Goal: Task Accomplishment & Management: Manage account settings

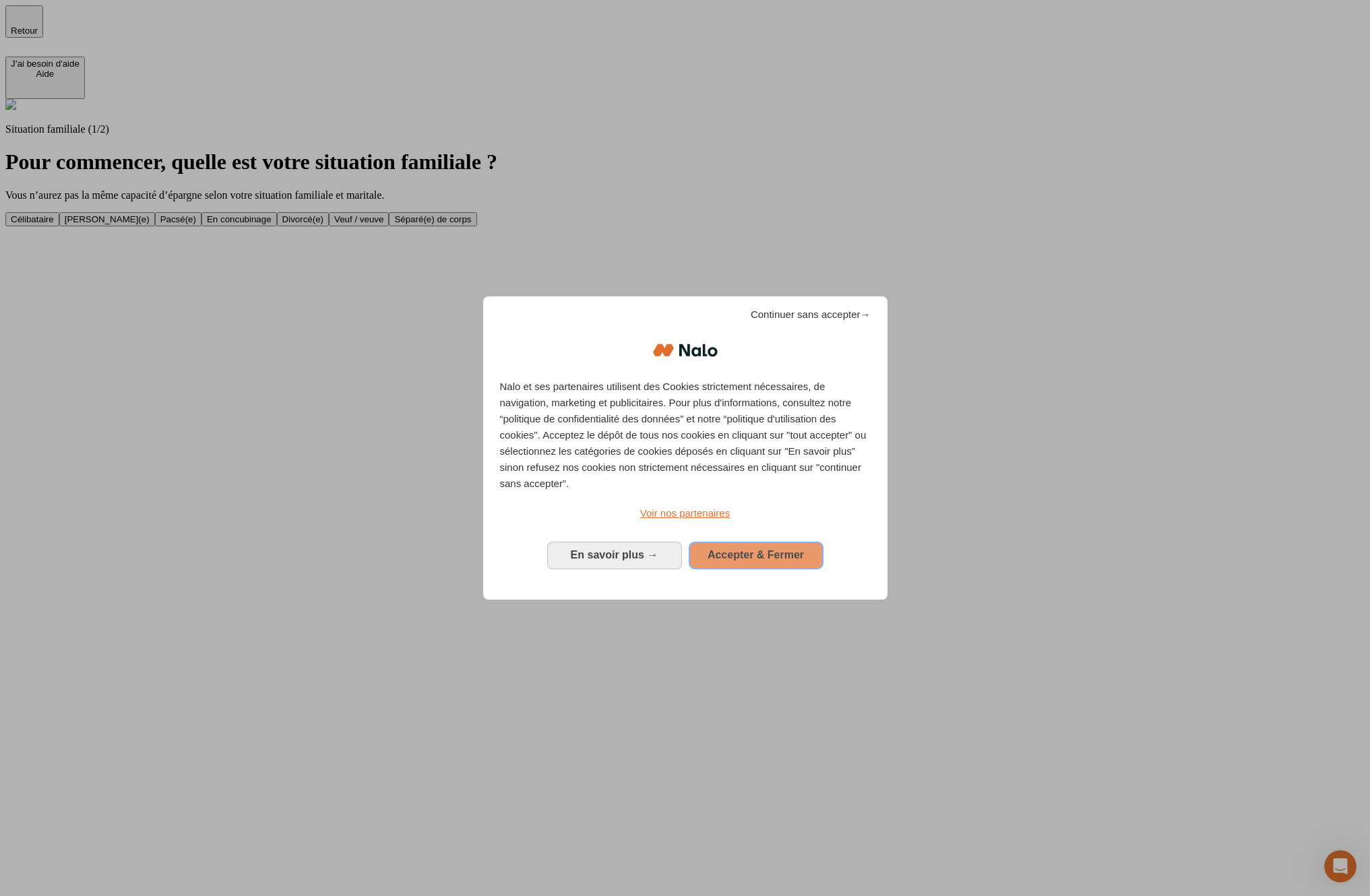
click at [800, 549] on span "Accepter & Fermer" at bounding box center [756, 555] width 96 height 12
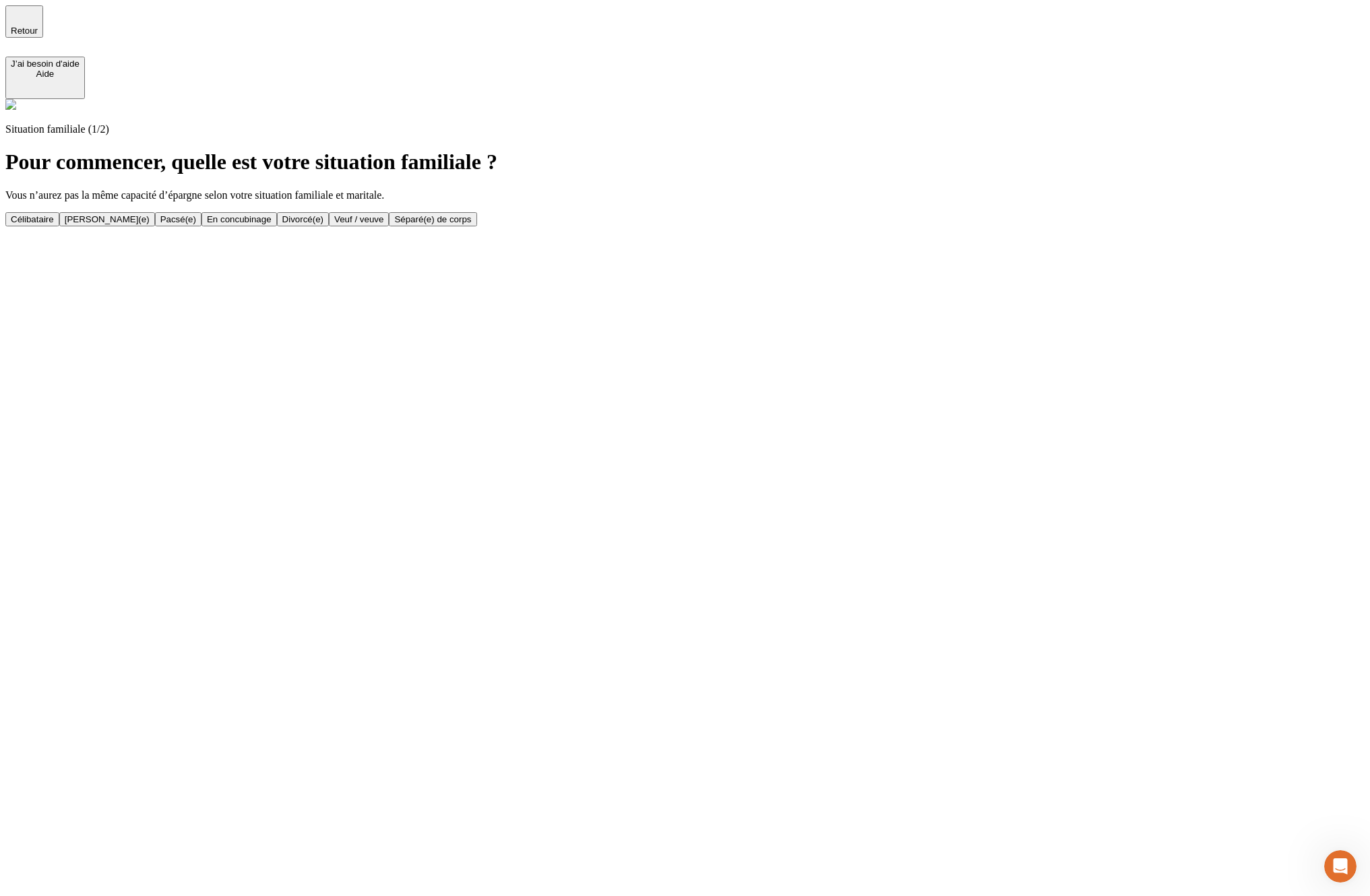
click at [277, 215] on button "En concubinage" at bounding box center [239, 219] width 75 height 14
click at [73, 212] on button "2" at bounding box center [65, 219] width 15 height 14
click at [64, 212] on button "Actif / active" at bounding box center [35, 219] width 59 height 14
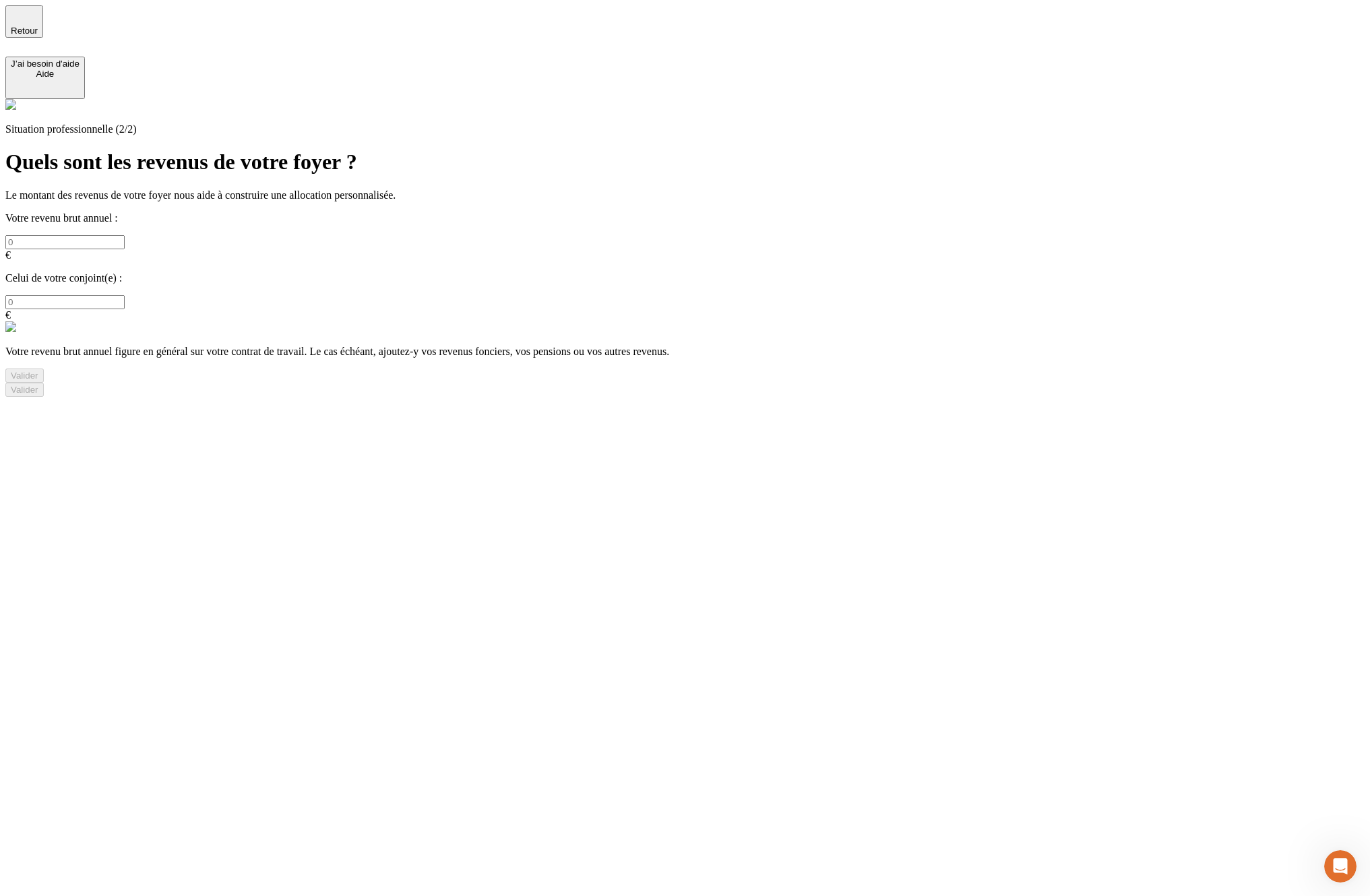
click at [124, 235] on input "text" at bounding box center [64, 242] width 119 height 14
type input "6"
type input "80 000"
click at [124, 295] on input "text" at bounding box center [64, 302] width 119 height 14
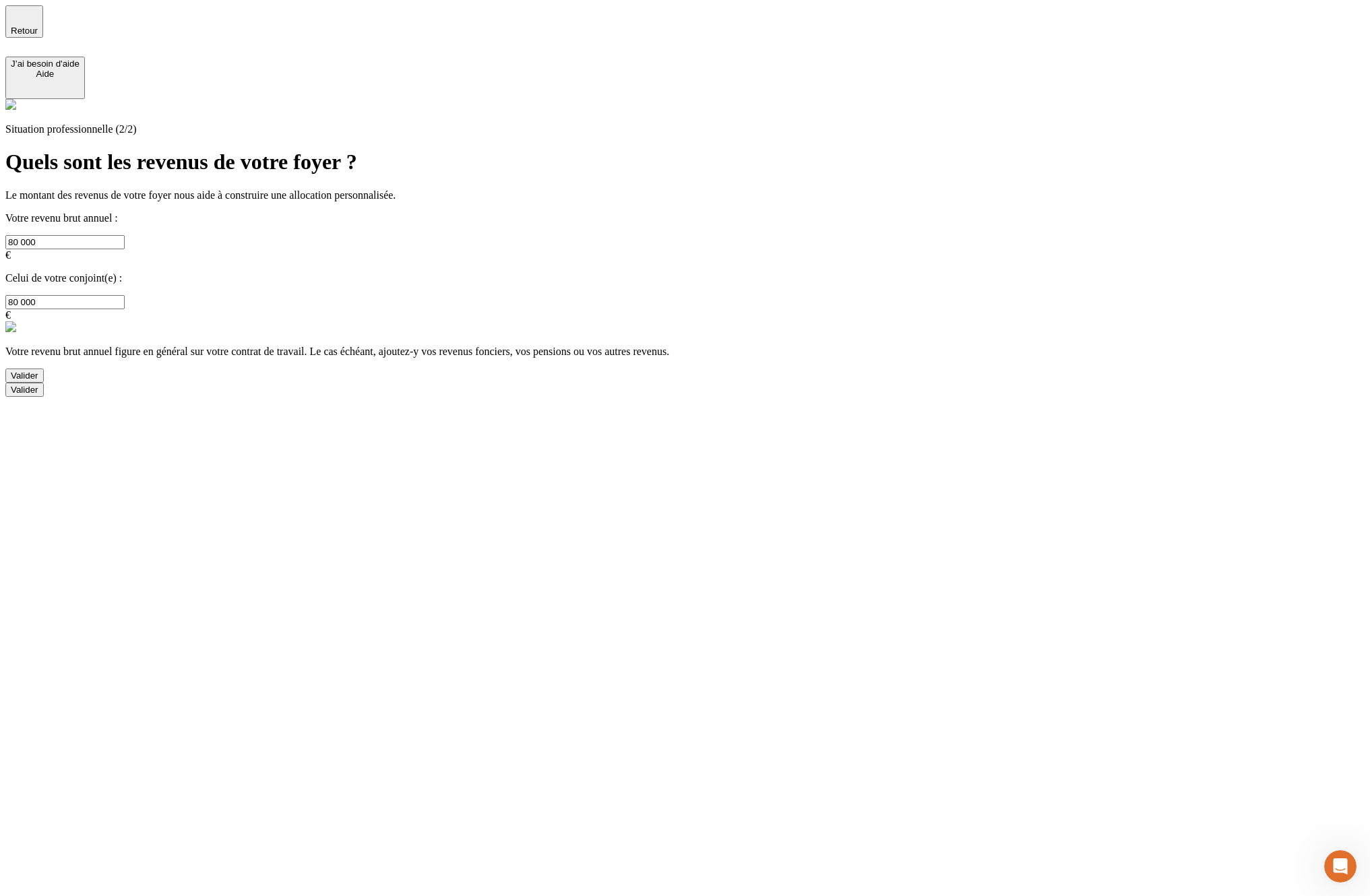
type input "80 000"
click at [38, 371] on div "Valider" at bounding box center [25, 376] width 28 height 10
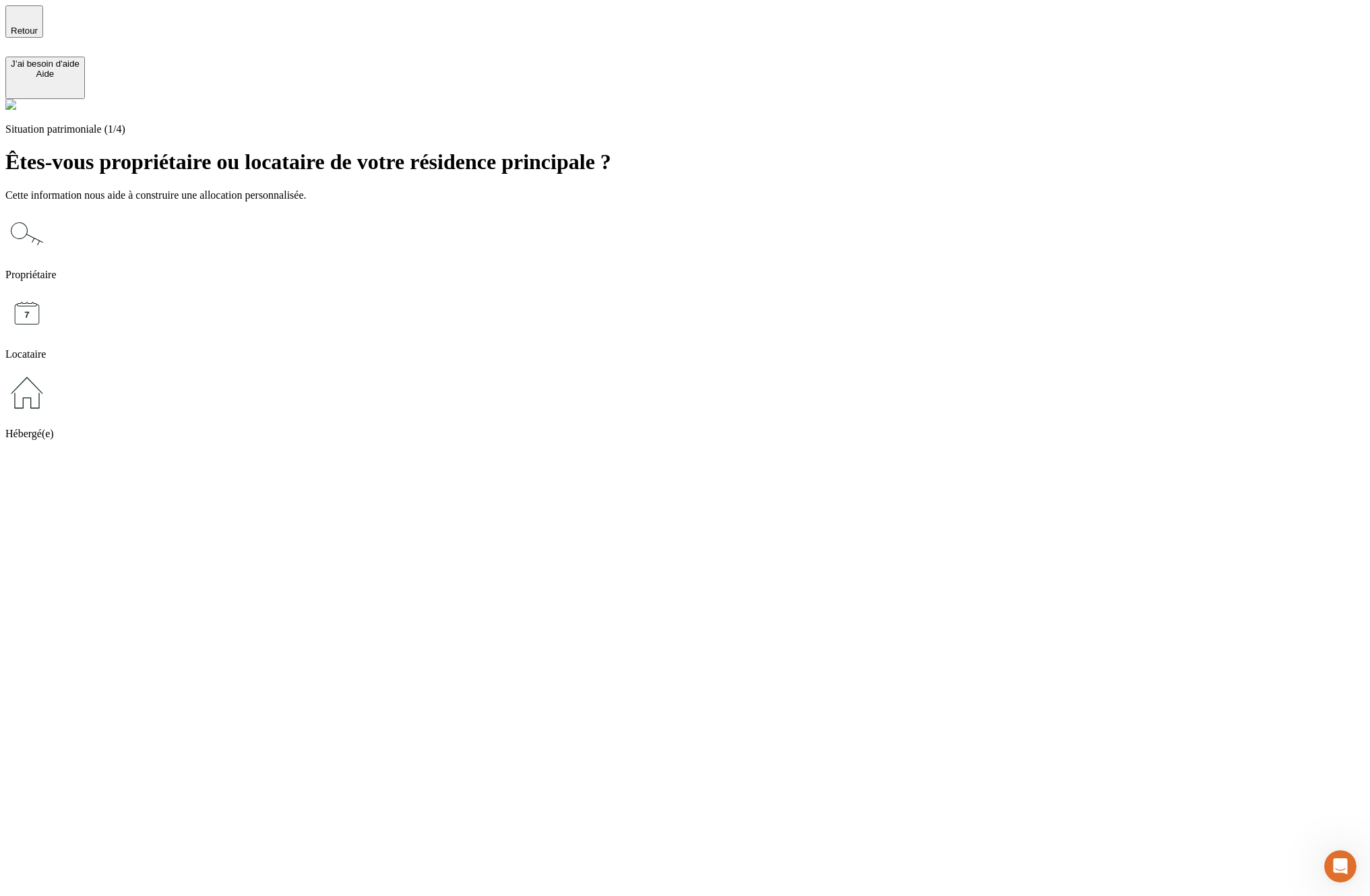
click at [718, 349] on p "Locataire" at bounding box center [685, 355] width 1359 height 12
click at [124, 474] on input "text" at bounding box center [64, 481] width 119 height 14
type input "1 200"
click at [38, 502] on div "Valider" at bounding box center [25, 507] width 28 height 10
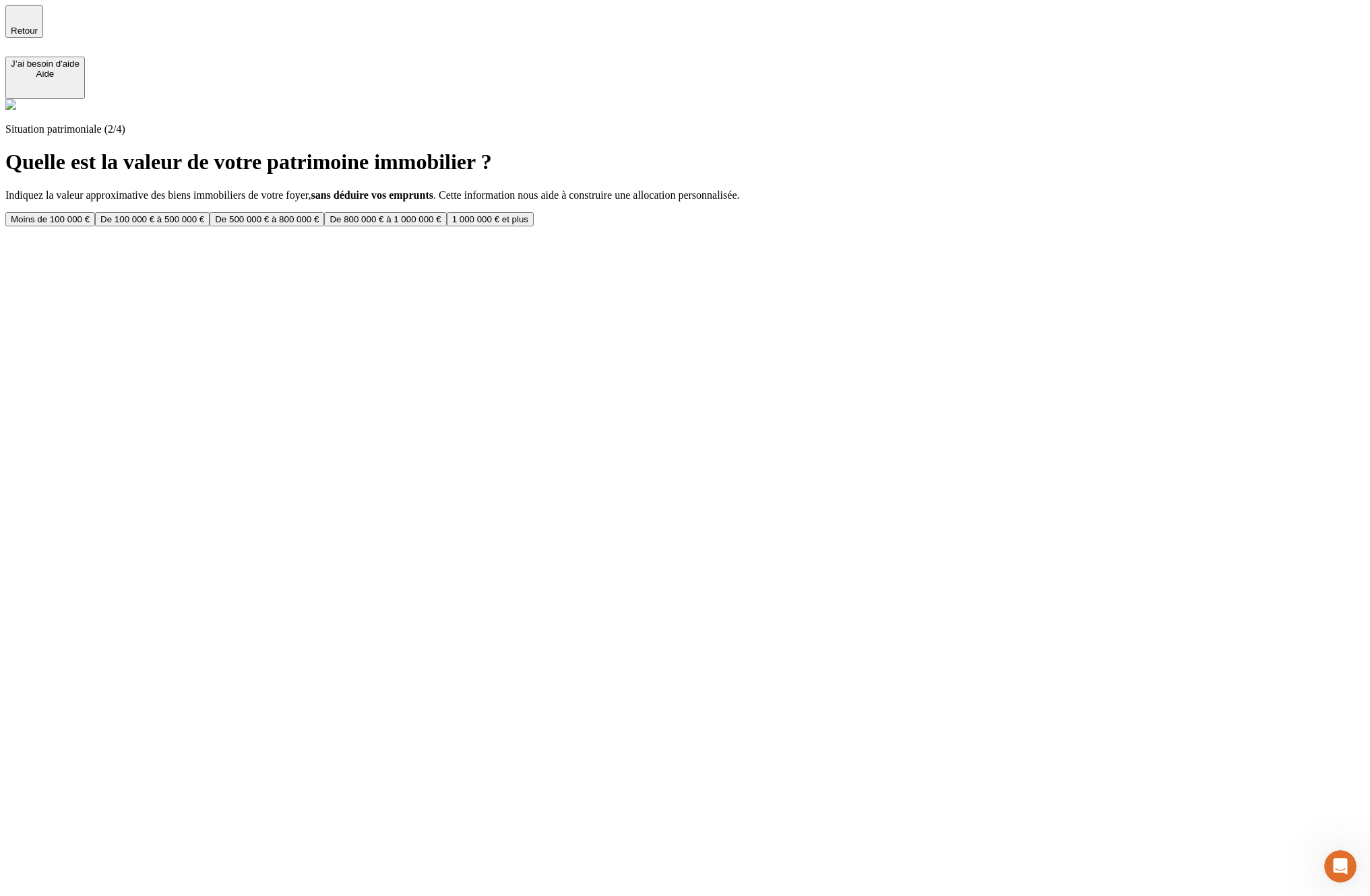
click at [210, 212] on button "De 100 000 € à 500 000 €" at bounding box center [151, 219] width 114 height 14
click at [201, 212] on button "De 50 000 € à 100 000 €" at bounding box center [146, 219] width 110 height 14
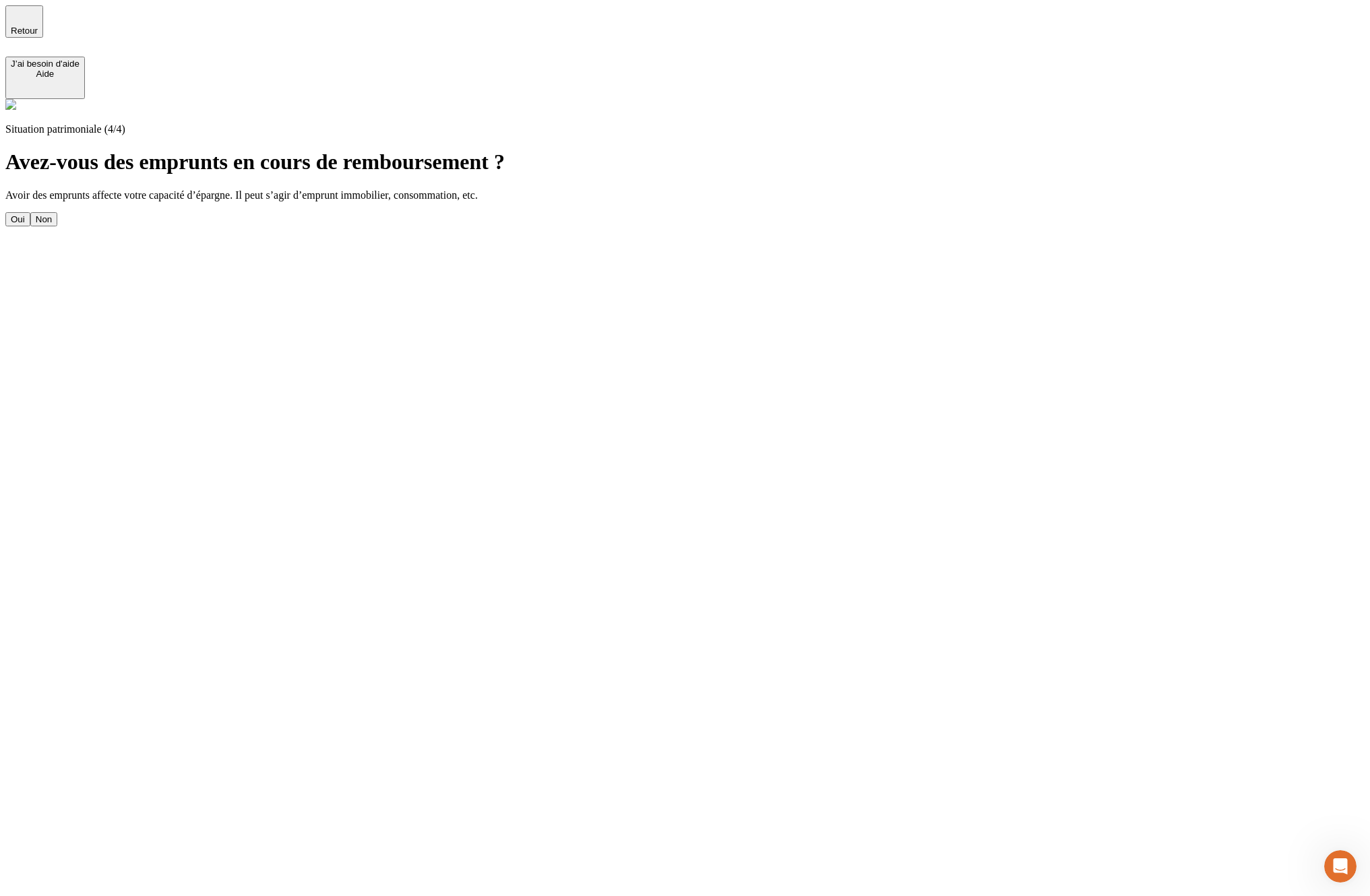
click at [30, 212] on button "Oui" at bounding box center [17, 219] width 25 height 14
click at [124, 260] on input "text" at bounding box center [64, 267] width 119 height 14
type input "2 000"
type input "22"
click at [38, 399] on div "Valider" at bounding box center [25, 404] width 28 height 10
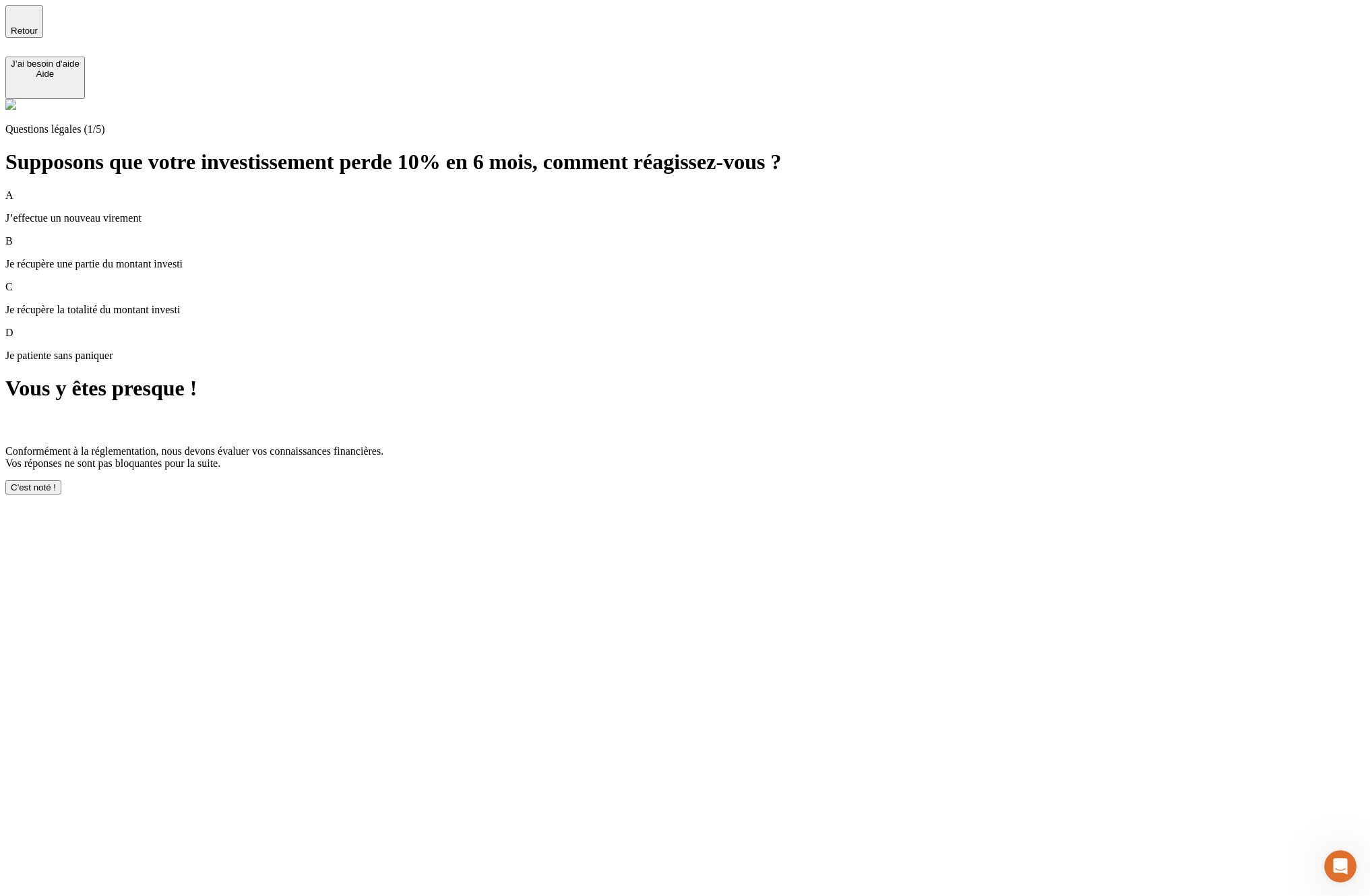
click at [61, 495] on button "C'est noté !" at bounding box center [33, 487] width 56 height 14
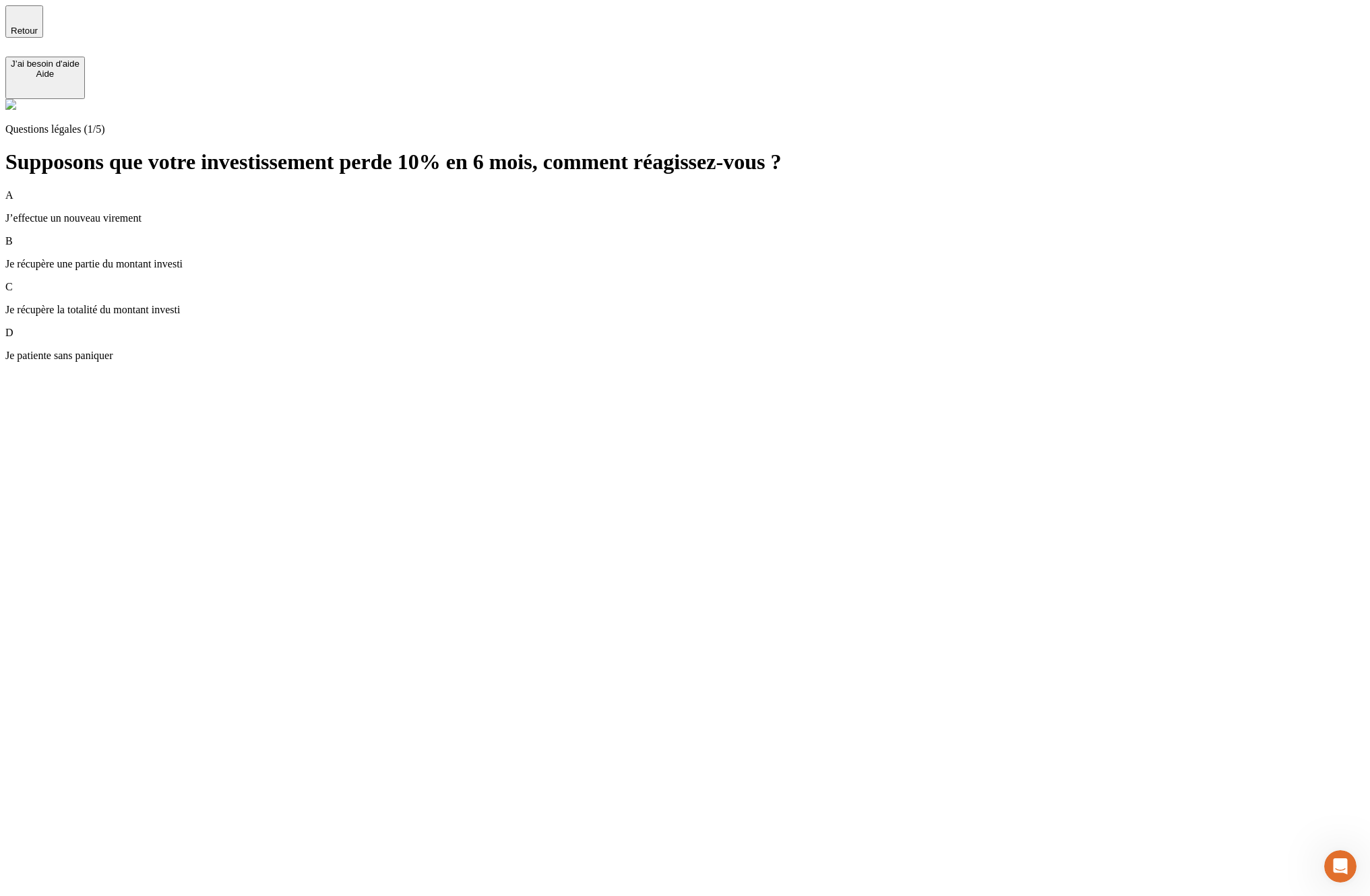
click at [535, 304] on p "Je récupère la totalité du montant investi" at bounding box center [685, 310] width 1359 height 12
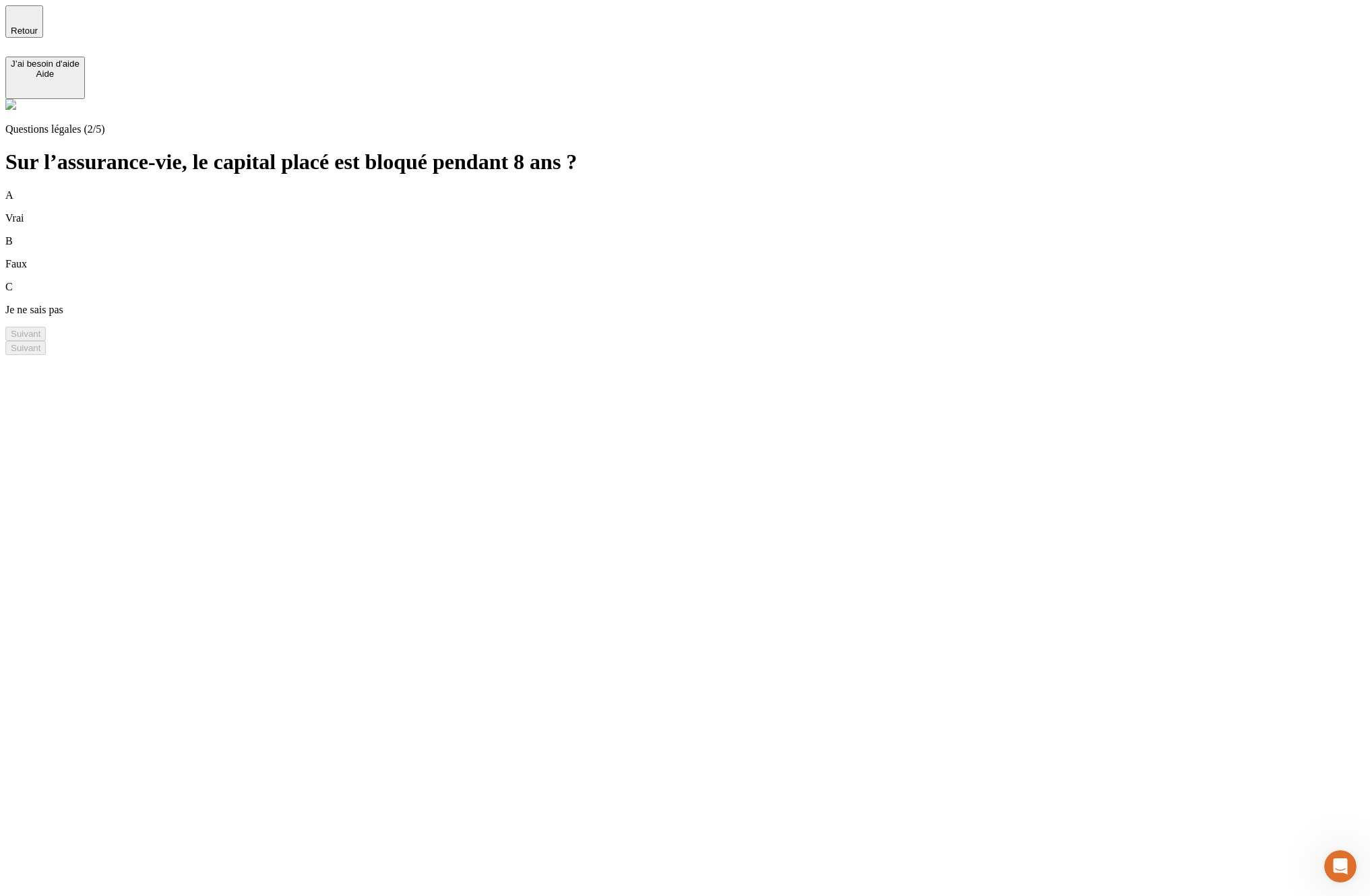
click at [516, 235] on div "B Faux" at bounding box center [685, 252] width 1359 height 35
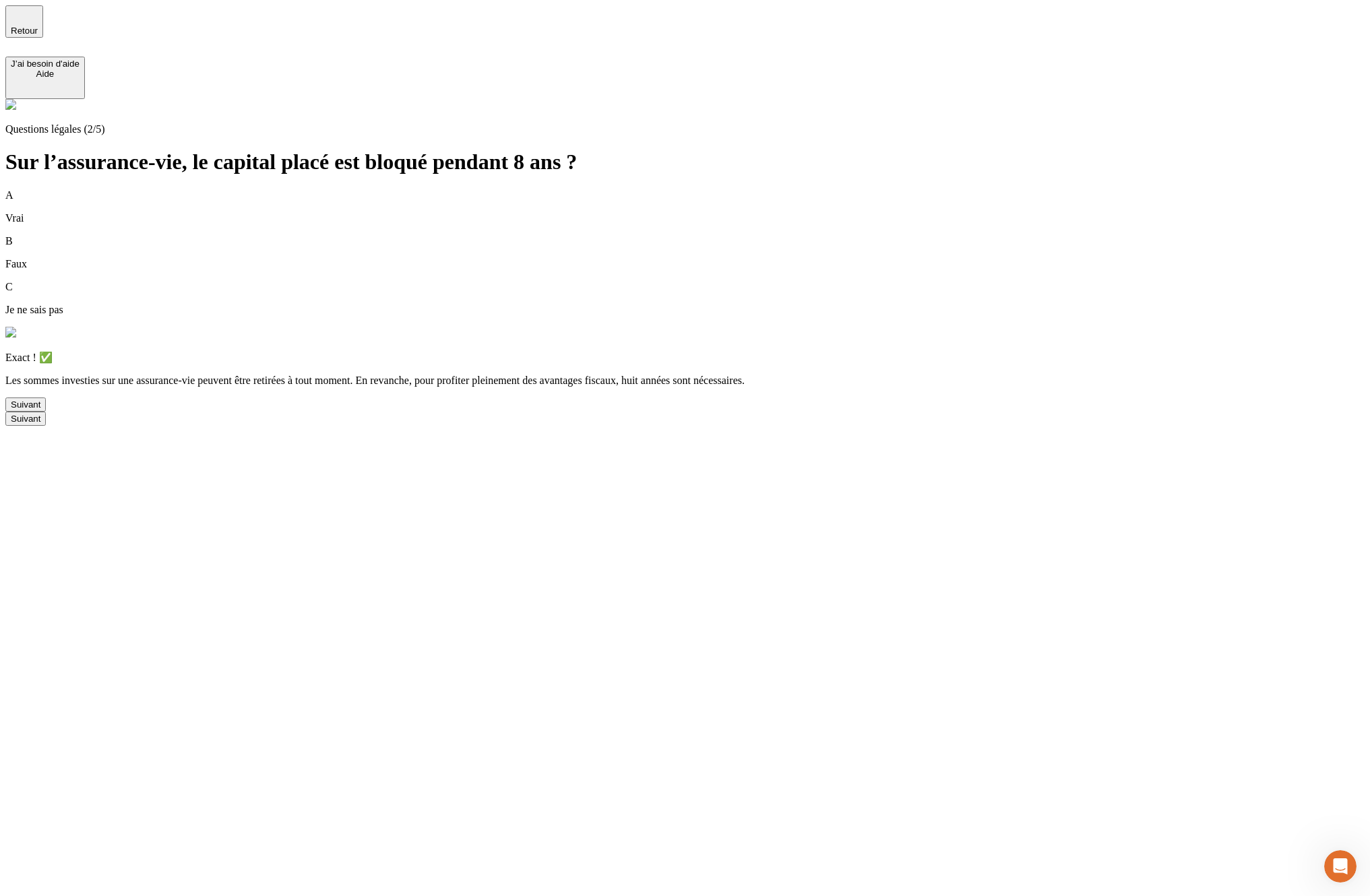
click at [46, 412] on button "Suivant" at bounding box center [25, 404] width 41 height 14
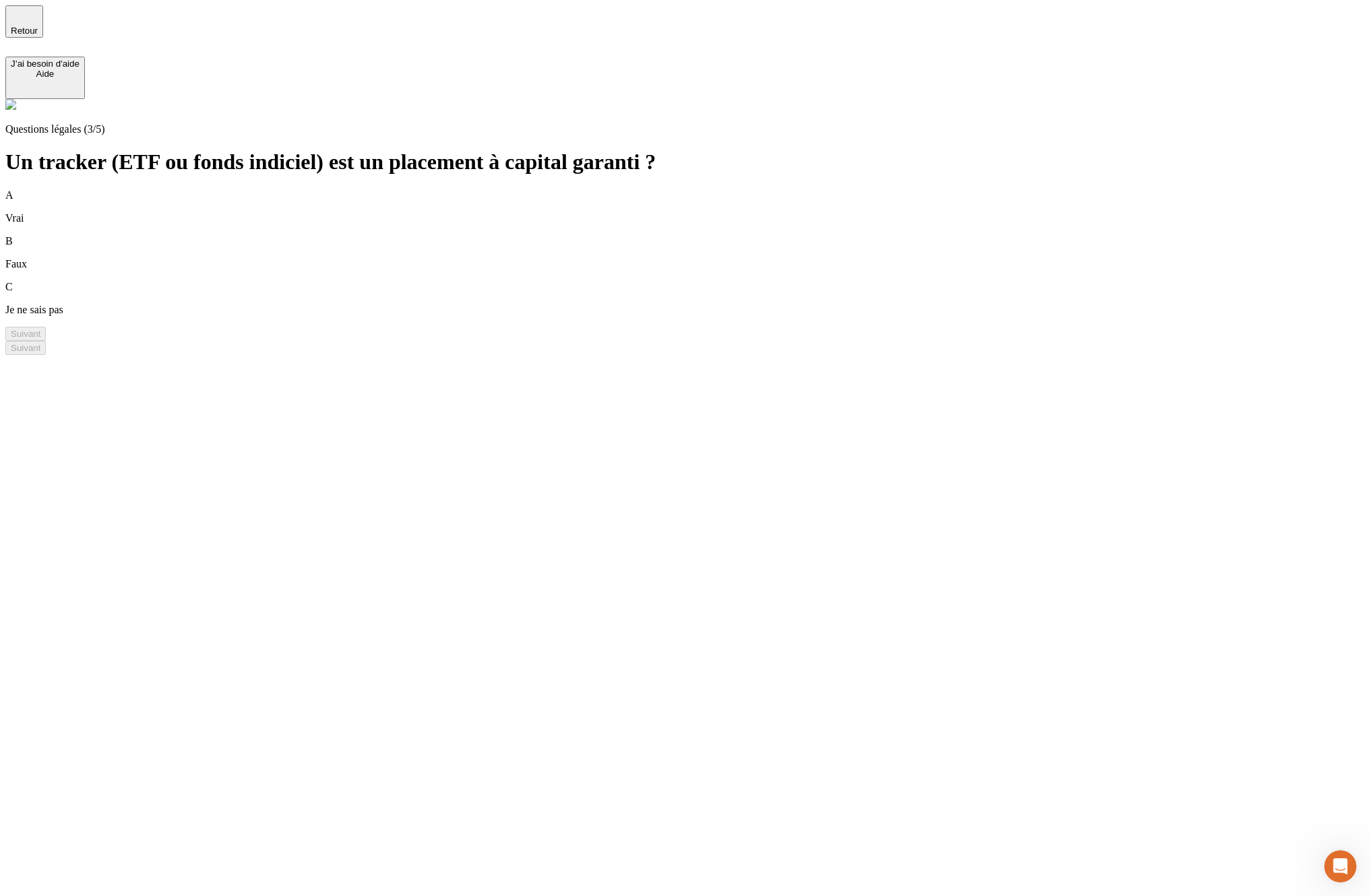
click at [433, 235] on div "B Faux" at bounding box center [685, 252] width 1359 height 35
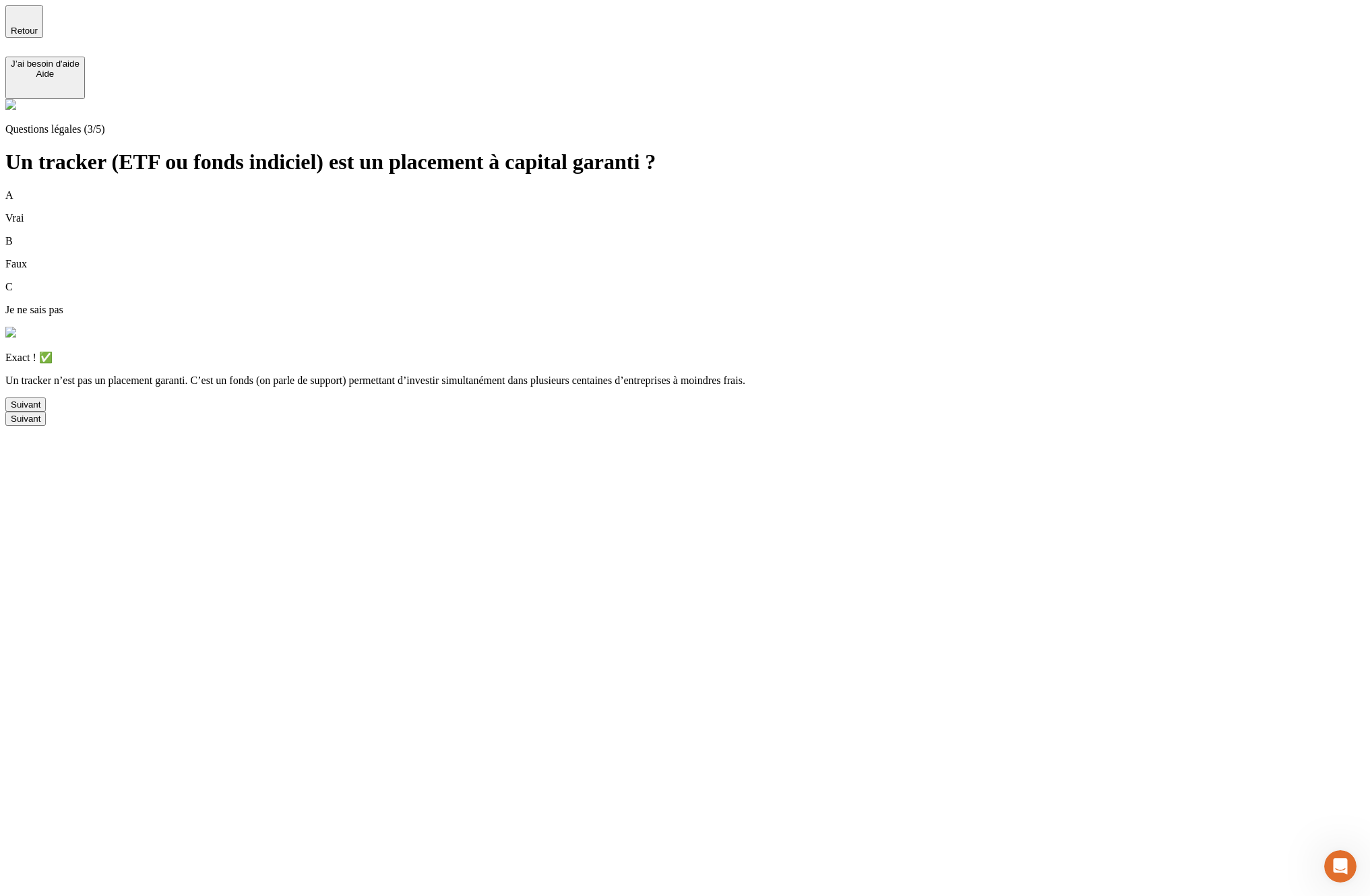
click at [46, 412] on button "Suivant" at bounding box center [25, 404] width 41 height 14
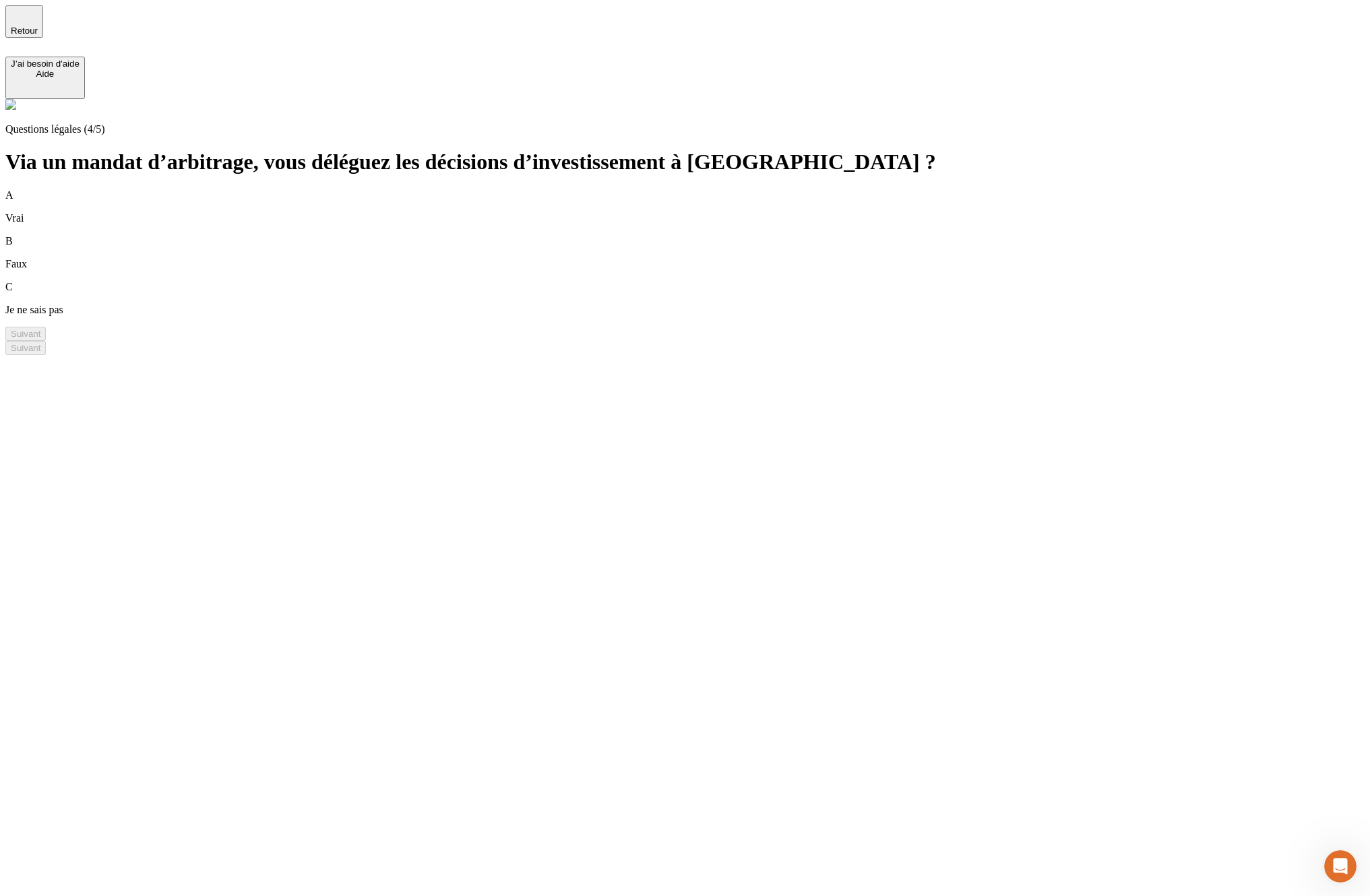
click at [449, 190] on div "A Vrai" at bounding box center [685, 206] width 1359 height 35
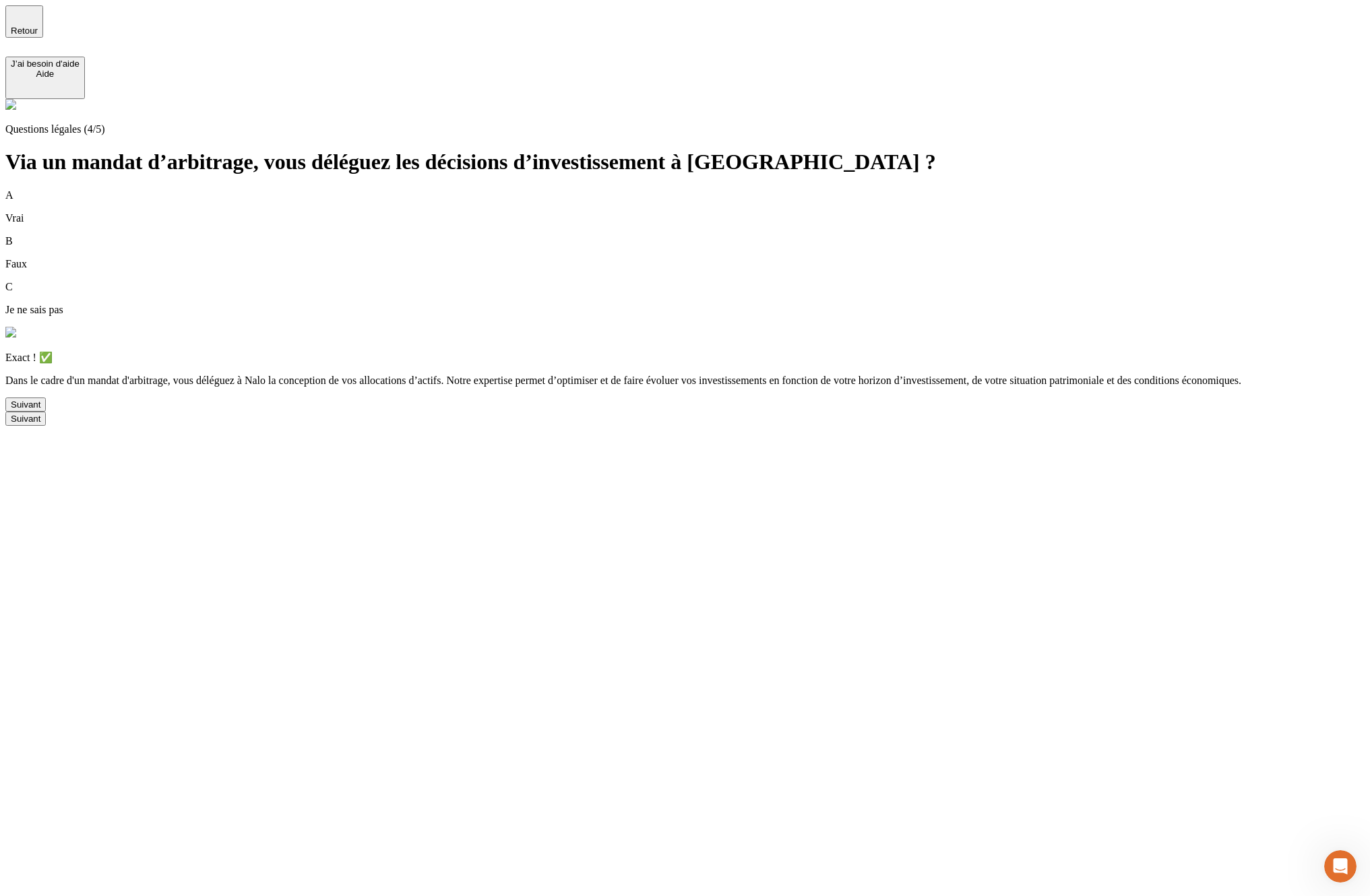
click at [41, 410] on div "Suivant" at bounding box center [25, 404] width 30 height 10
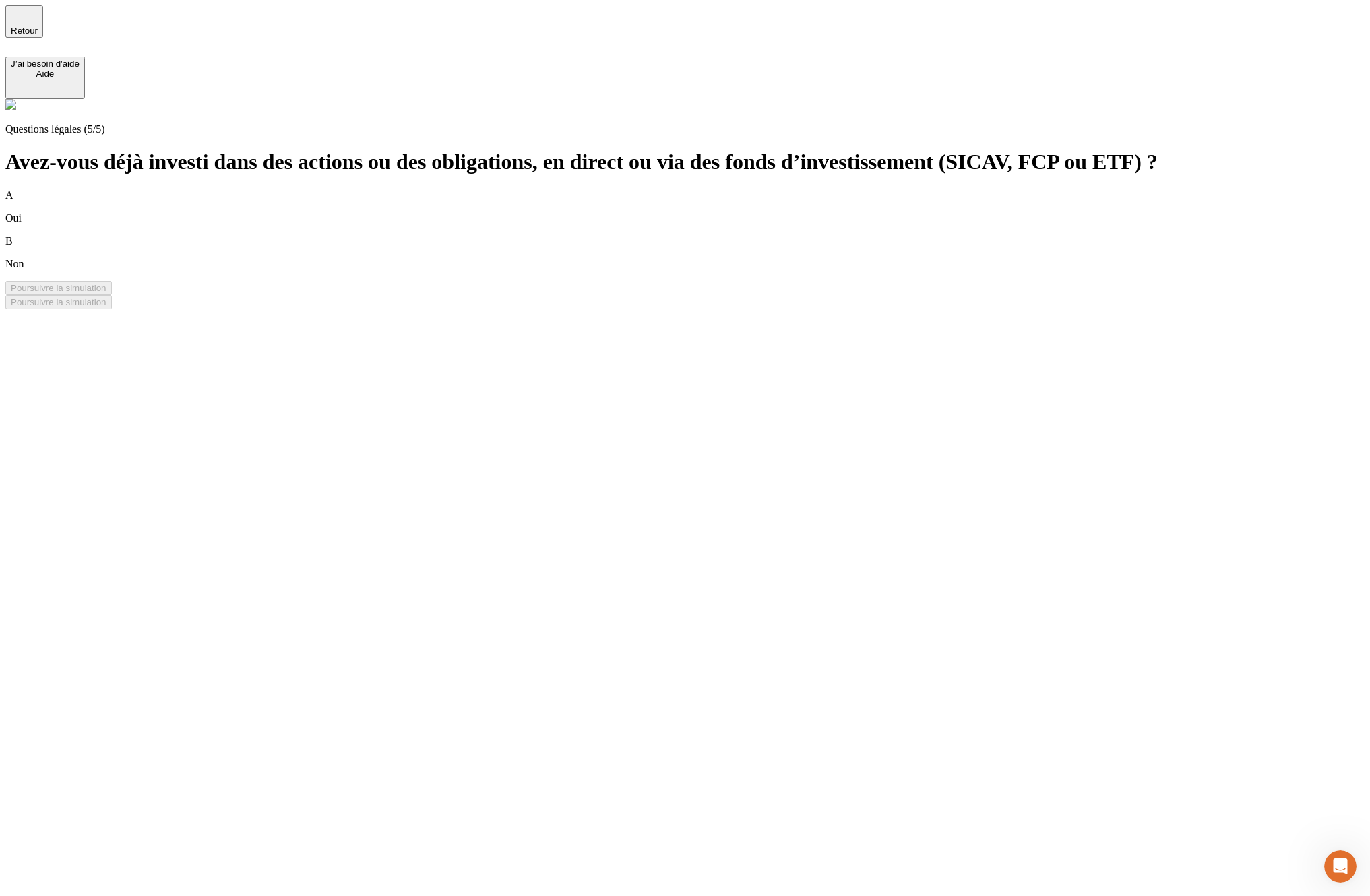
click at [532, 190] on div "A Oui" at bounding box center [685, 206] width 1359 height 35
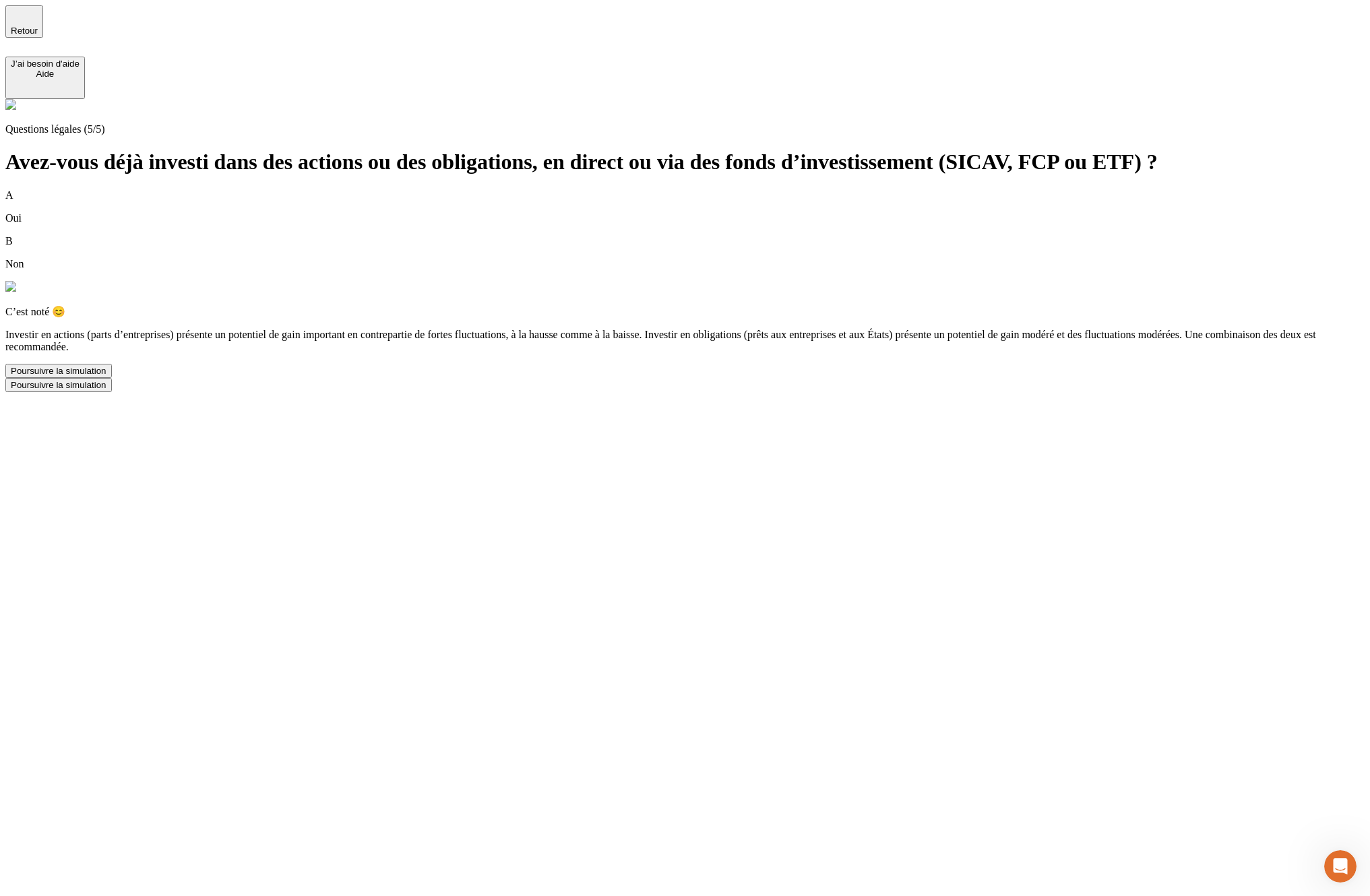
click at [107, 376] on div "Poursuivre la simulation" at bounding box center [58, 371] width 96 height 10
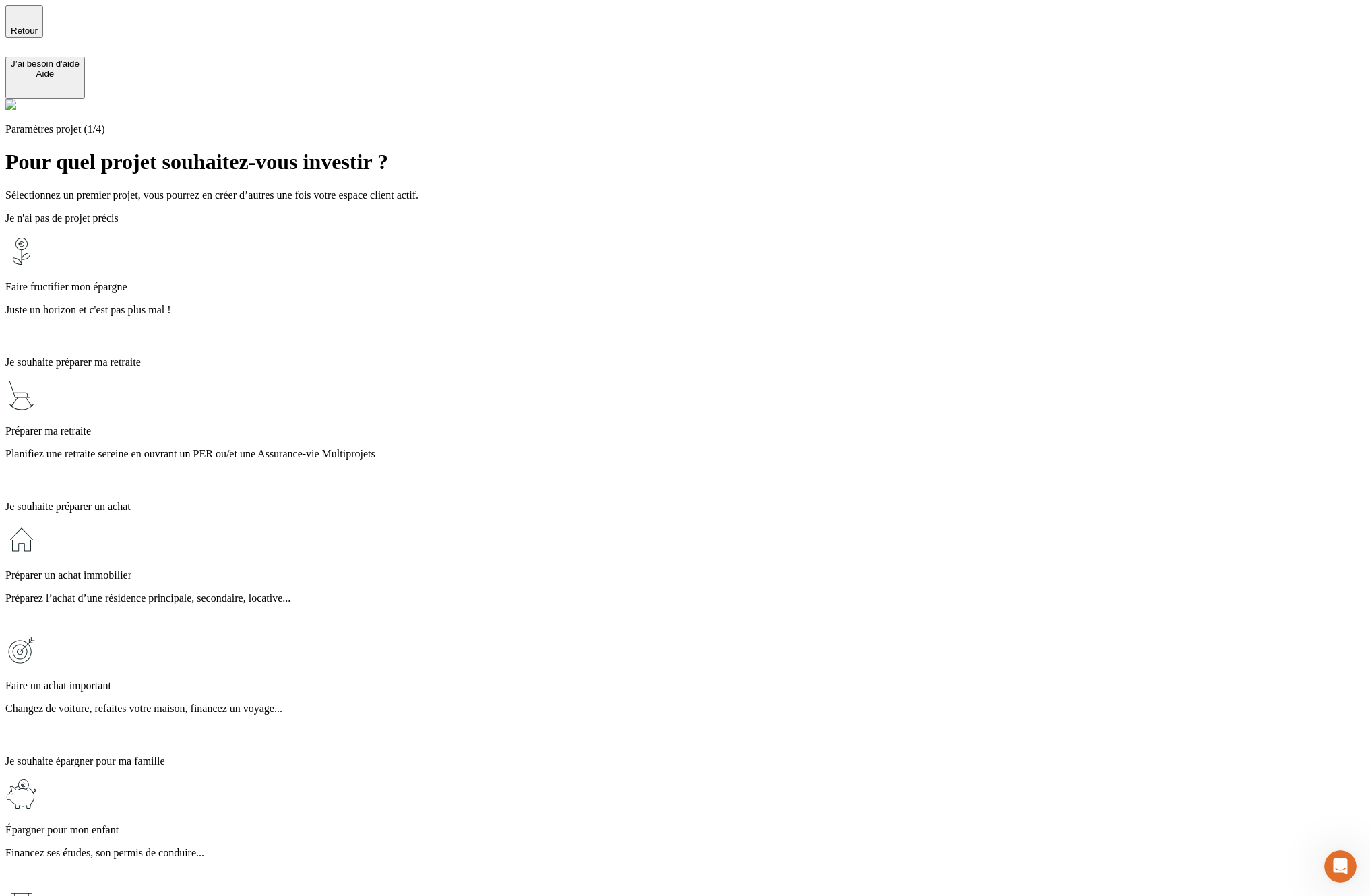
click at [473, 592] on p "Préparez l’achat d’une résidence principale, secondaire, locative..." at bounding box center [685, 598] width 1359 height 12
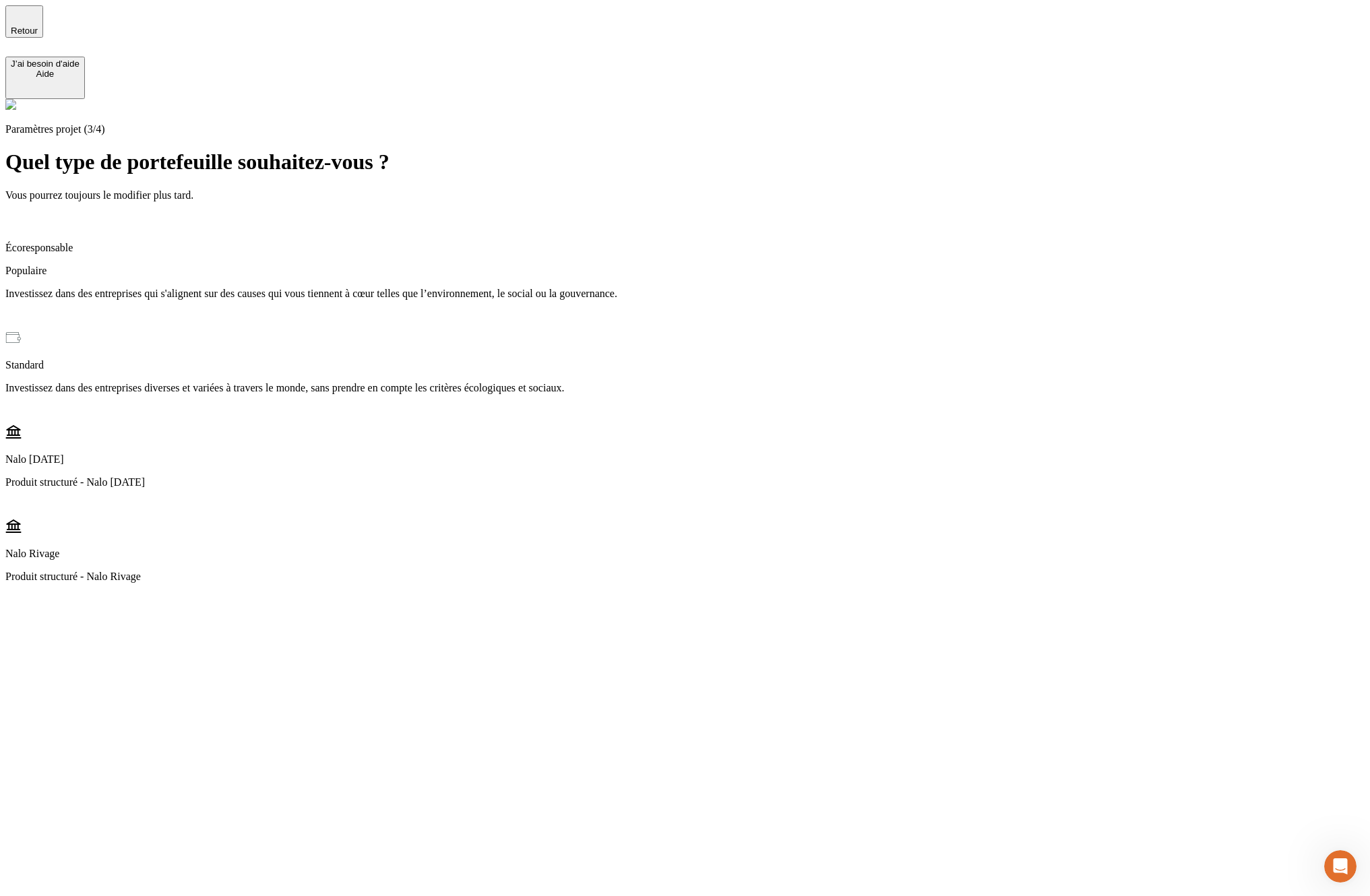
click at [527, 223] on div "Écoresponsable Populaire Investissez dans des entreprises qui s'alignent sur de…" at bounding box center [685, 271] width 1359 height 118
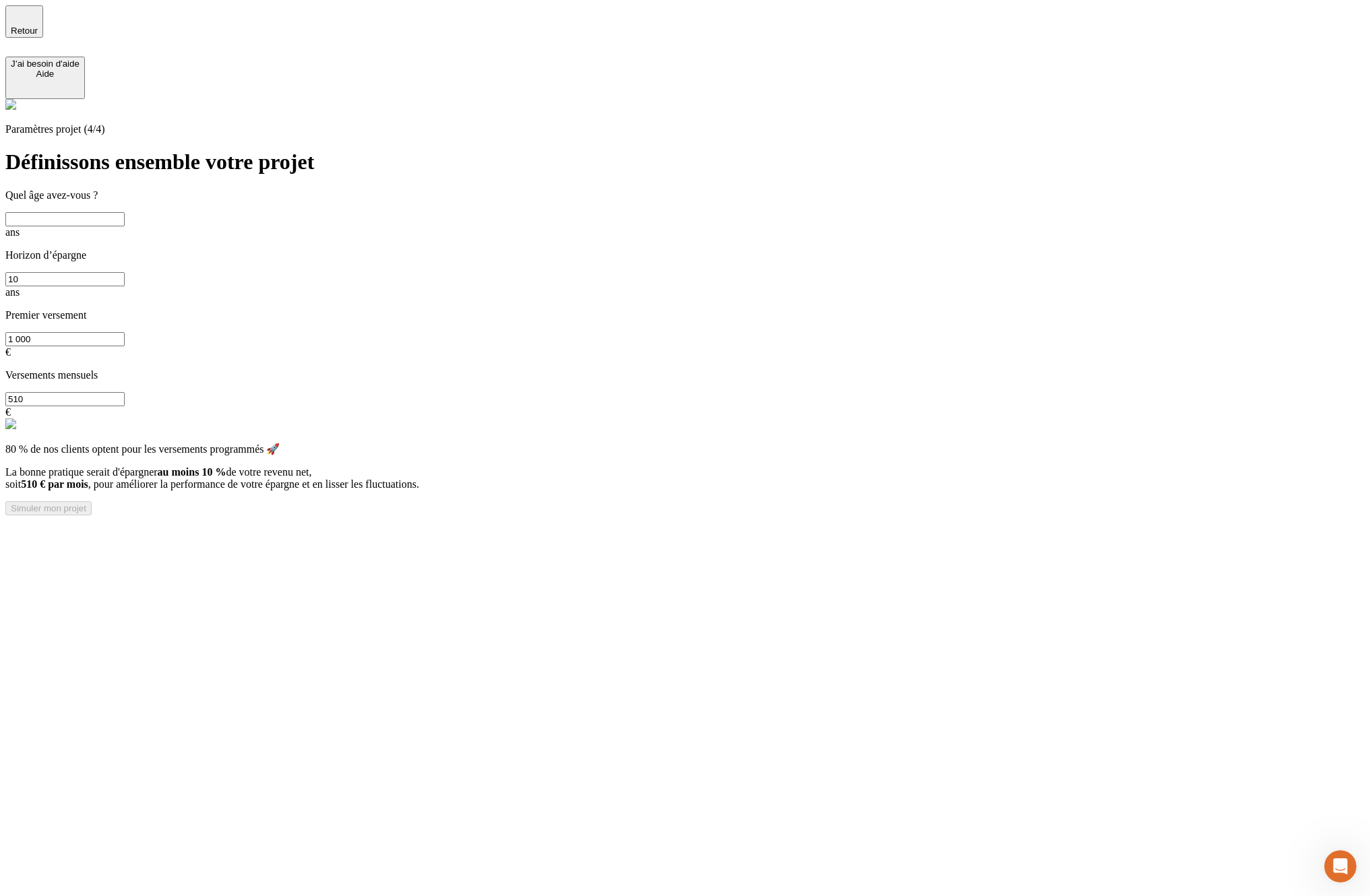
click at [124, 212] on input "text" at bounding box center [64, 219] width 119 height 14
type input "40"
click at [124, 272] on input "10" at bounding box center [64, 279] width 119 height 14
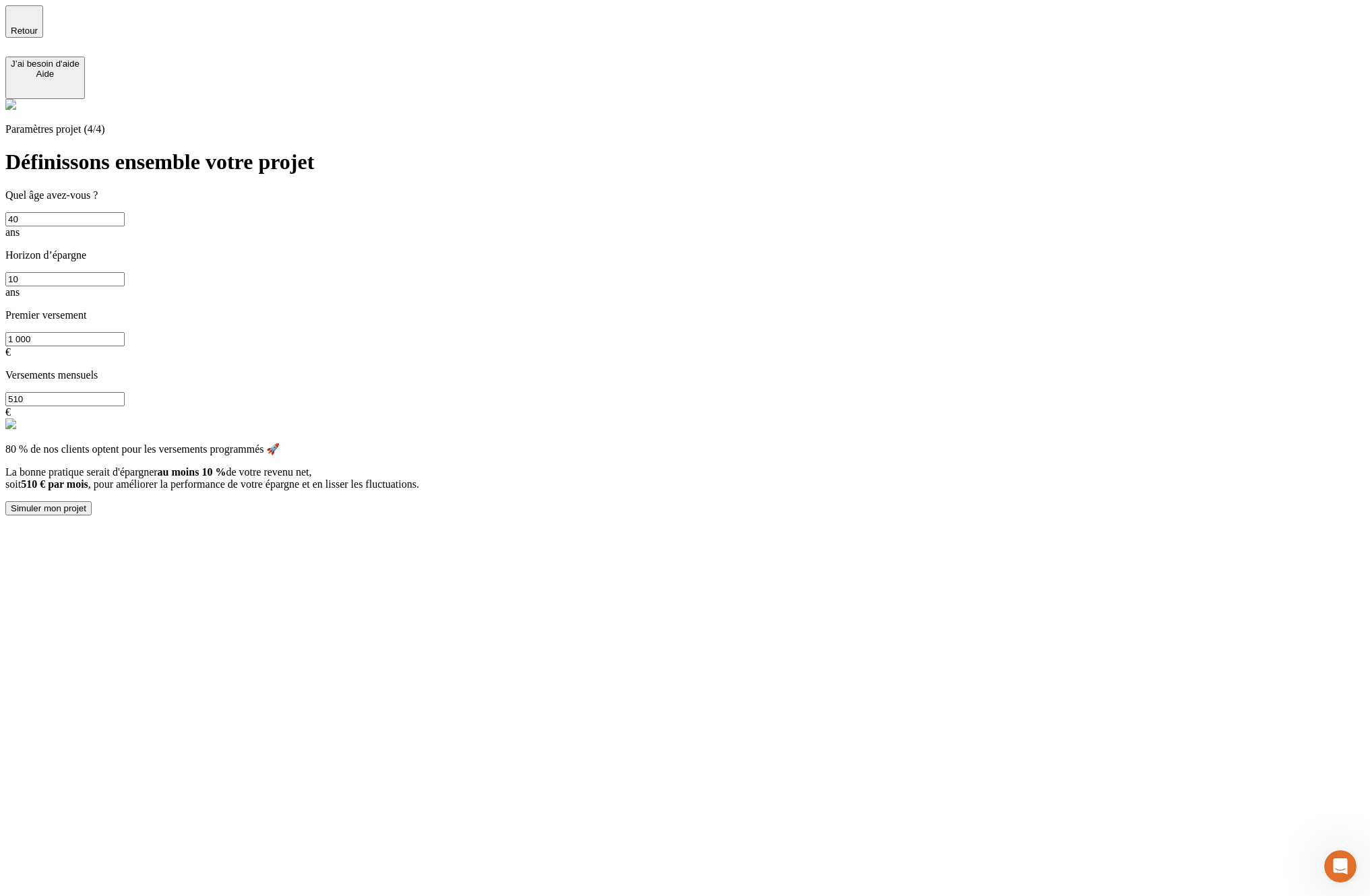
click at [124, 272] on input "10" at bounding box center [64, 279] width 119 height 14
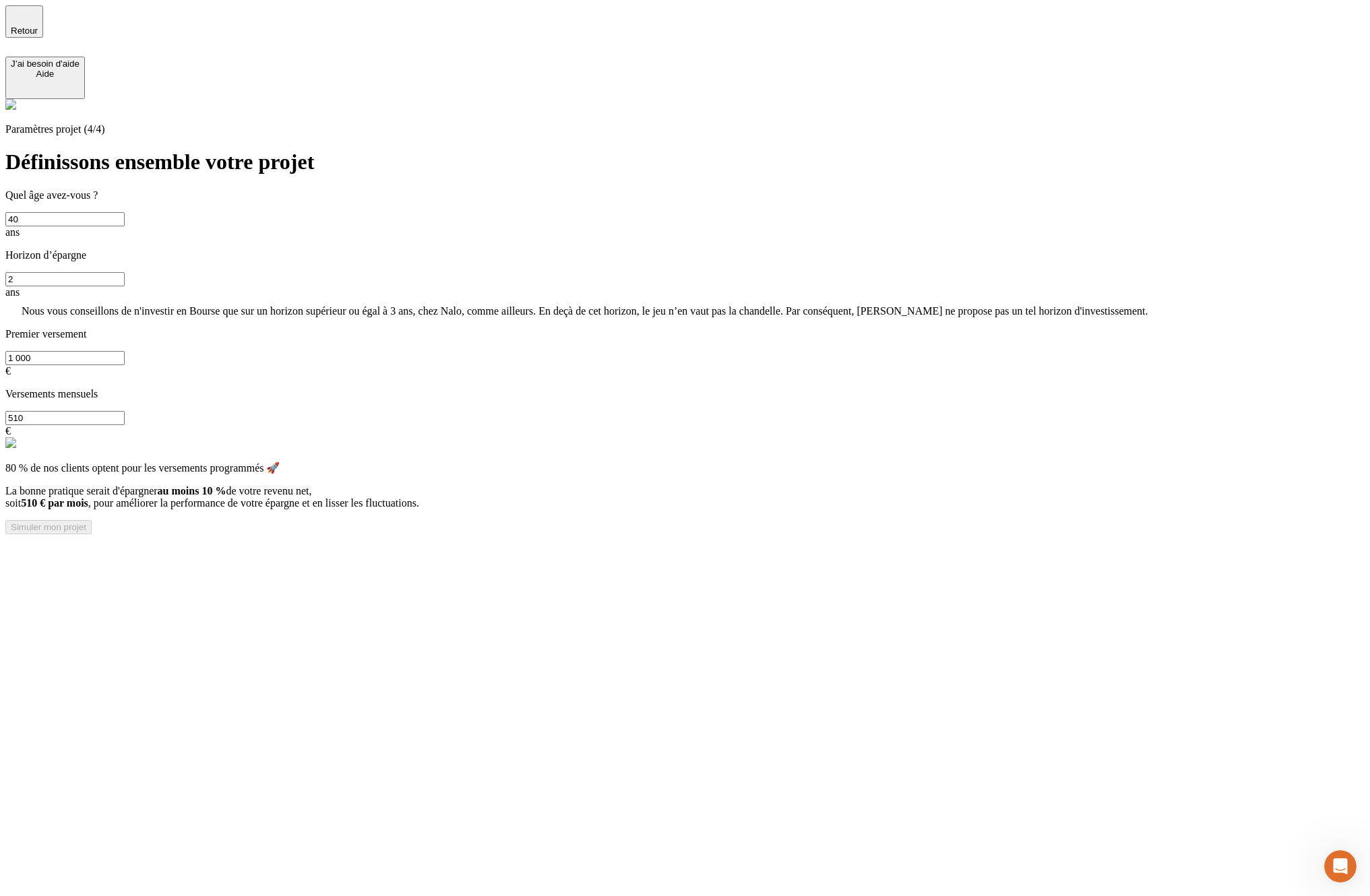
type input "2"
click at [124, 272] on input "2" at bounding box center [64, 279] width 119 height 14
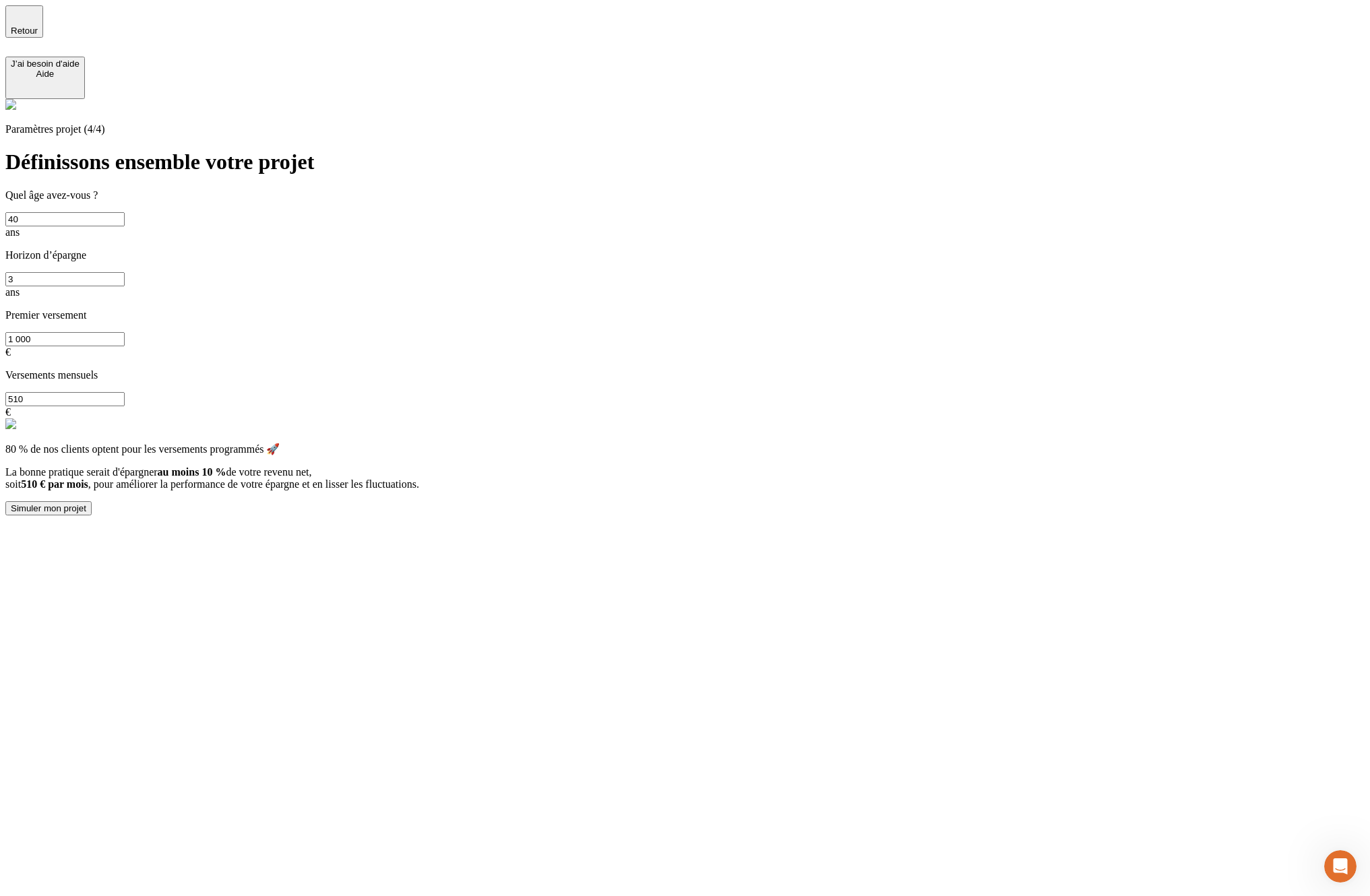
type input "3"
click at [745, 443] on div "80 % de nos clients optent pour les versements programmés 🚀 La bonne pratique s…" at bounding box center [685, 466] width 1359 height 48
click at [86, 503] on div "Simuler mon projet" at bounding box center [48, 508] width 75 height 10
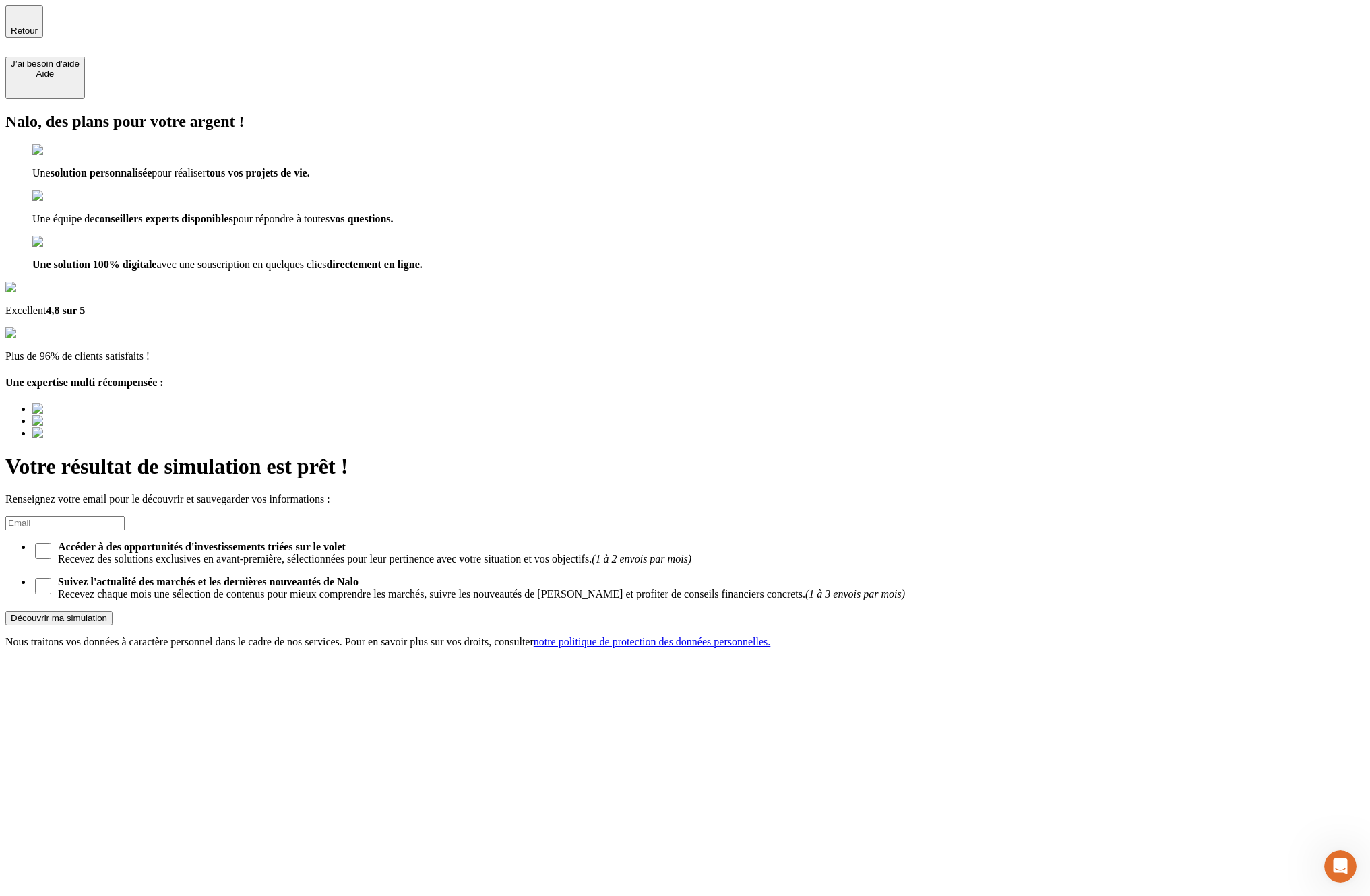
click at [124, 516] on input at bounding box center [64, 523] width 119 height 14
type input "lucas.exbrayat@nalo.fr"
click at [52, 543] on input "Accéder à des opportunités d'investissements triées sur le volet Recevez des so…" at bounding box center [42, 551] width 16 height 16
checkbox input "true"
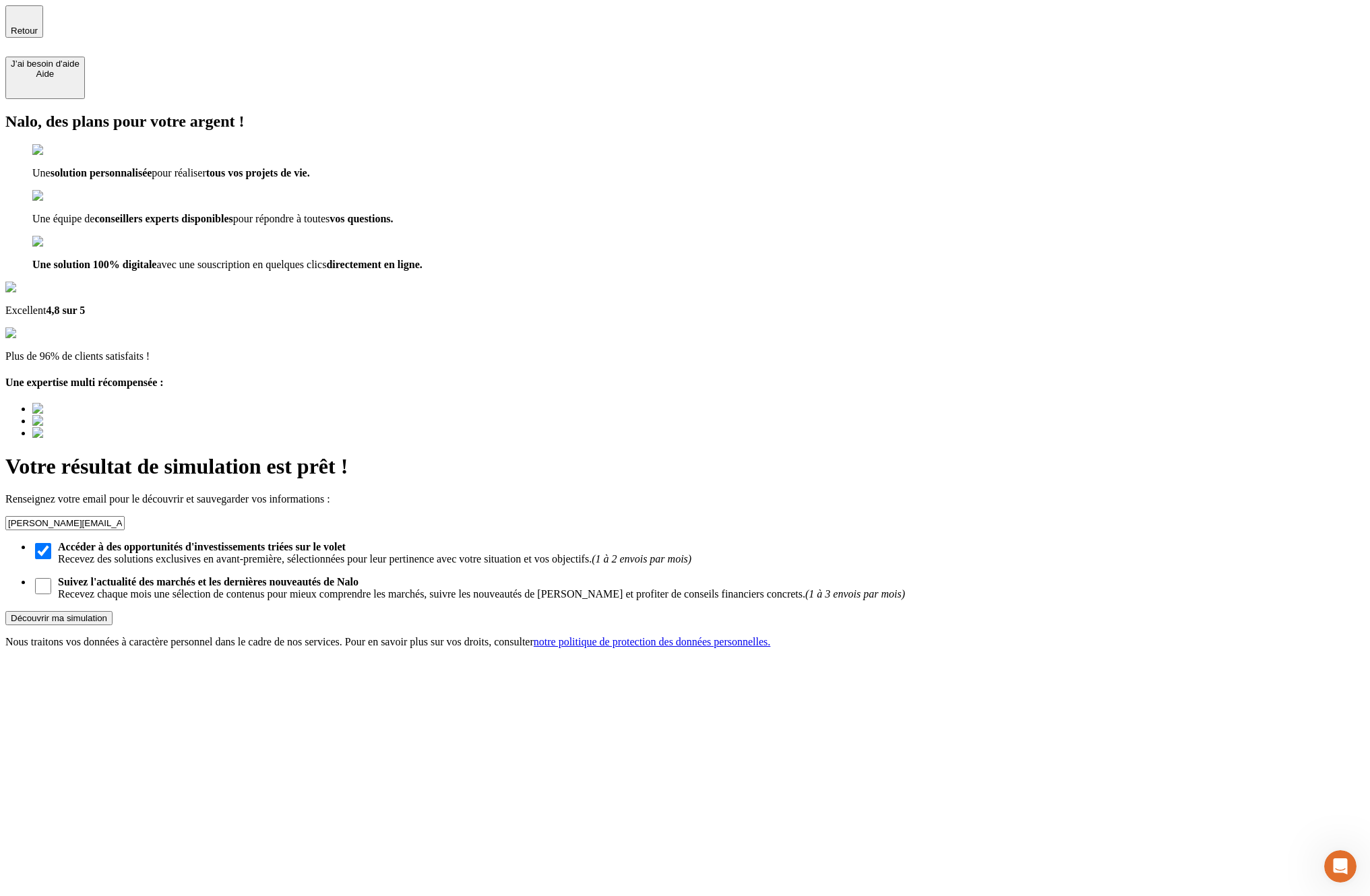
click at [52, 578] on input "Suivez l'actualité des marchés et les dernières nouveautés de Nalo Recevez chaq…" at bounding box center [42, 585] width 16 height 16
checkbox input "true"
click at [107, 613] on div "Découvrir ma simulation" at bounding box center [59, 618] width 96 height 10
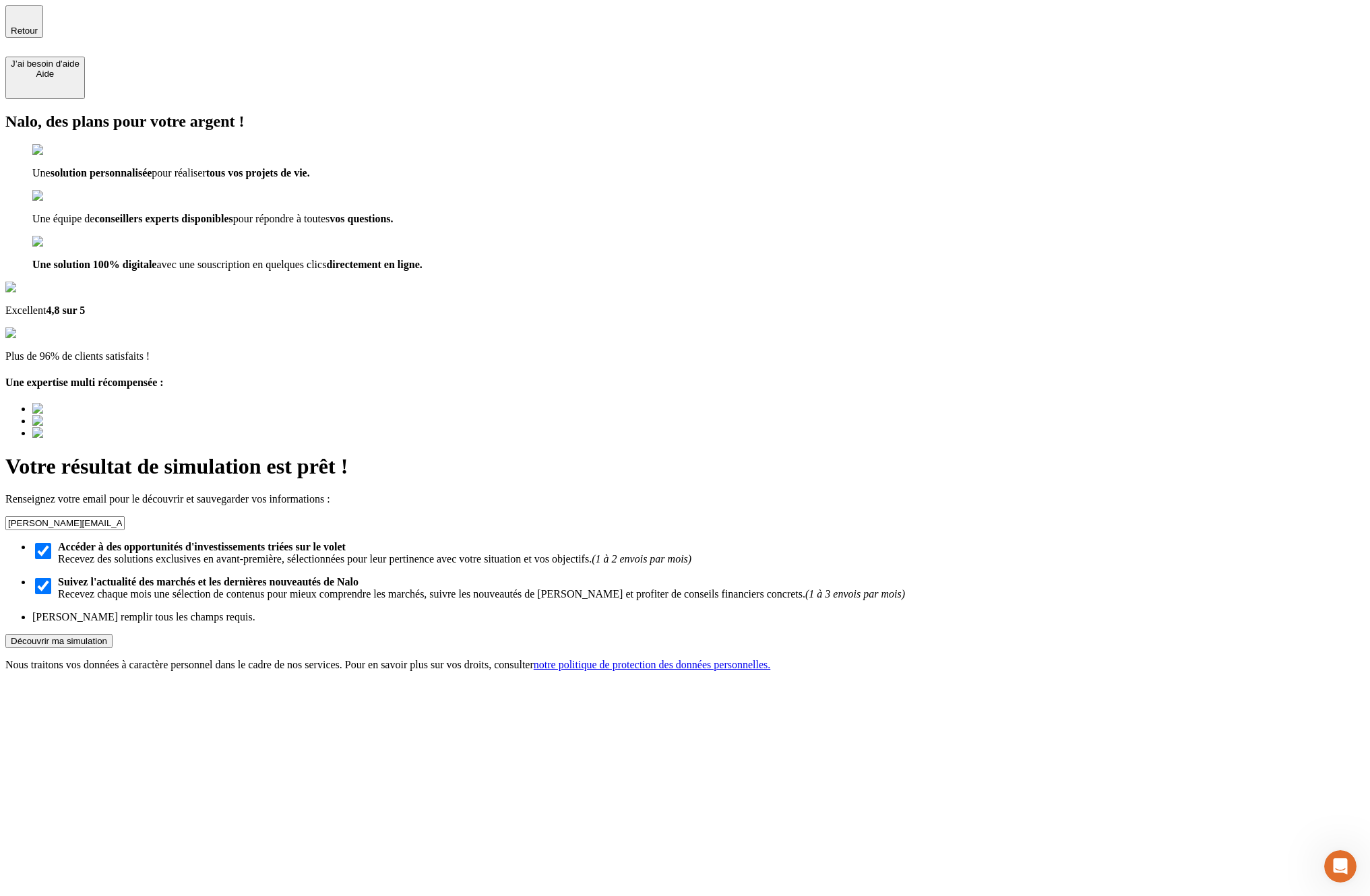
click at [124, 516] on input "lucas.exbrayat@nalo.fr" at bounding box center [64, 523] width 119 height 14
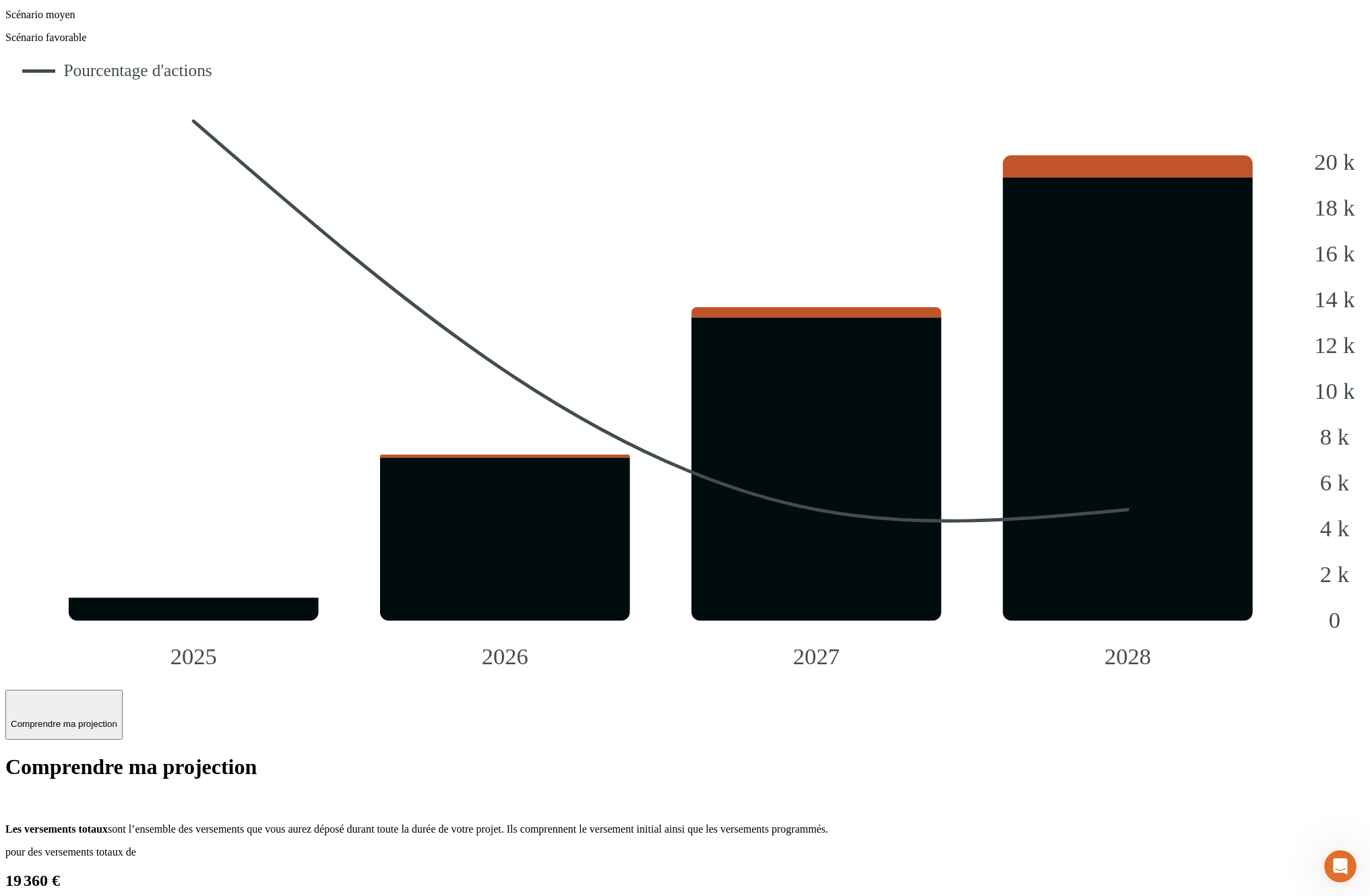
scroll to position [1245, 0]
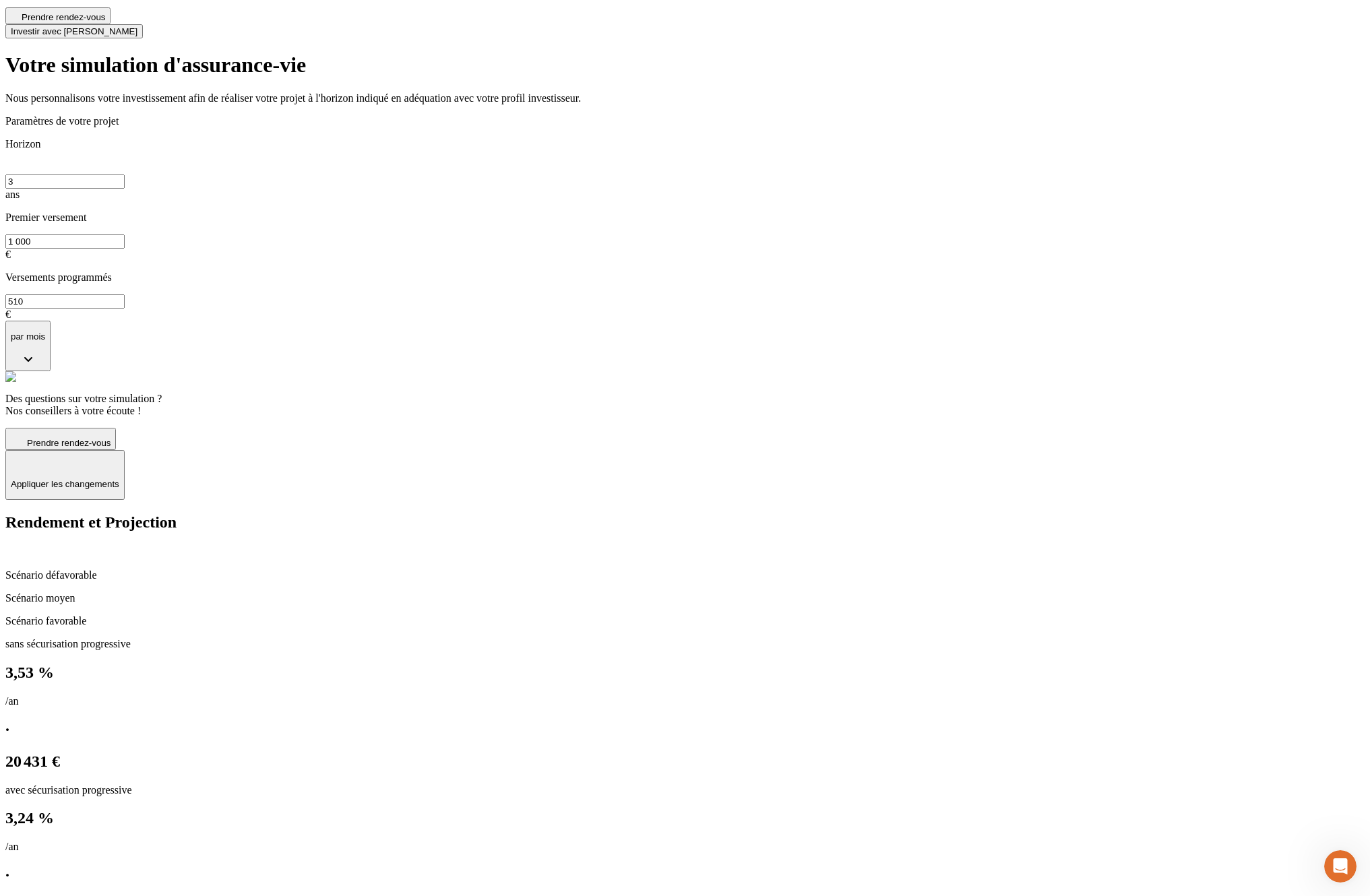
scroll to position [52, 0]
click at [124, 174] on input "3" at bounding box center [64, 179] width 119 height 14
type input "15"
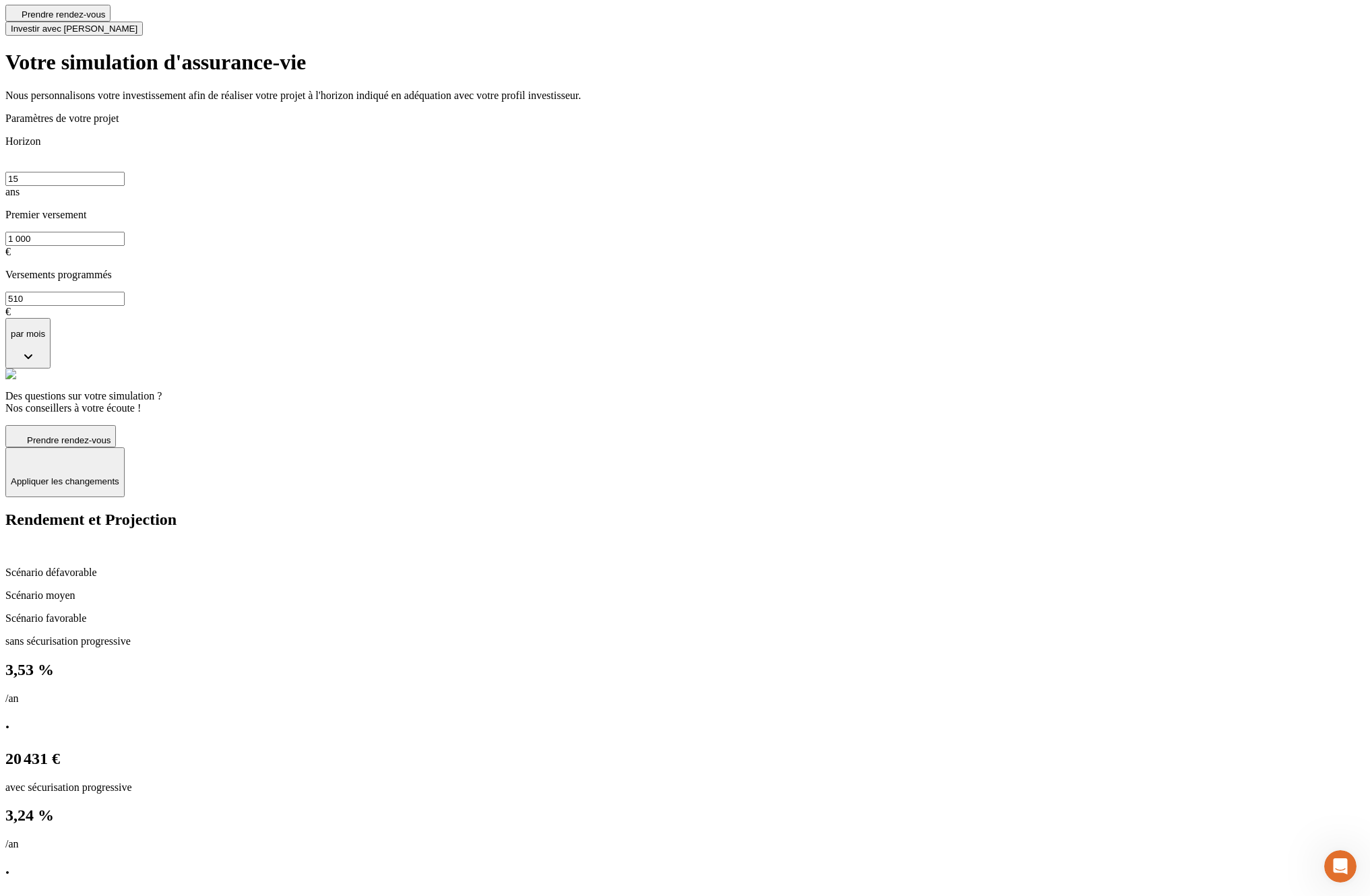
click at [124, 173] on input "15" at bounding box center [64, 179] width 119 height 14
type input "10"
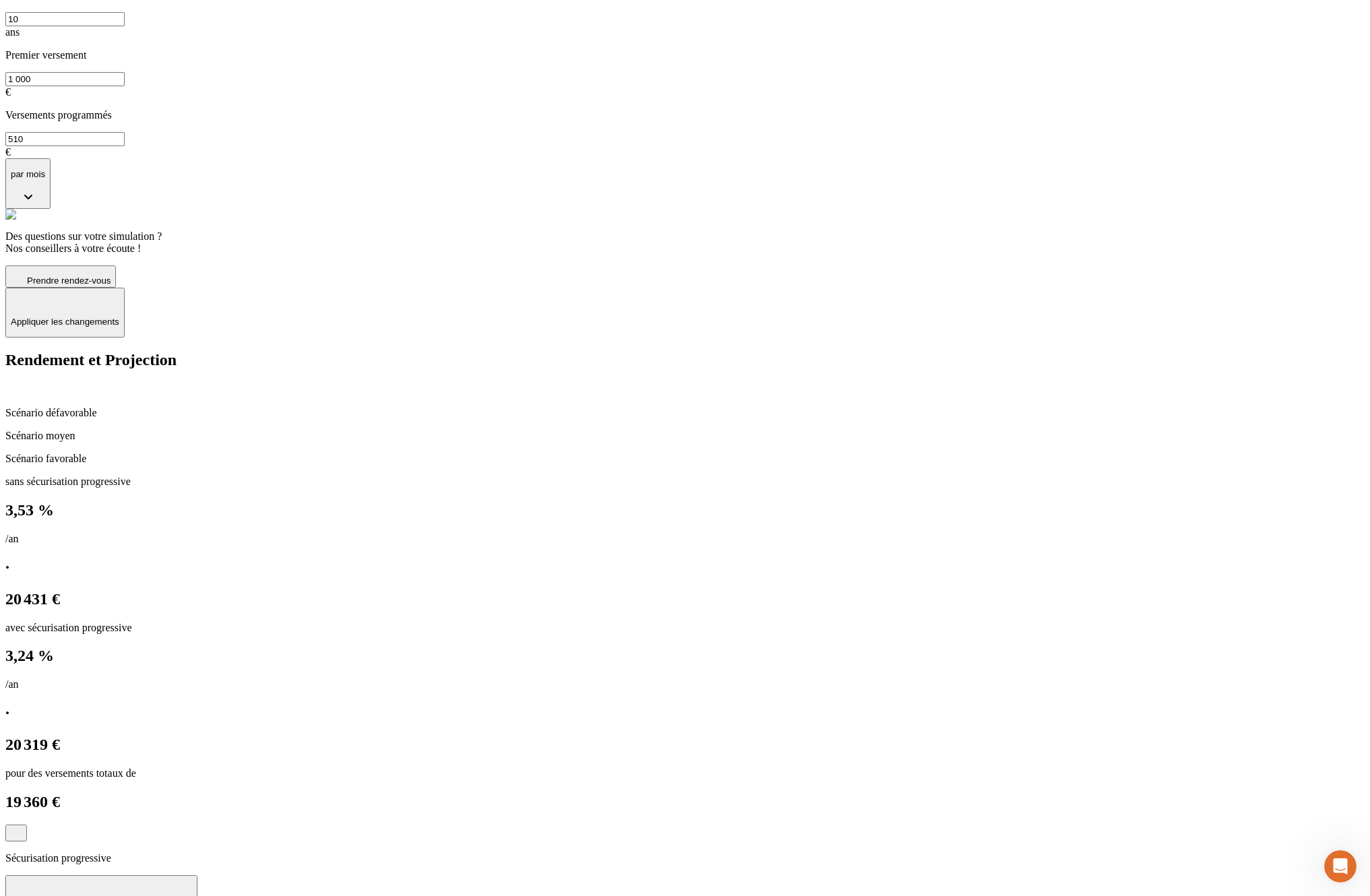
scroll to position [144, 0]
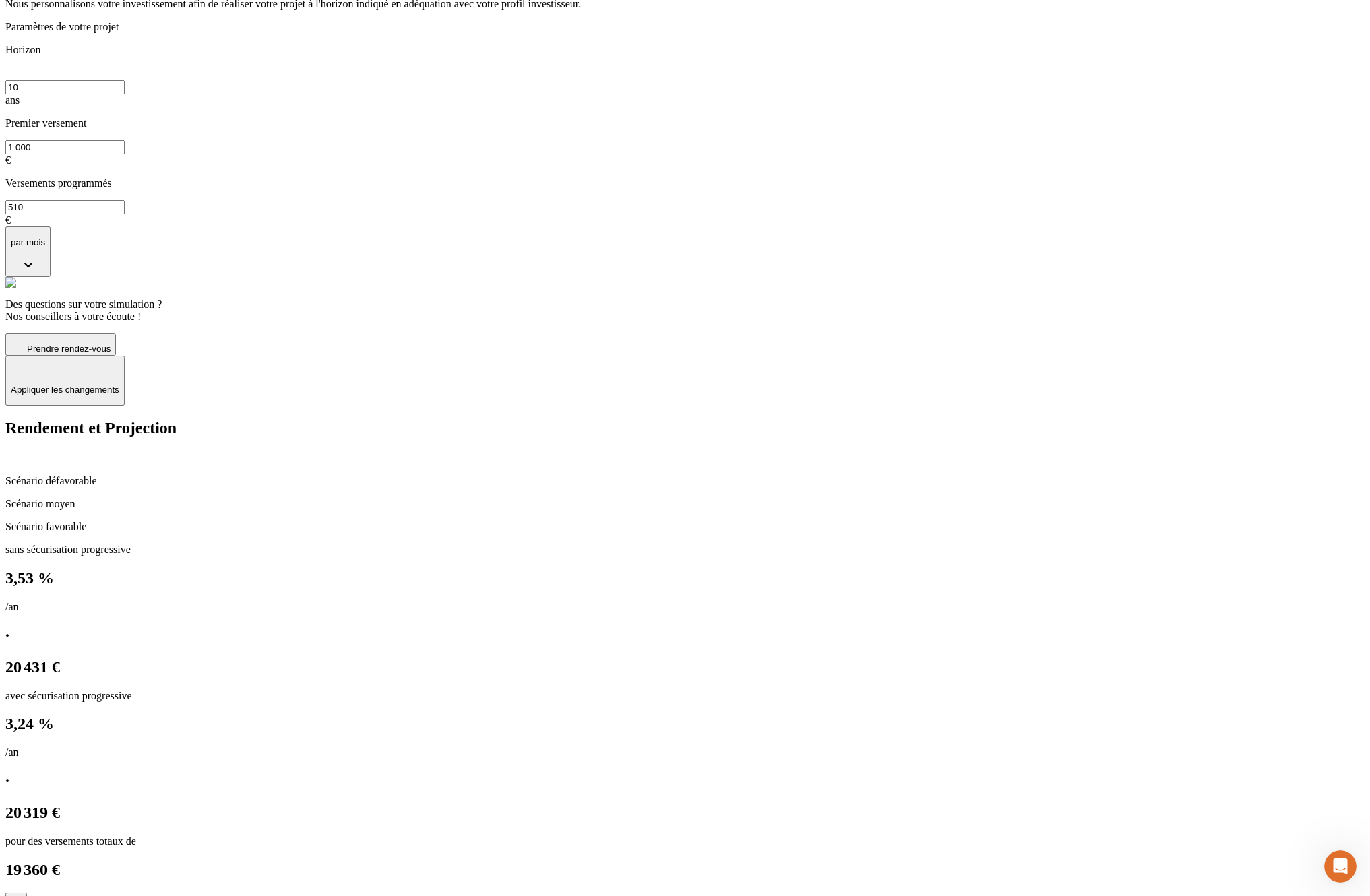
click at [21, 895] on icon "button" at bounding box center [16, 900] width 11 height 11
click at [16, 895] on button "Sécurisation progressive" at bounding box center [10, 902] width 11 height 4
click at [21, 895] on icon "button" at bounding box center [16, 900] width 11 height 11
click at [16, 895] on button "Sécurisation progressive" at bounding box center [10, 902] width 11 height 4
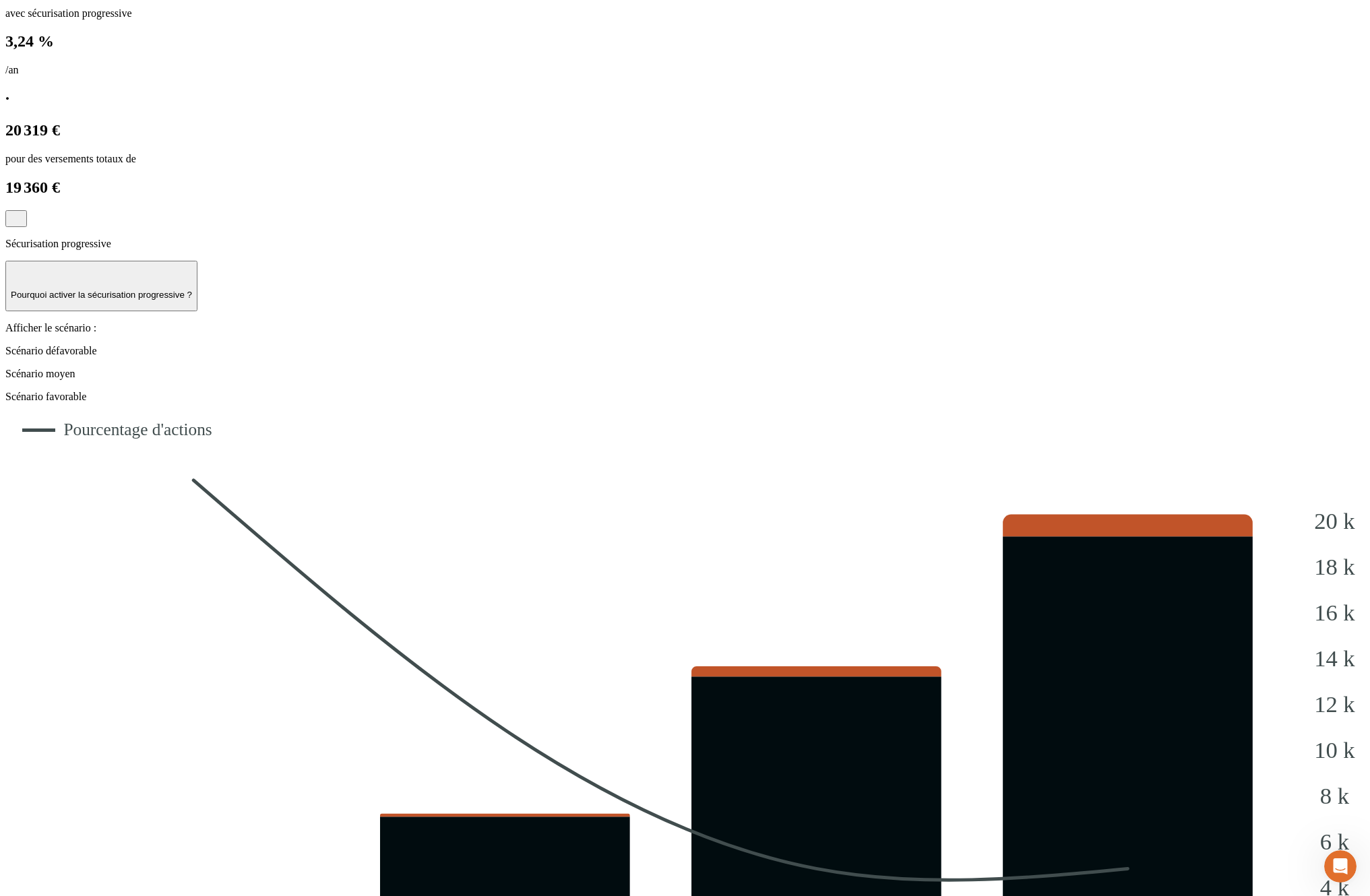
scroll to position [798, 0]
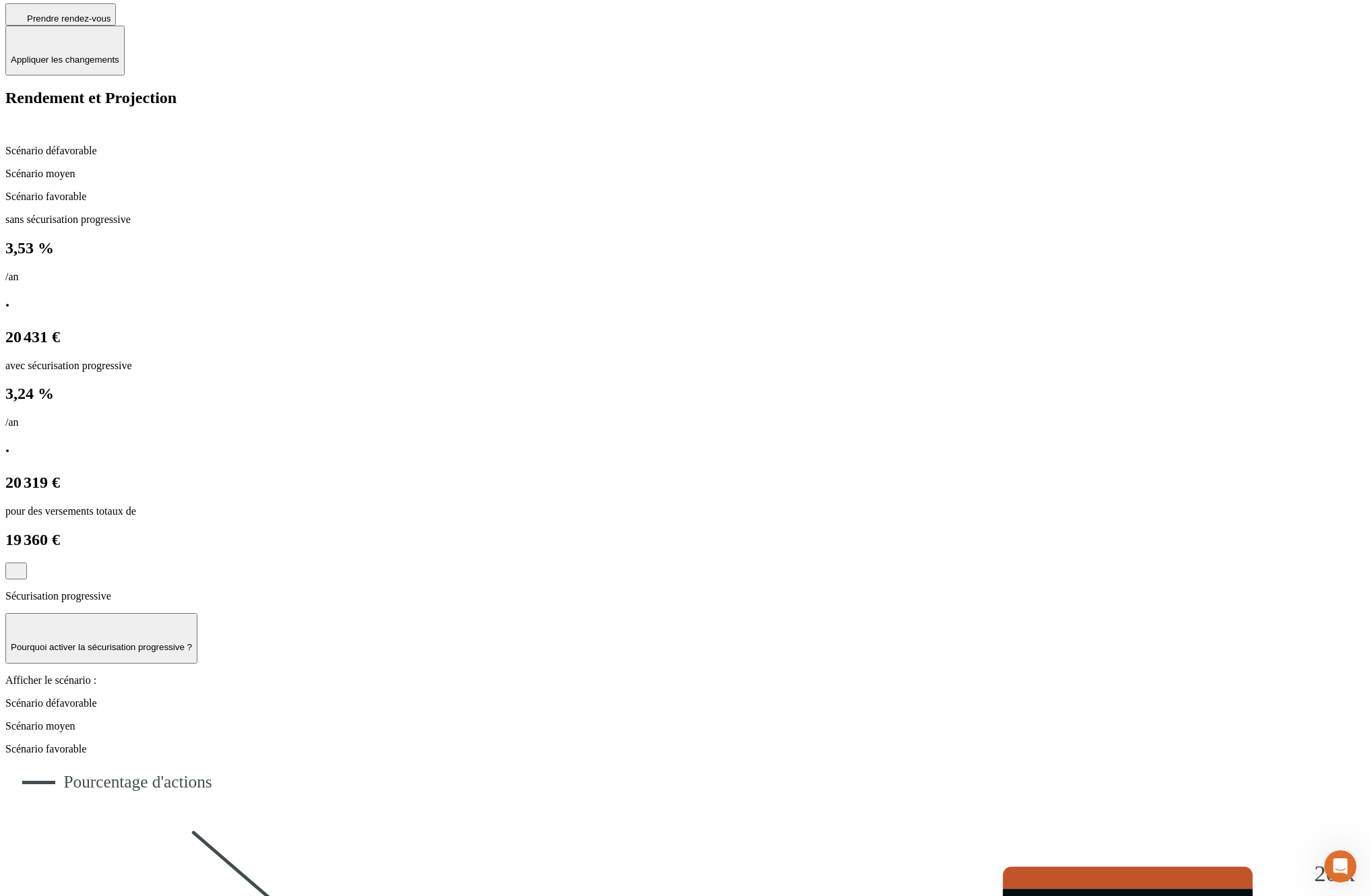
scroll to position [0, 0]
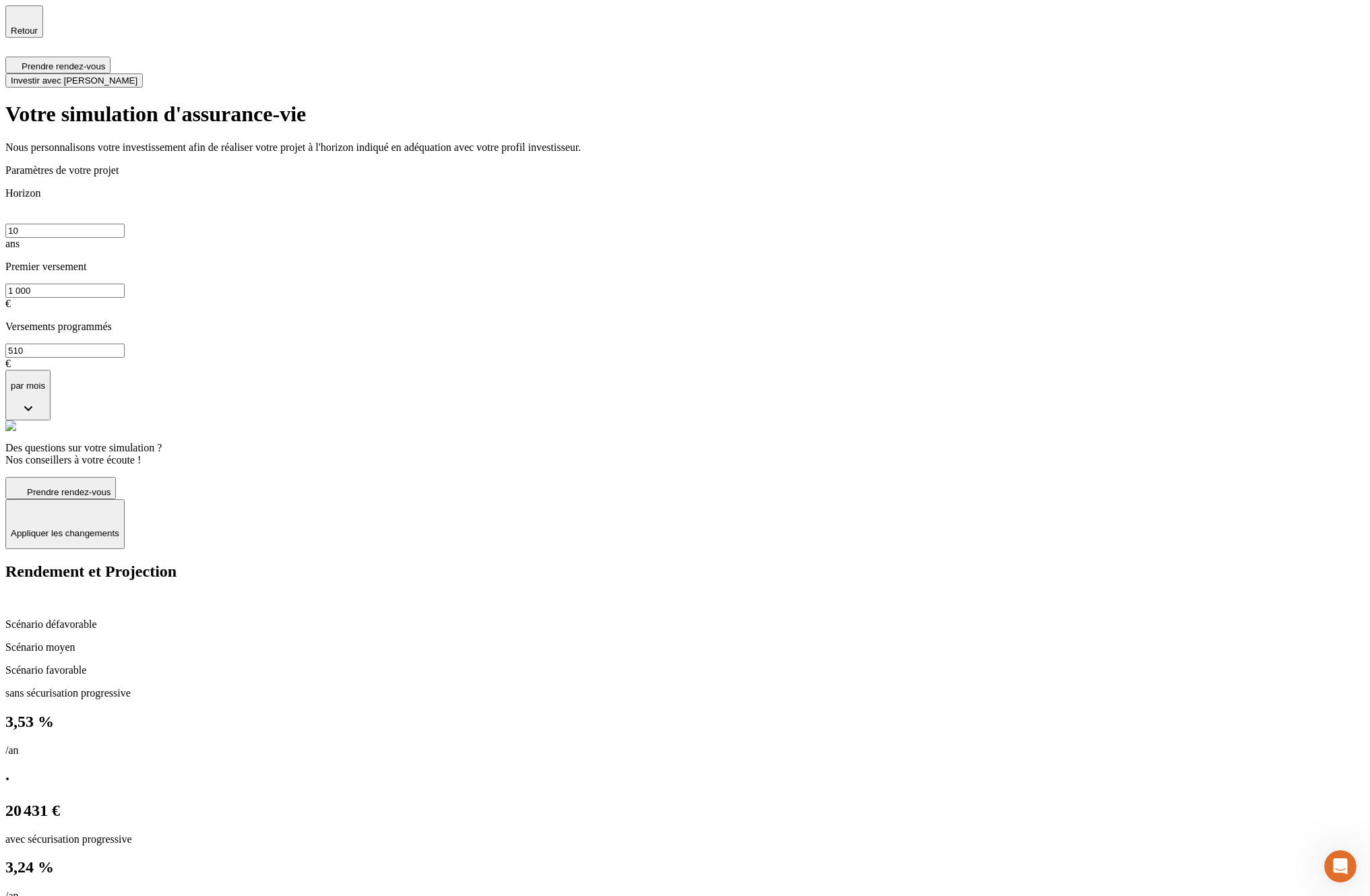
click at [26, 24] on icon "button" at bounding box center [24, 15] width 16 height 16
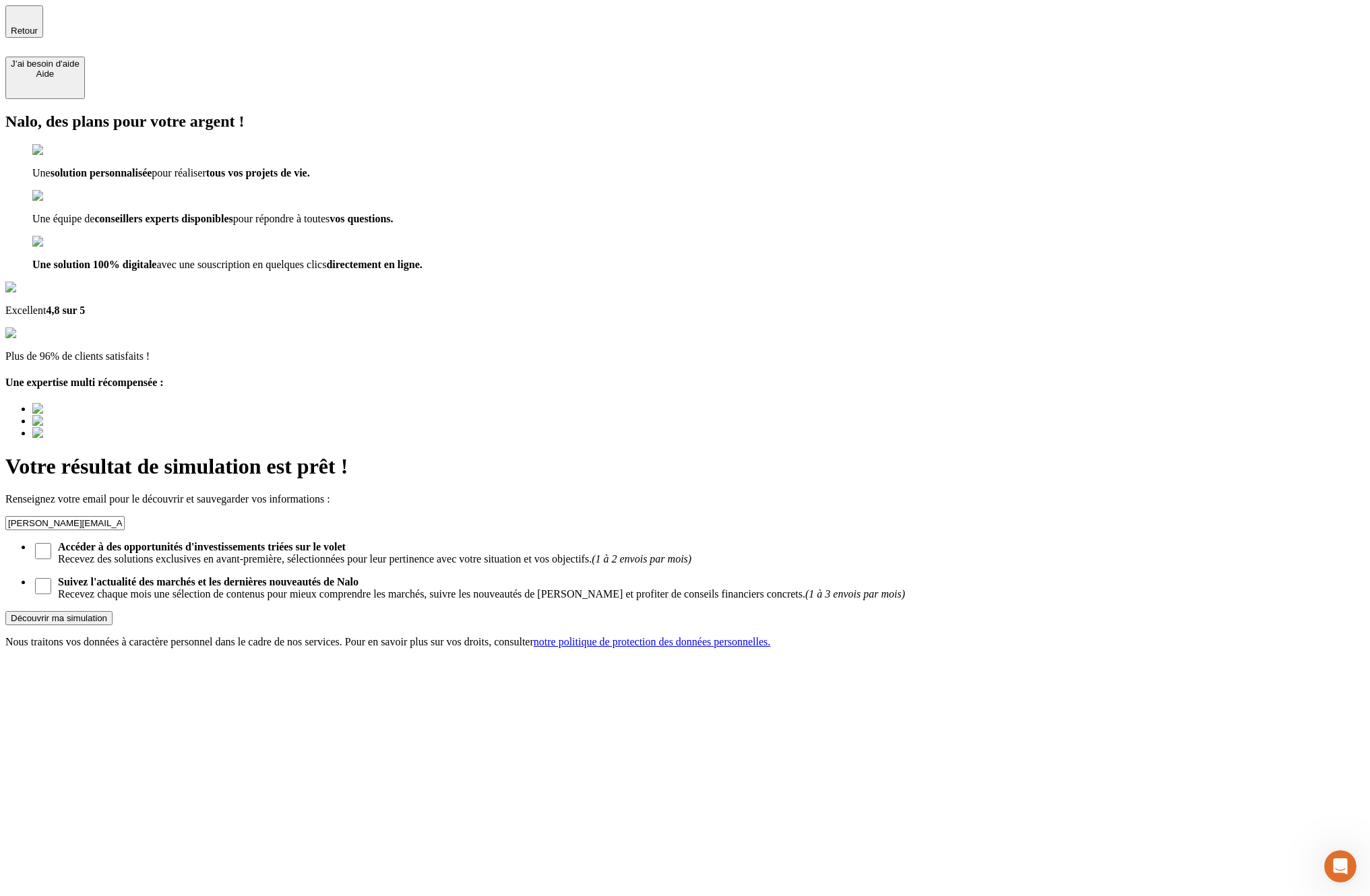
click at [26, 24] on icon "button" at bounding box center [24, 15] width 16 height 16
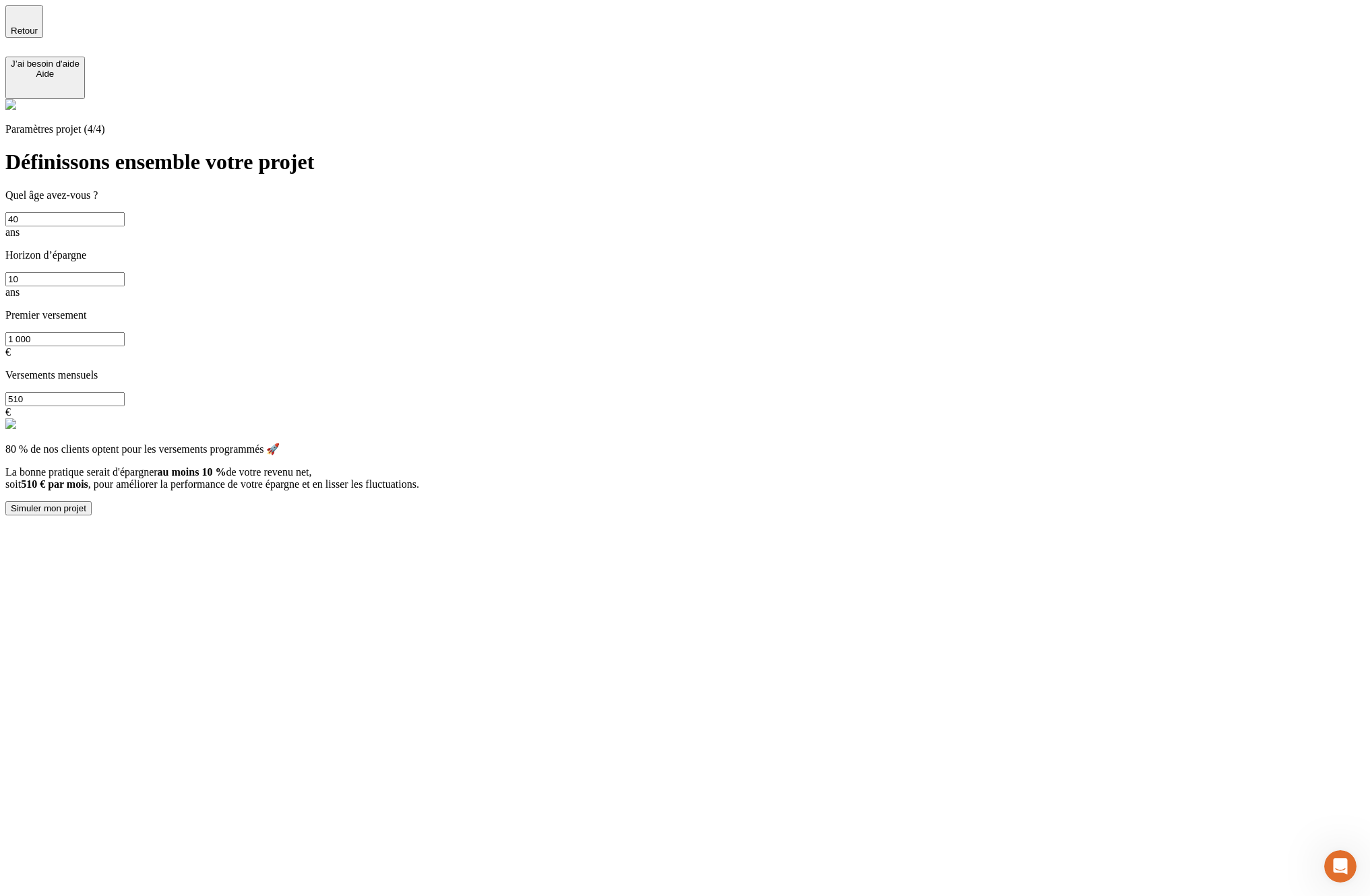
click at [124, 272] on input "10" at bounding box center [64, 279] width 119 height 14
type input "15"
click at [91, 501] on button "Simuler mon projet" at bounding box center [48, 508] width 86 height 14
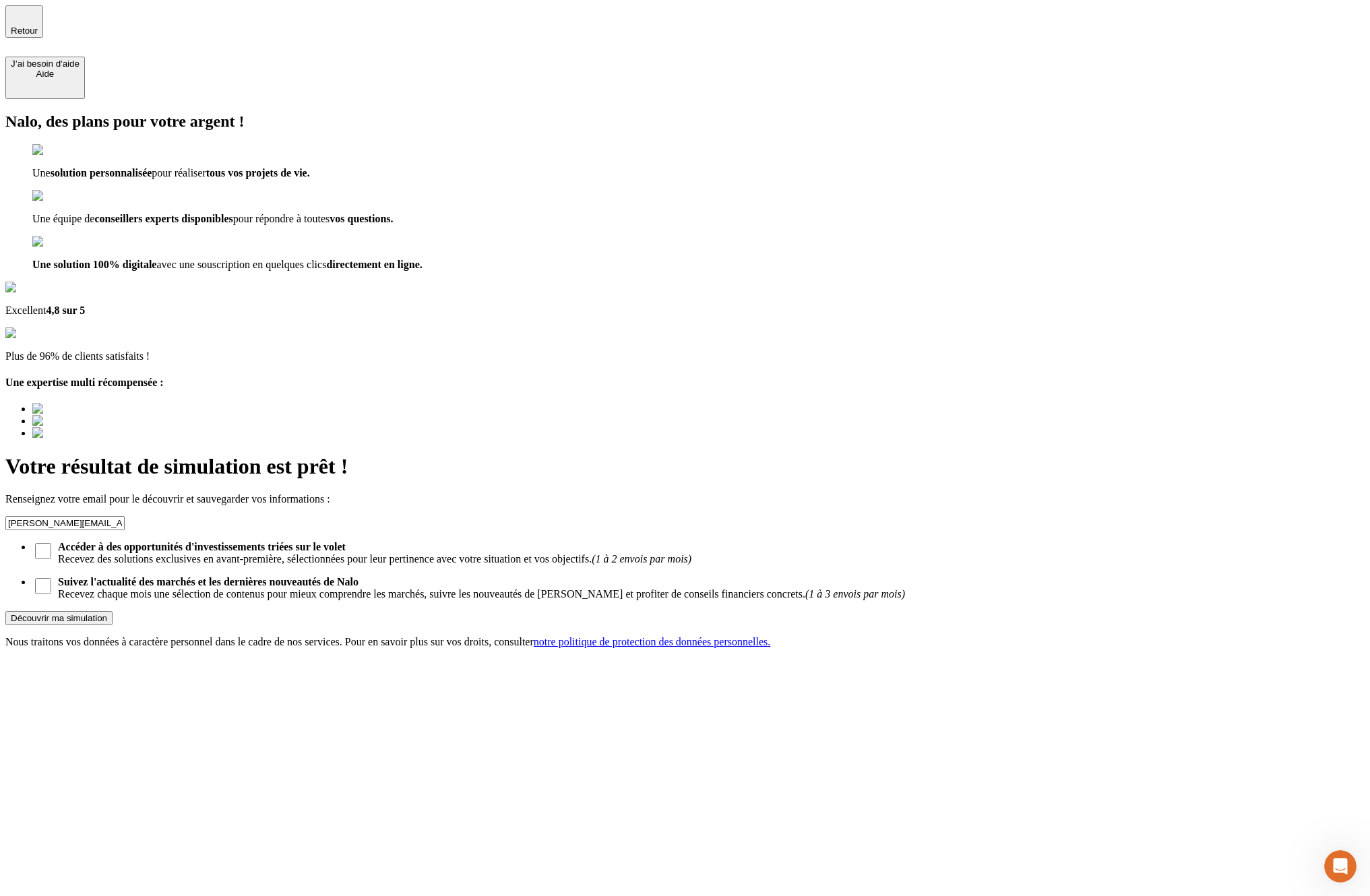
click at [359, 576] on strong "Suivez l'actualité des marchés et les dernières nouveautés de Nalo" at bounding box center [207, 582] width 300 height 12
click at [52, 578] on input "Suivez l'actualité des marchés et les dernières nouveautés de Nalo Recevez chaq…" at bounding box center [42, 585] width 16 height 16
checkbox input "true"
click at [346, 541] on strong "Accéder à des opportunités d'investissements triées sur le volet" at bounding box center [201, 547] width 288 height 12
click at [52, 543] on input "Accéder à des opportunités d'investissements triées sur le volet Recevez des so…" at bounding box center [42, 551] width 16 height 16
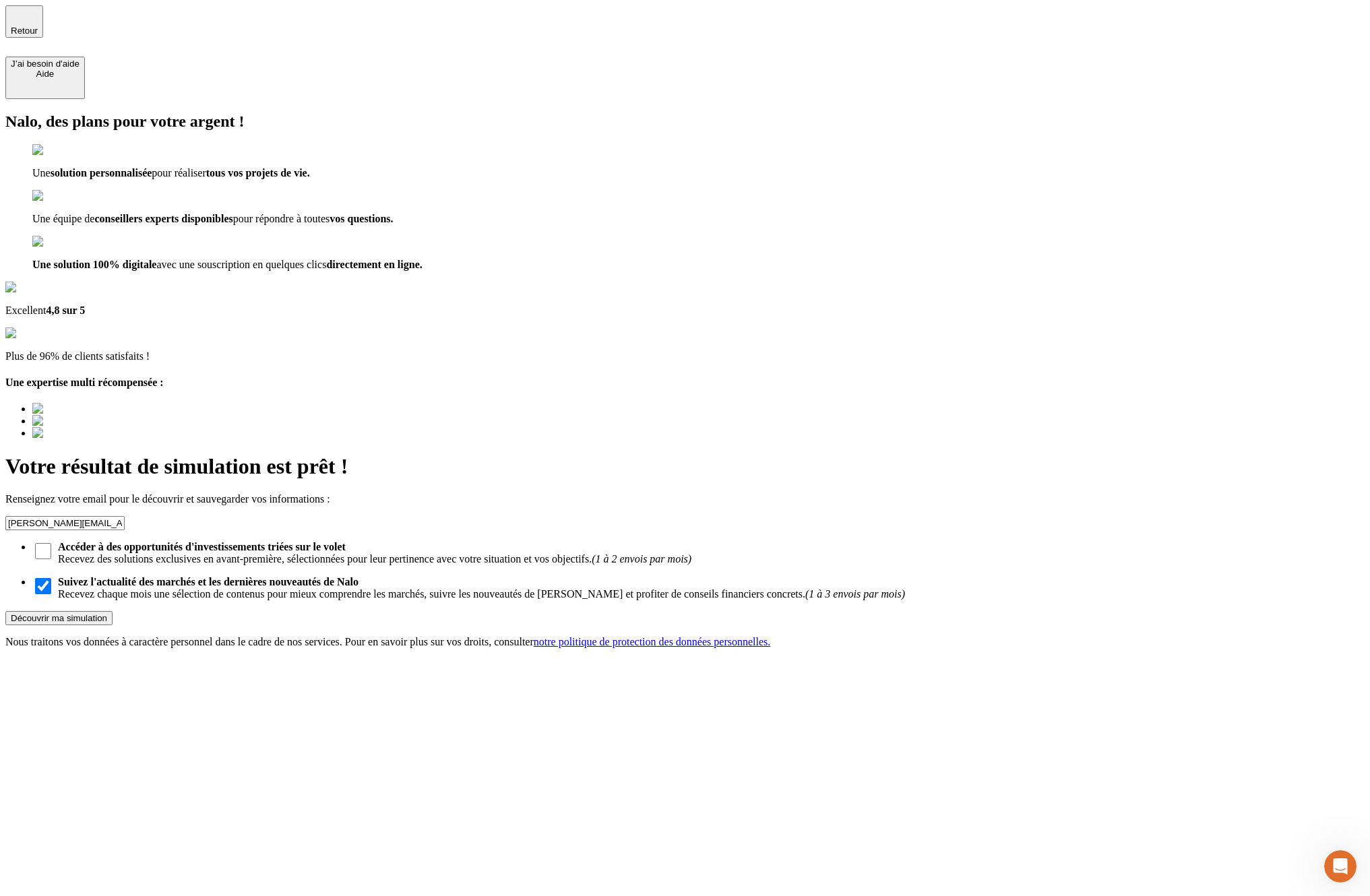
checkbox input "true"
click at [113, 611] on button "Découvrir ma simulation" at bounding box center [58, 618] width 107 height 14
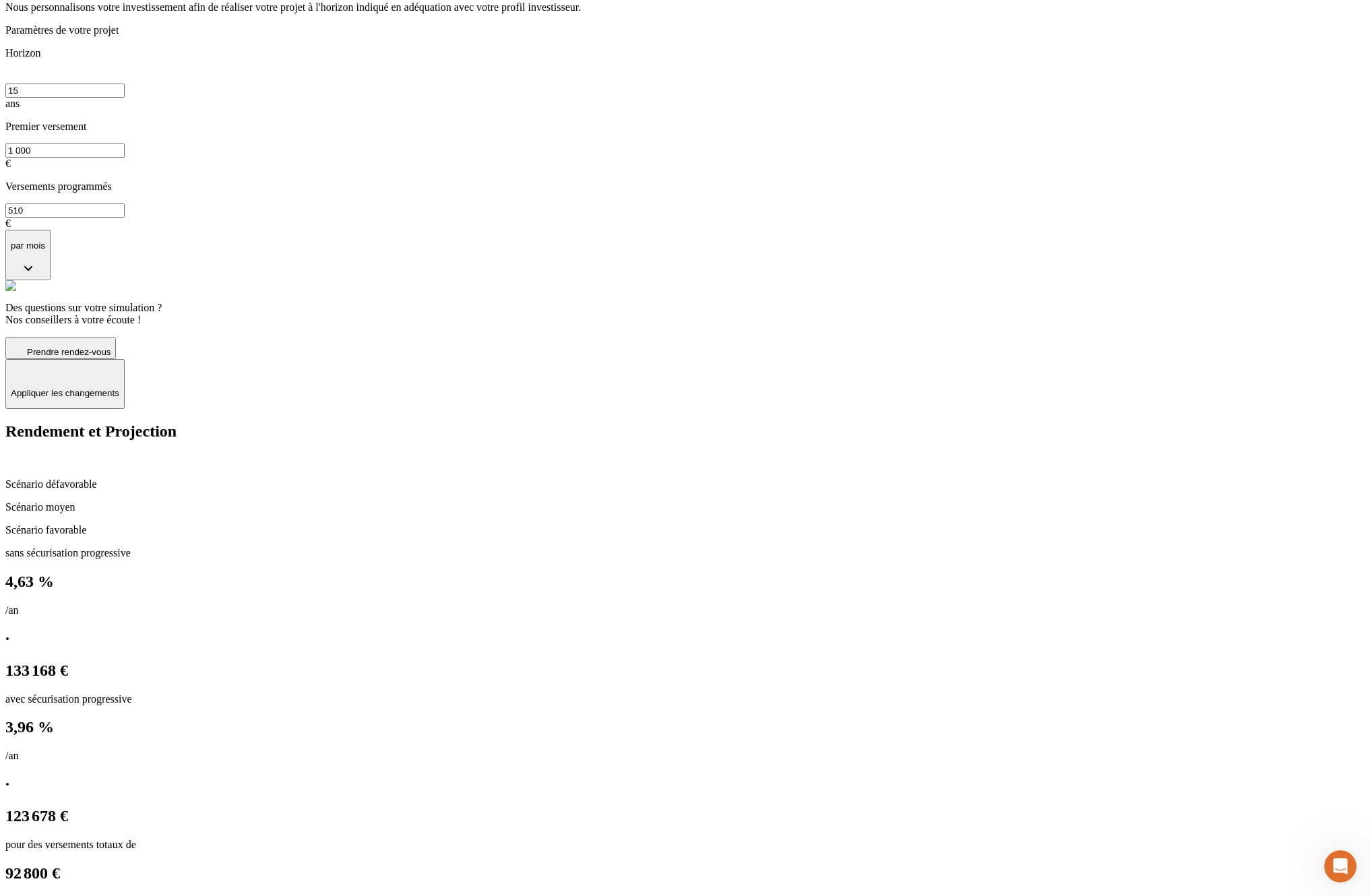
scroll to position [141, 0]
click at [27, 895] on button "Sécurisation progressive" at bounding box center [15, 904] width 21 height 17
click at [16, 895] on button "Sécurisation progressive" at bounding box center [10, 904] width 11 height 4
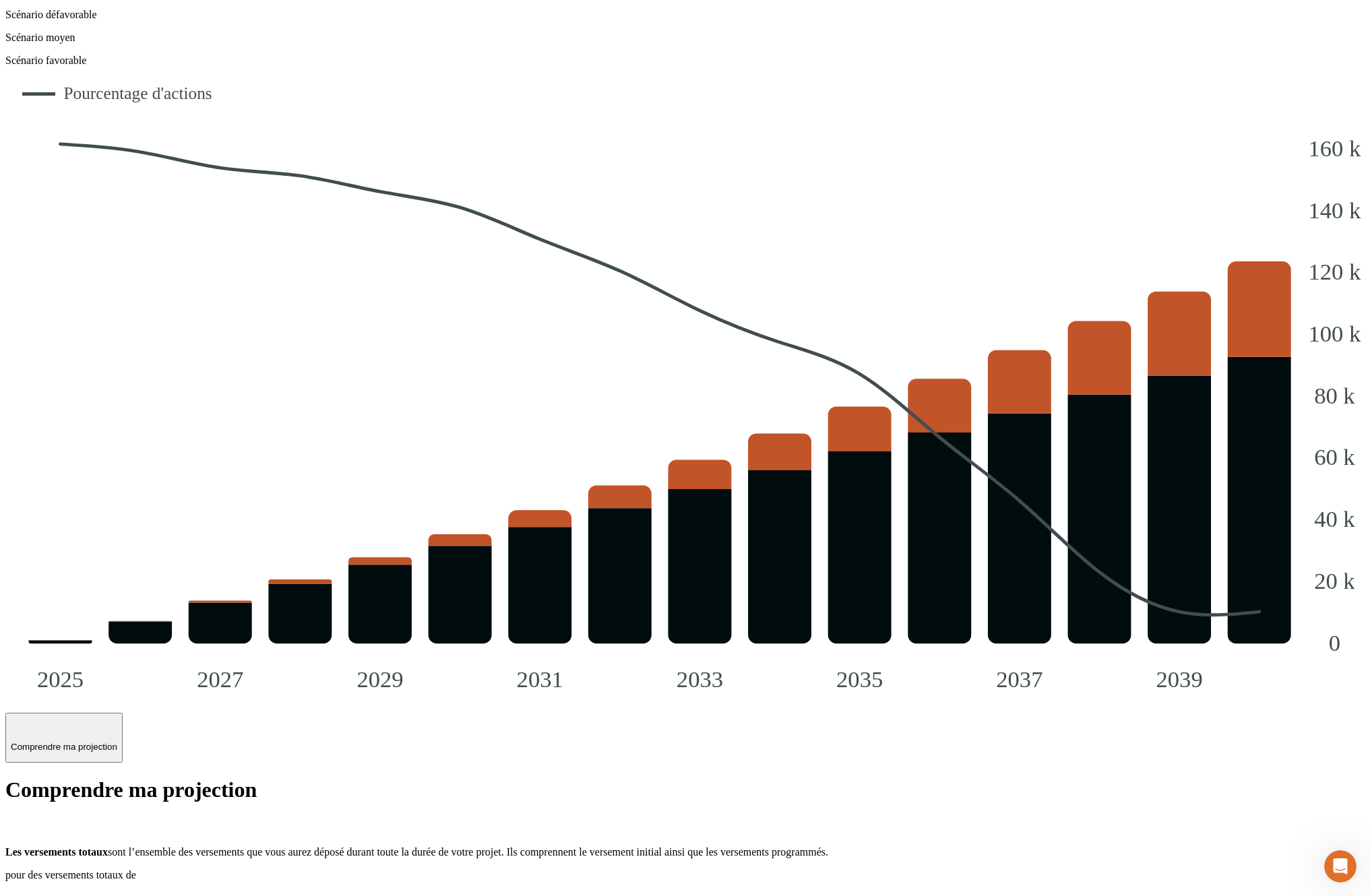
scroll to position [1226, 0]
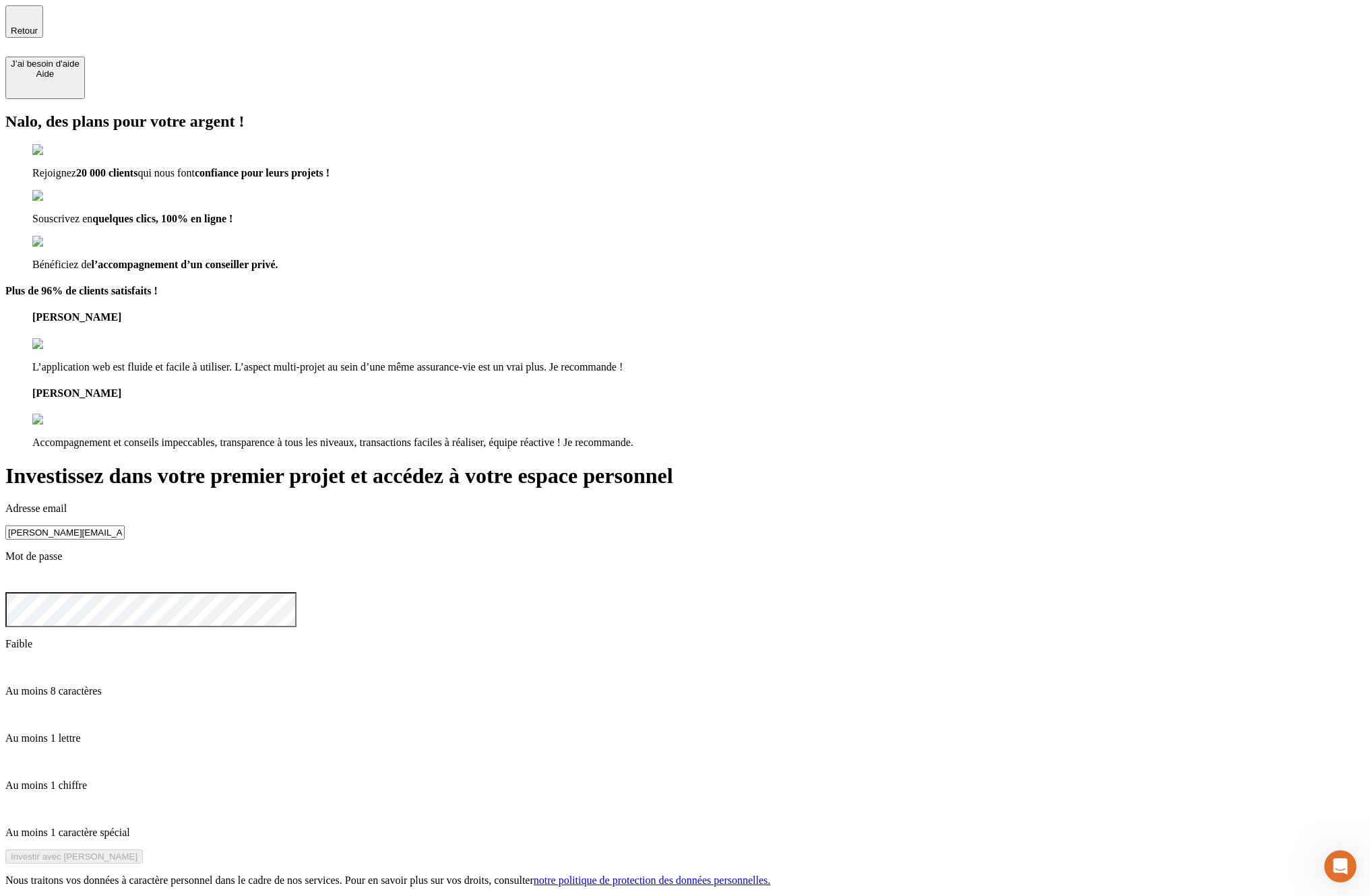
click at [760, 503] on div "Adresse email lucas.exbrayat@nalo.fr Mot de passe Faible Au moins 8 caractères …" at bounding box center [685, 670] width 1359 height 336
click at [1037, 464] on div "Investissez dans votre premier projet et accédez à votre espace personnel Adres…" at bounding box center [685, 675] width 1359 height 423
click at [21, 576] on icon at bounding box center [14, 581] width 15 height 11
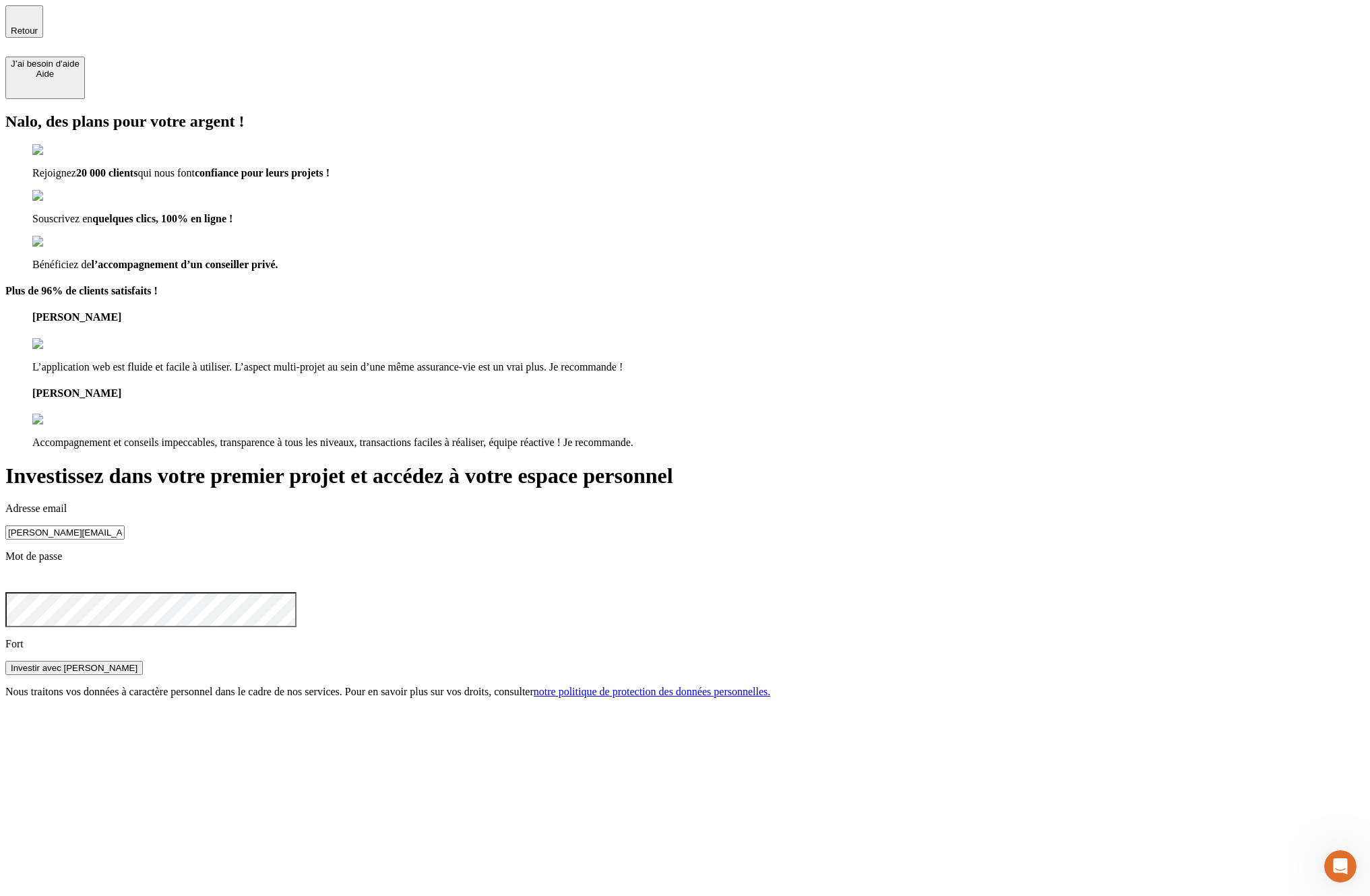
click at [941, 661] on div "Investir avec Nalo" at bounding box center [685, 668] width 1359 height 14
click at [137, 662] on div "Investir avec Nalo" at bounding box center [74, 667] width 127 height 10
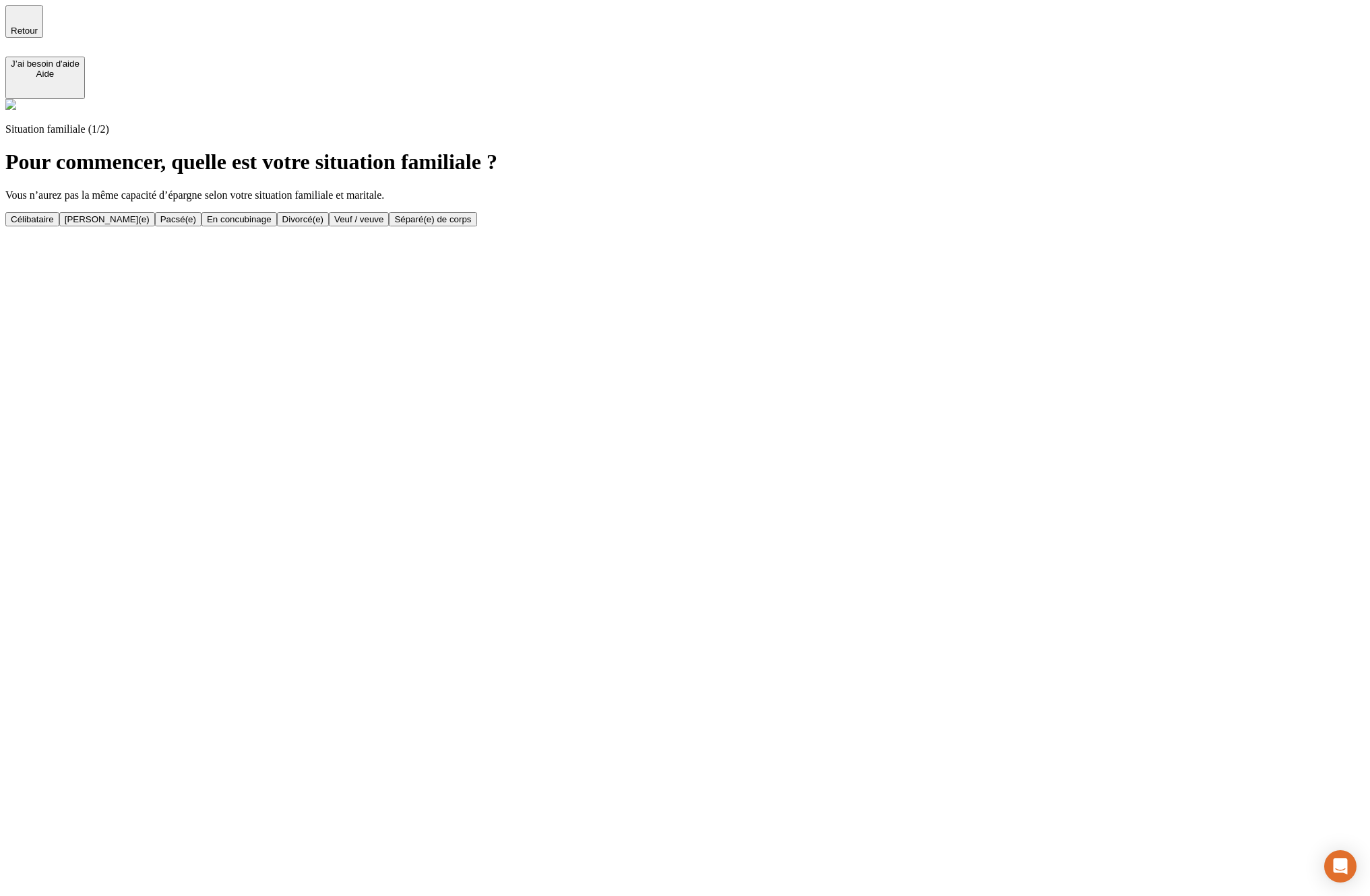
click at [329, 227] on button "Divorcé(e)" at bounding box center [302, 219] width 52 height 14
click at [89, 212] on button "3" at bounding box center [81, 219] width 15 height 14
click at [64, 212] on button "Actif / active" at bounding box center [35, 219] width 59 height 14
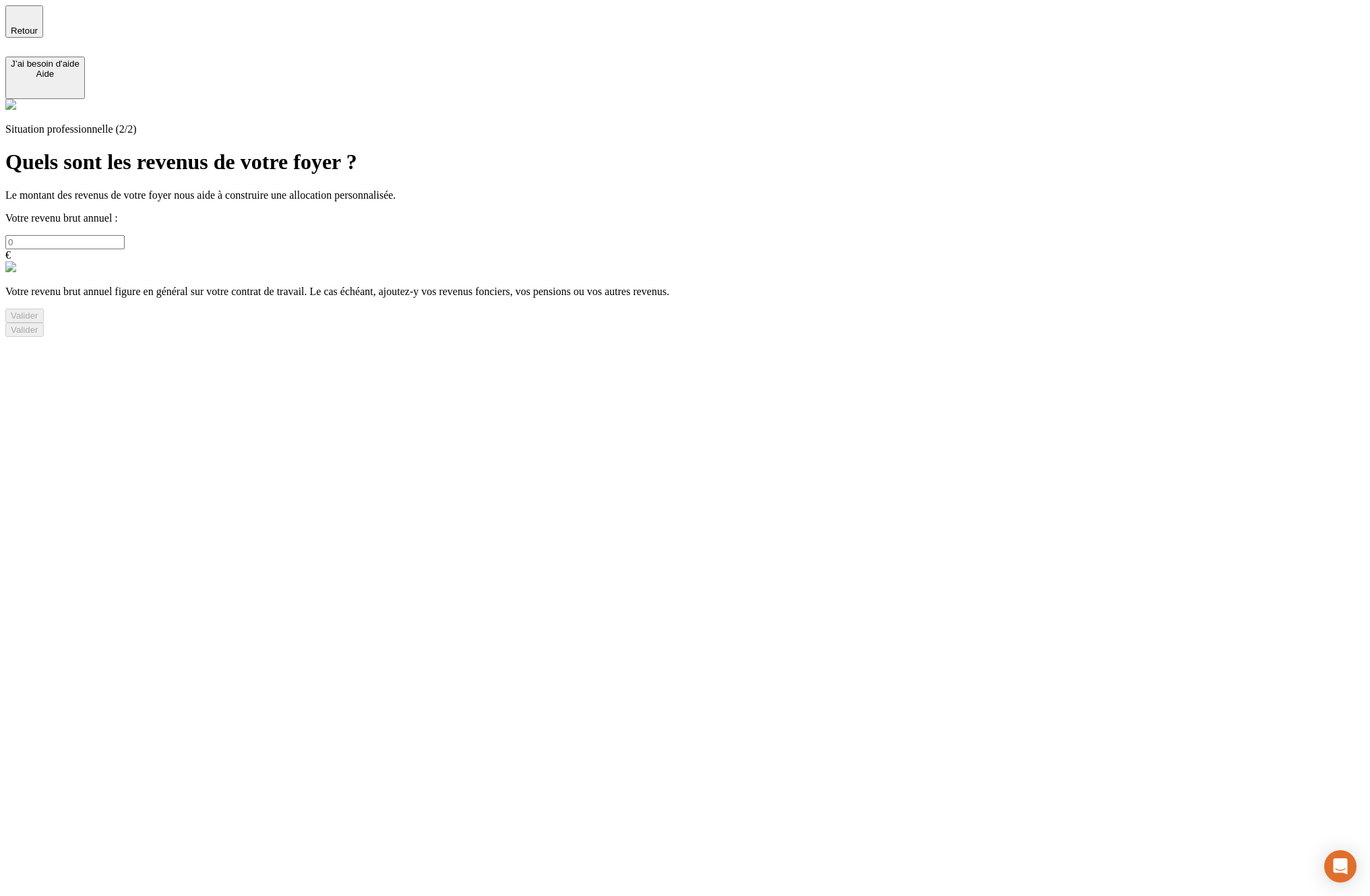
click at [124, 235] on input "text" at bounding box center [64, 242] width 119 height 14
type input "70 000"
click at [44, 322] on button "Valider" at bounding box center [24, 316] width 38 height 14
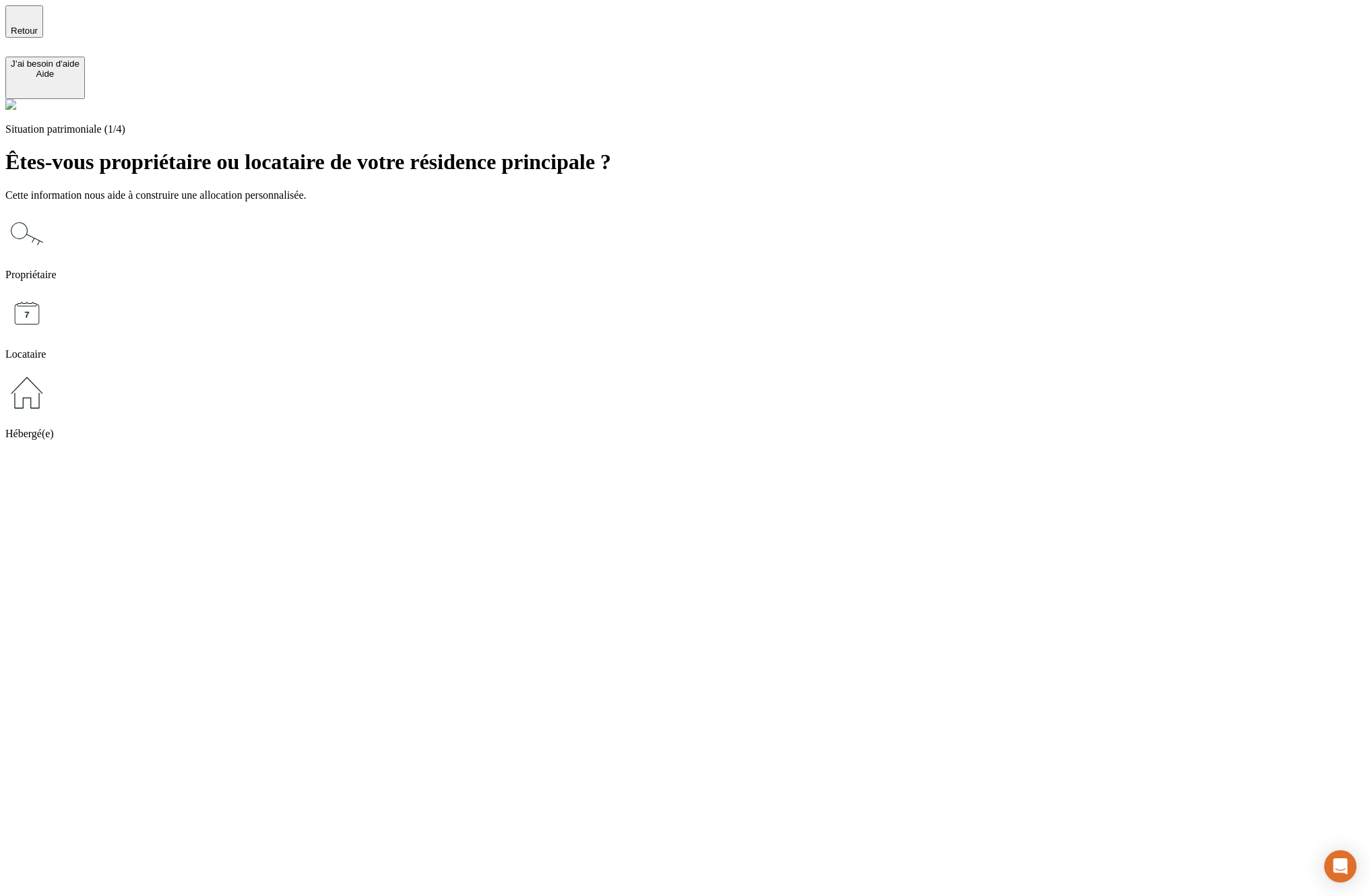
click at [527, 212] on div "Propriétaire" at bounding box center [685, 246] width 1359 height 69
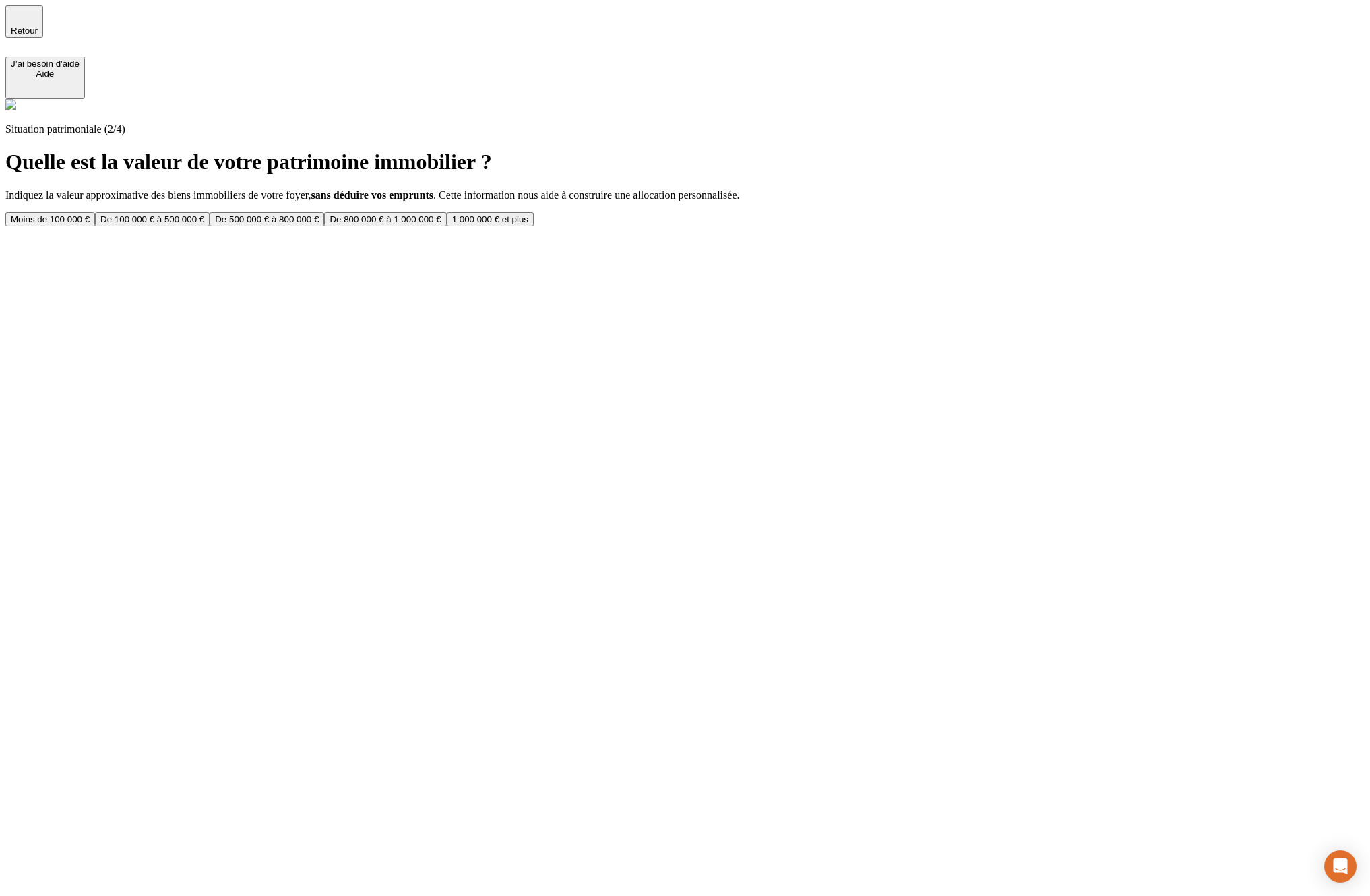
click at [324, 227] on button "De 500 000 € à 800 000 €" at bounding box center [267, 219] width 114 height 14
click at [195, 214] on div "De 50 000 € à 100 000 €" at bounding box center [145, 219] width 99 height 10
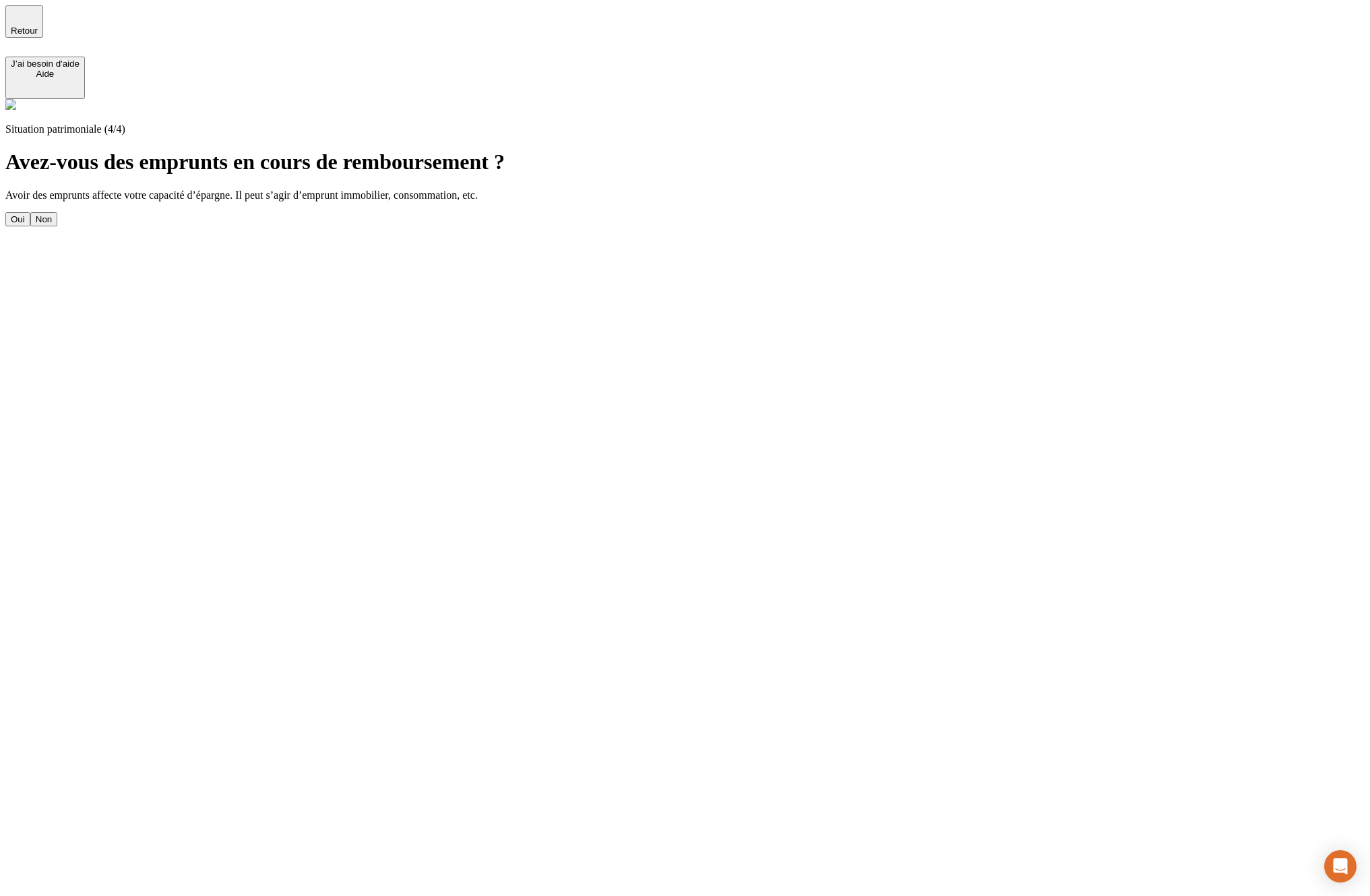
click at [30, 212] on button "Oui" at bounding box center [17, 219] width 25 height 14
click at [124, 260] on input "text" at bounding box center [64, 267] width 119 height 14
type input "2 000"
type input "18"
click at [470, 411] on div "Oui Non Mensualités 2 000 € Années restantes 18 ans Ajouter un emprunt Valider" at bounding box center [685, 311] width 1359 height 199
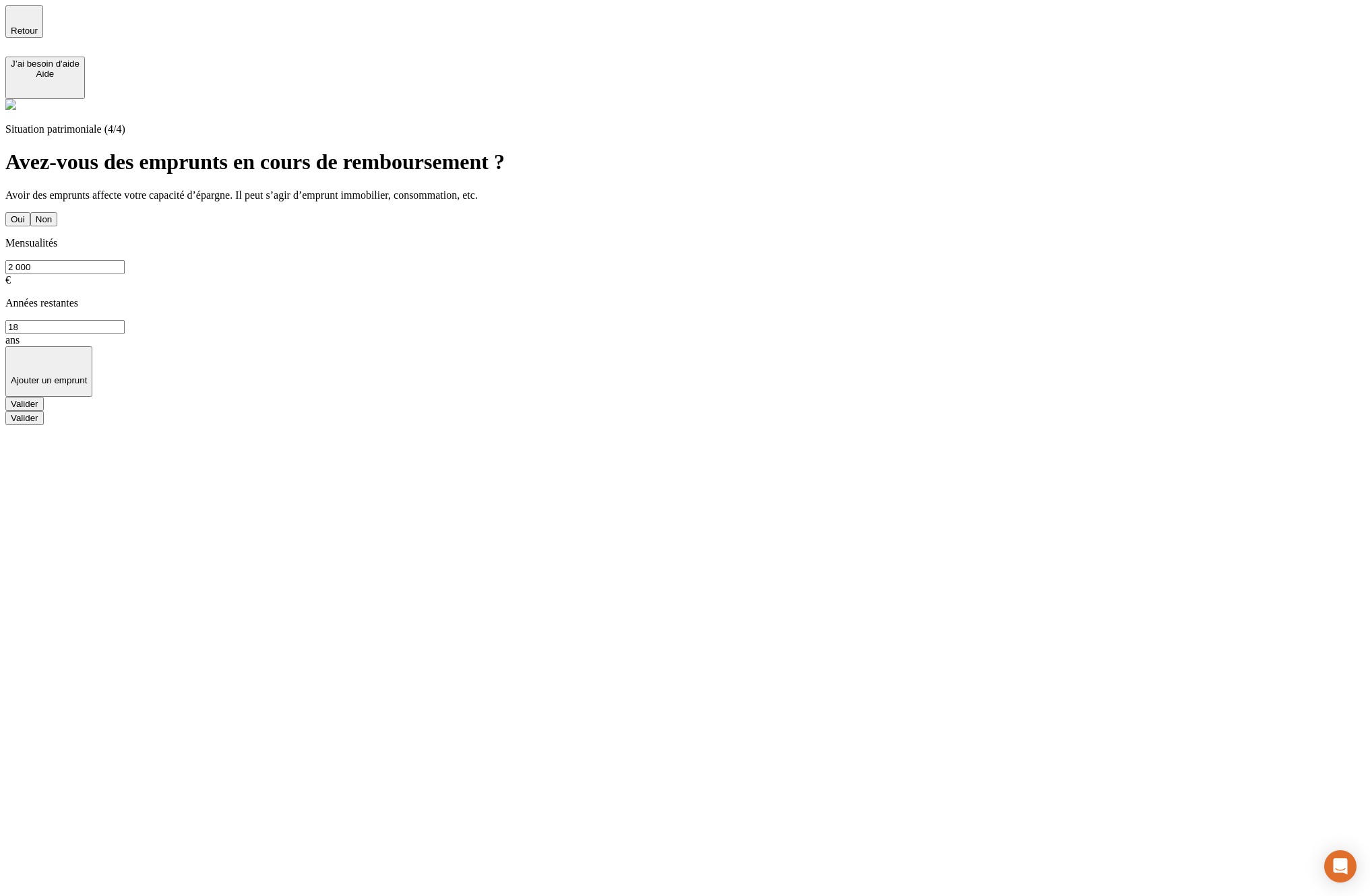
click at [92, 346] on button "Ajouter un emprunt" at bounding box center [48, 371] width 87 height 51
click at [124, 369] on input "text" at bounding box center [64, 376] width 119 height 14
type input "50"
click at [792, 310] on div "Mensualités 2 000 € Années restantes 18 ans 50 € ans Ajouter un emprunt" at bounding box center [685, 365] width 1359 height 256
click at [124, 395] on input "text" at bounding box center [64, 402] width 119 height 14
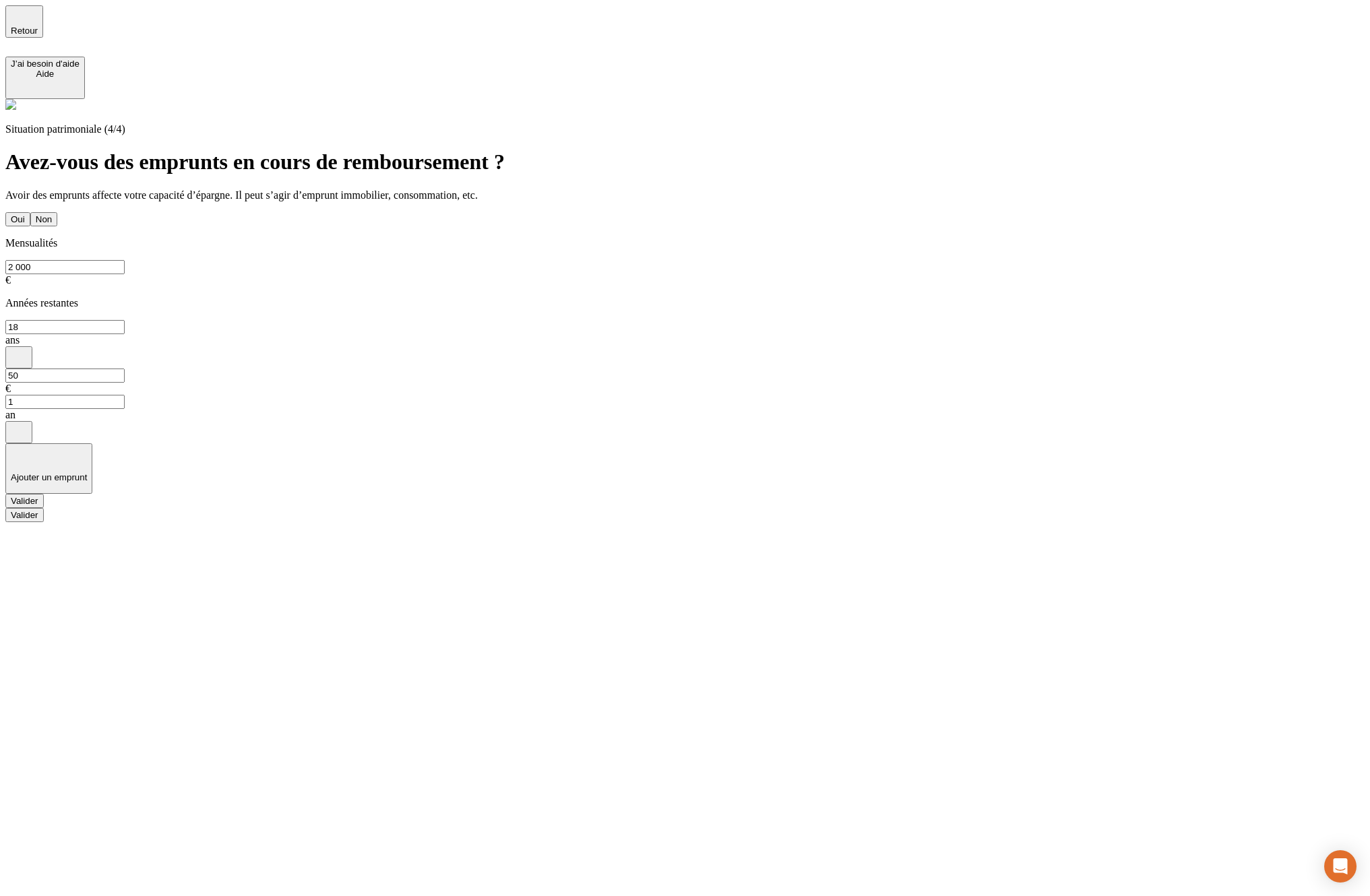
type input "1"
click at [38, 496] on div "Valider" at bounding box center [25, 501] width 28 height 10
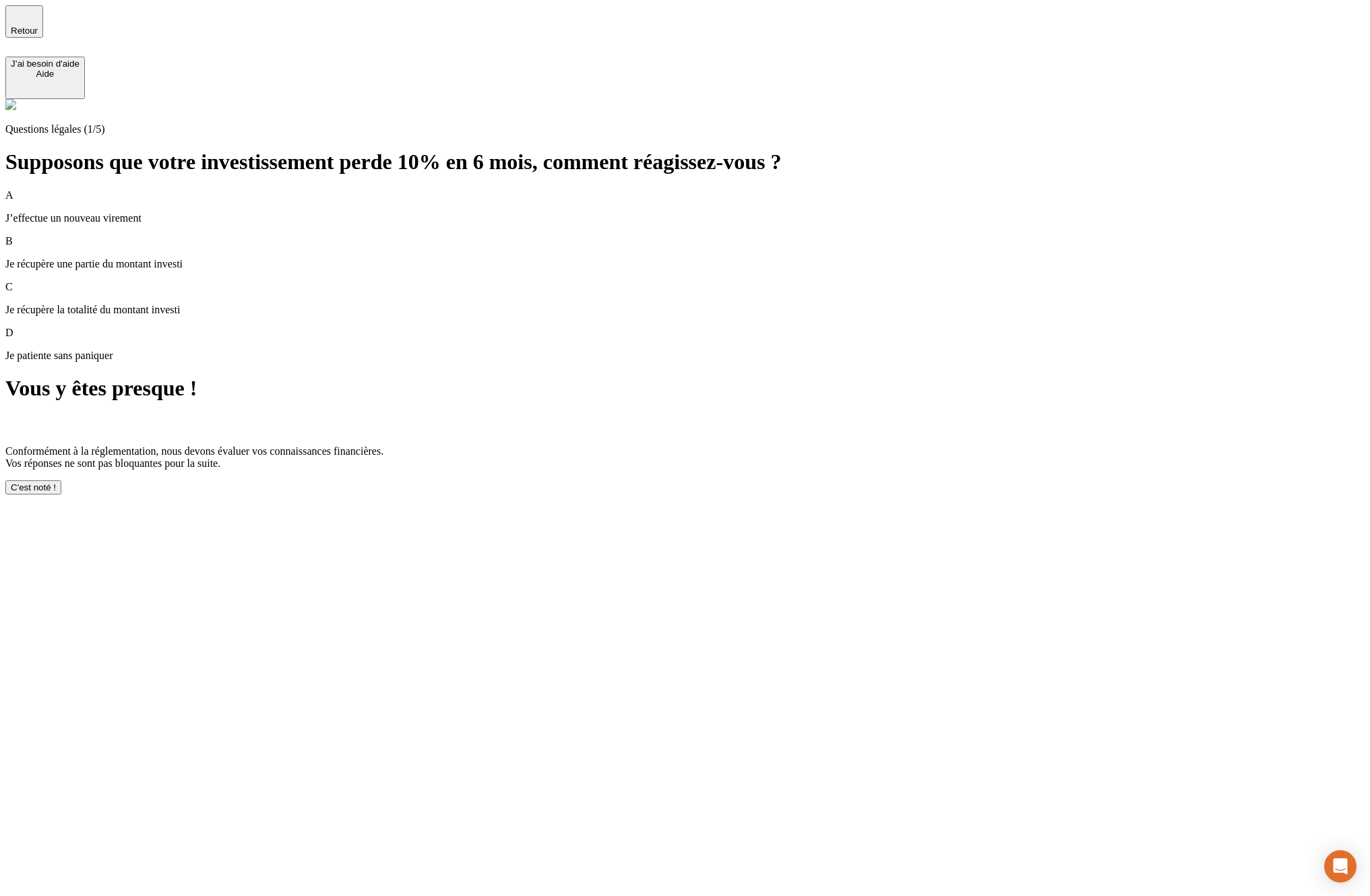
click at [56, 492] on div "C'est noté !" at bounding box center [33, 487] width 45 height 10
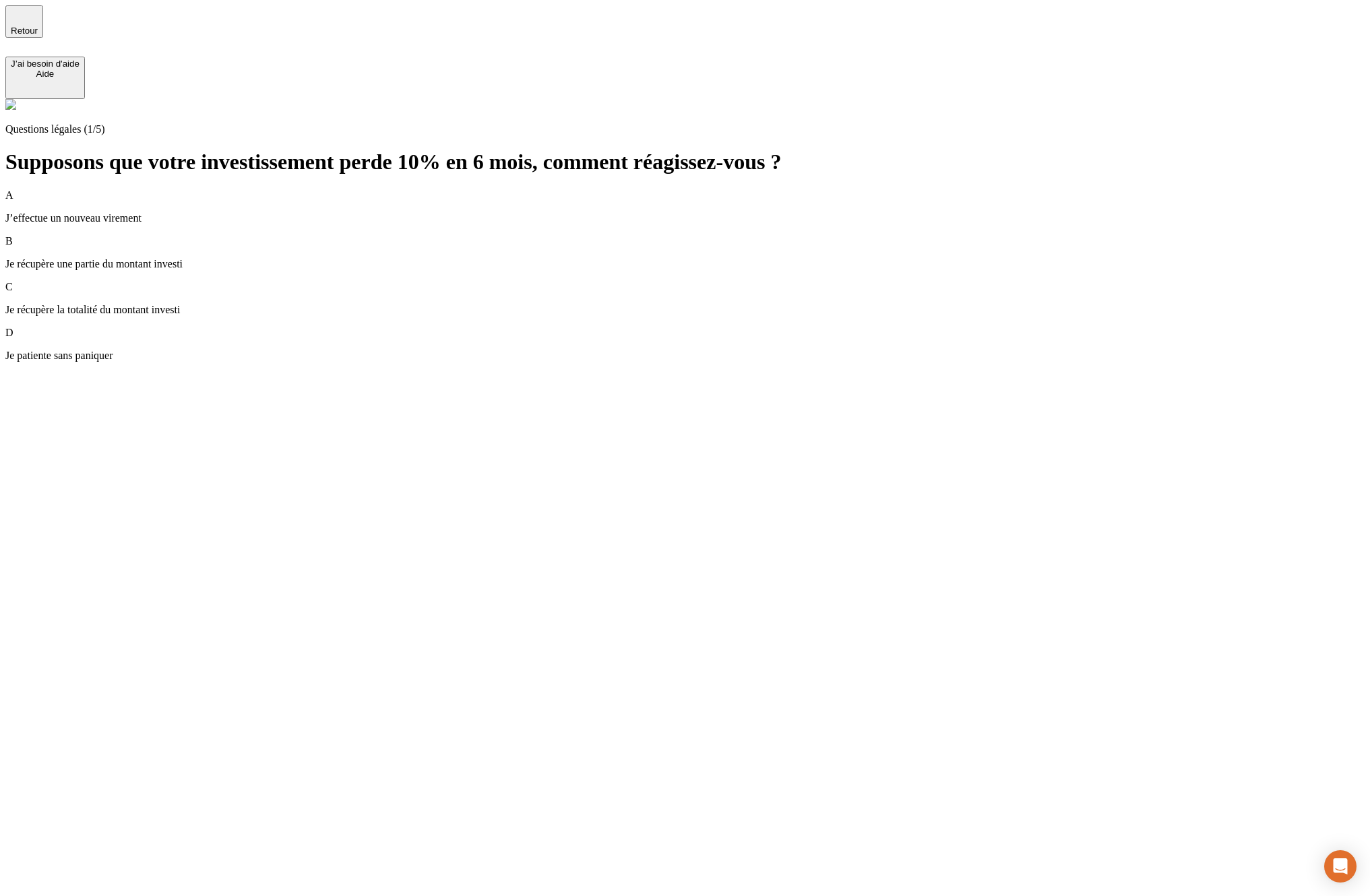
click at [519, 327] on div "D Je patiente sans paniquer" at bounding box center [685, 344] width 1359 height 35
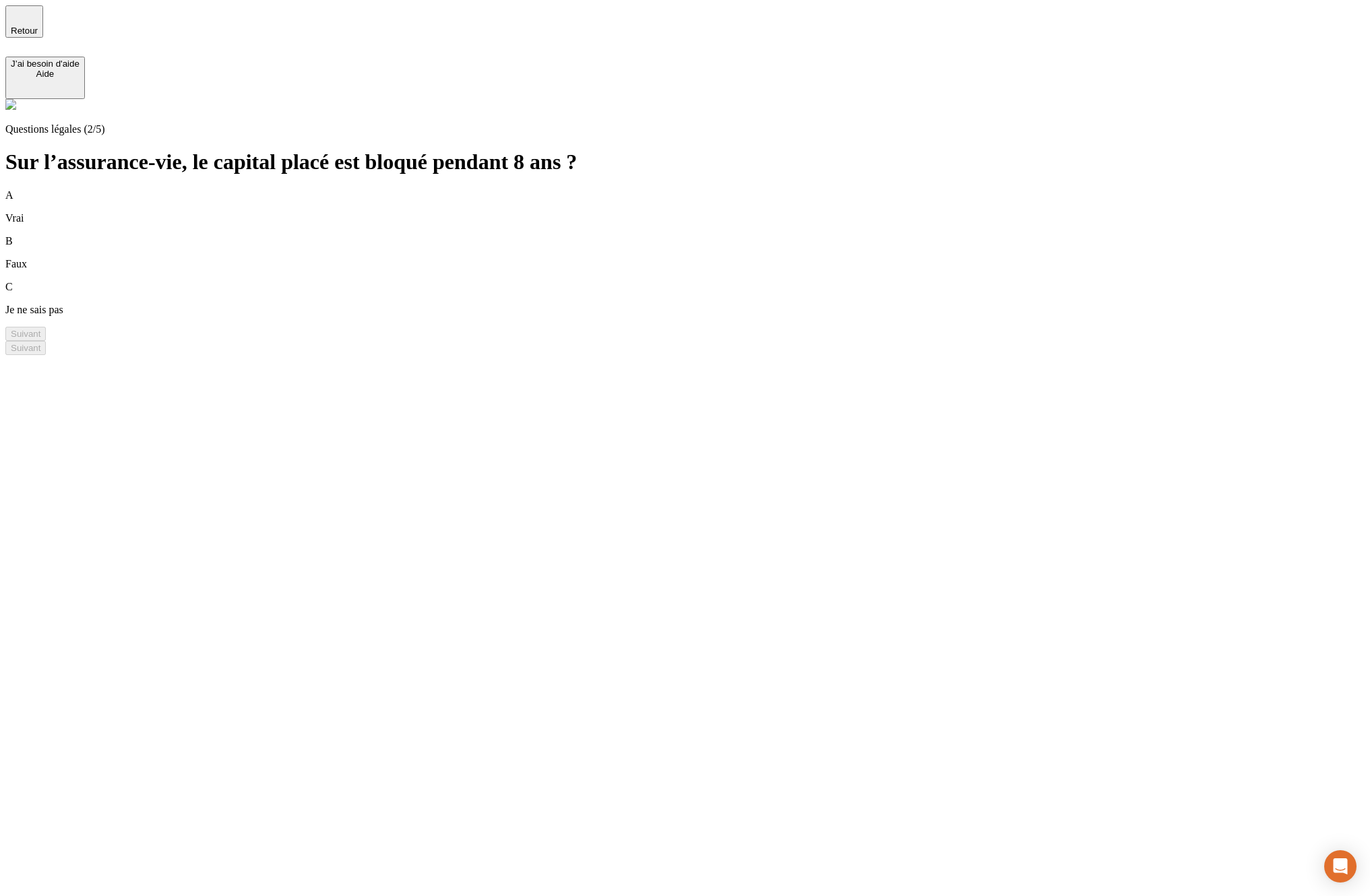
click at [511, 190] on div "A Vrai" at bounding box center [685, 206] width 1359 height 35
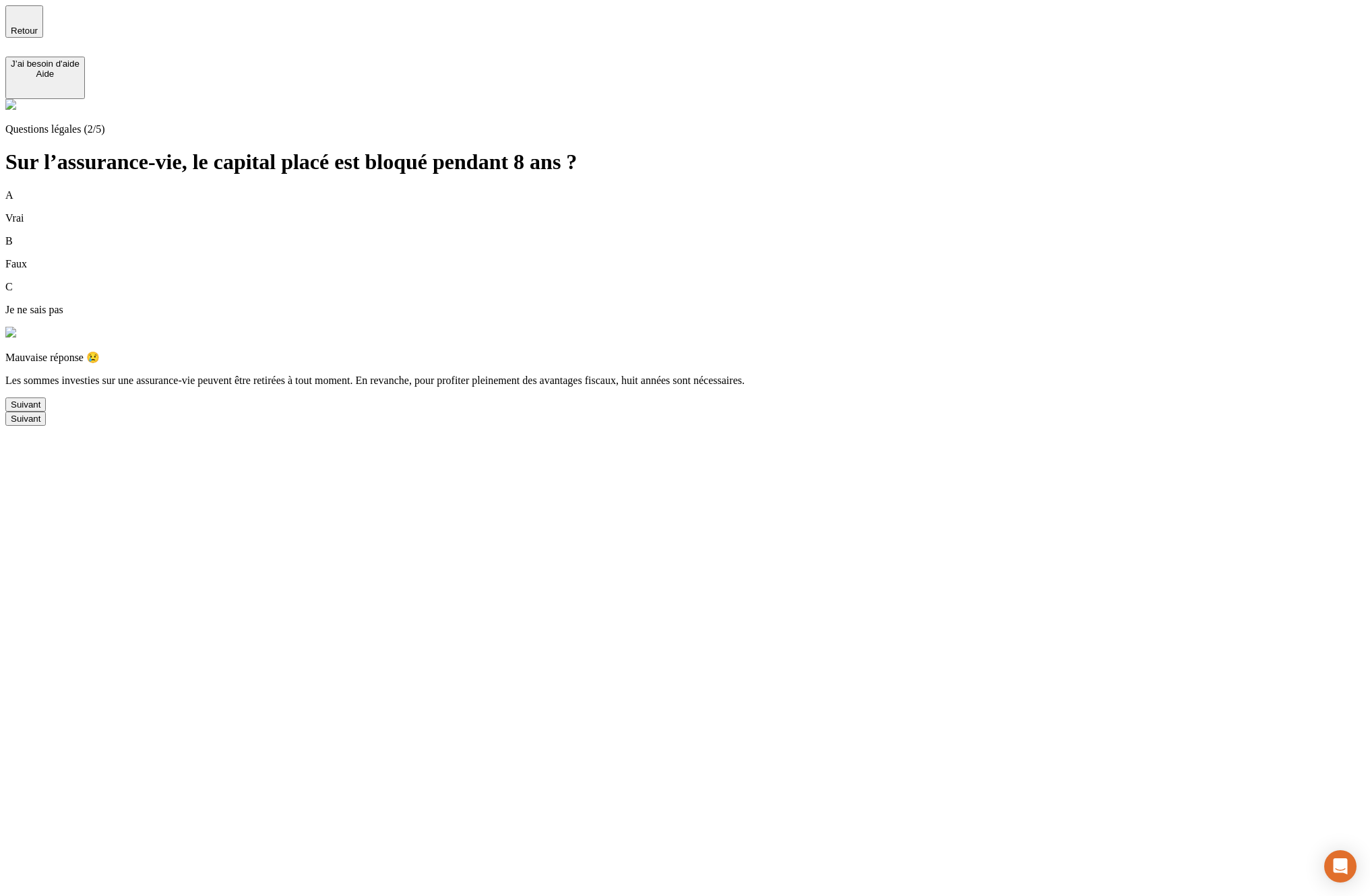
click at [477, 235] on div "B Faux" at bounding box center [685, 252] width 1359 height 35
click at [41, 402] on div "Suivant" at bounding box center [25, 404] width 30 height 10
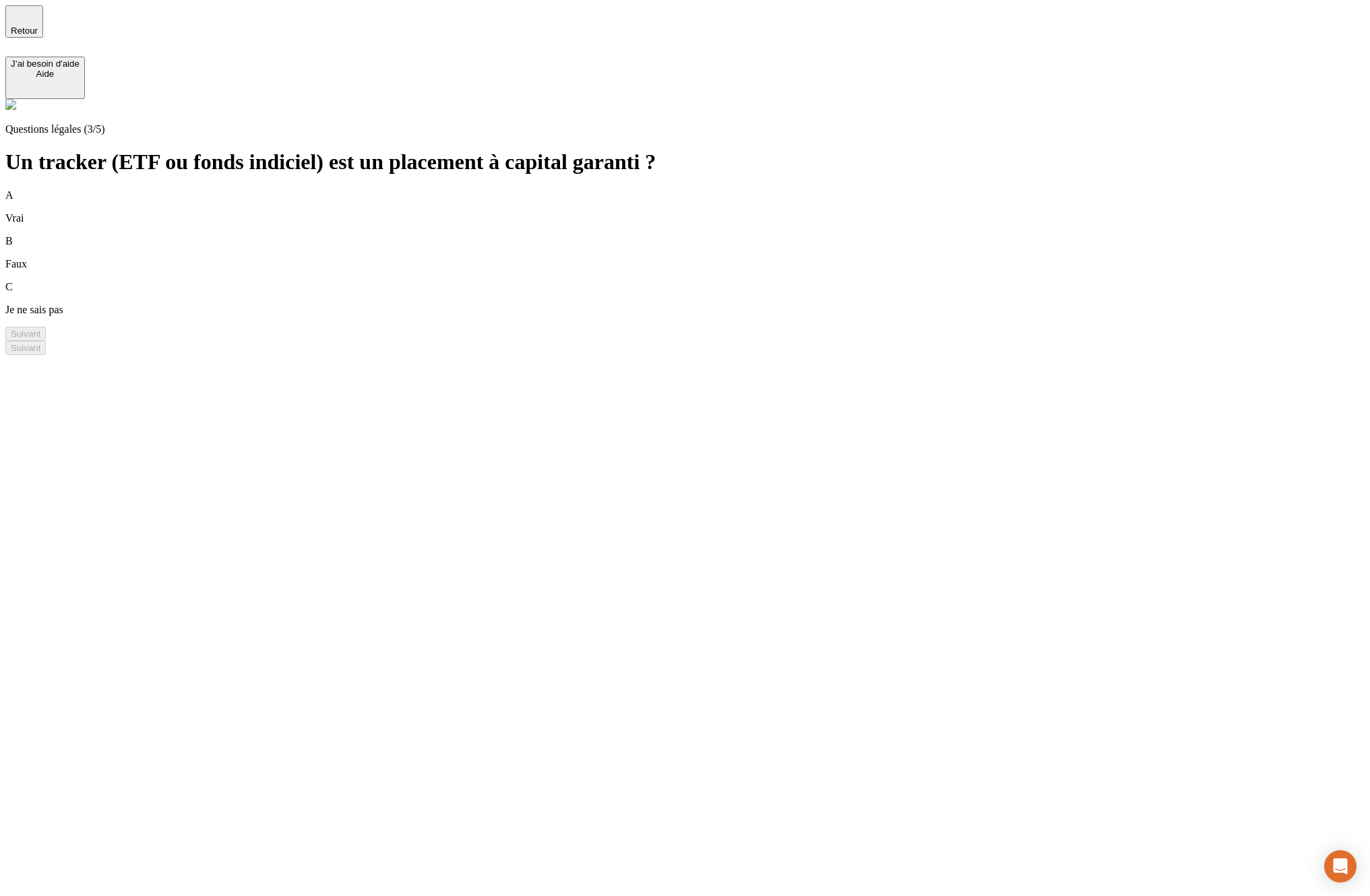
click at [483, 235] on div "B Faux" at bounding box center [685, 252] width 1359 height 35
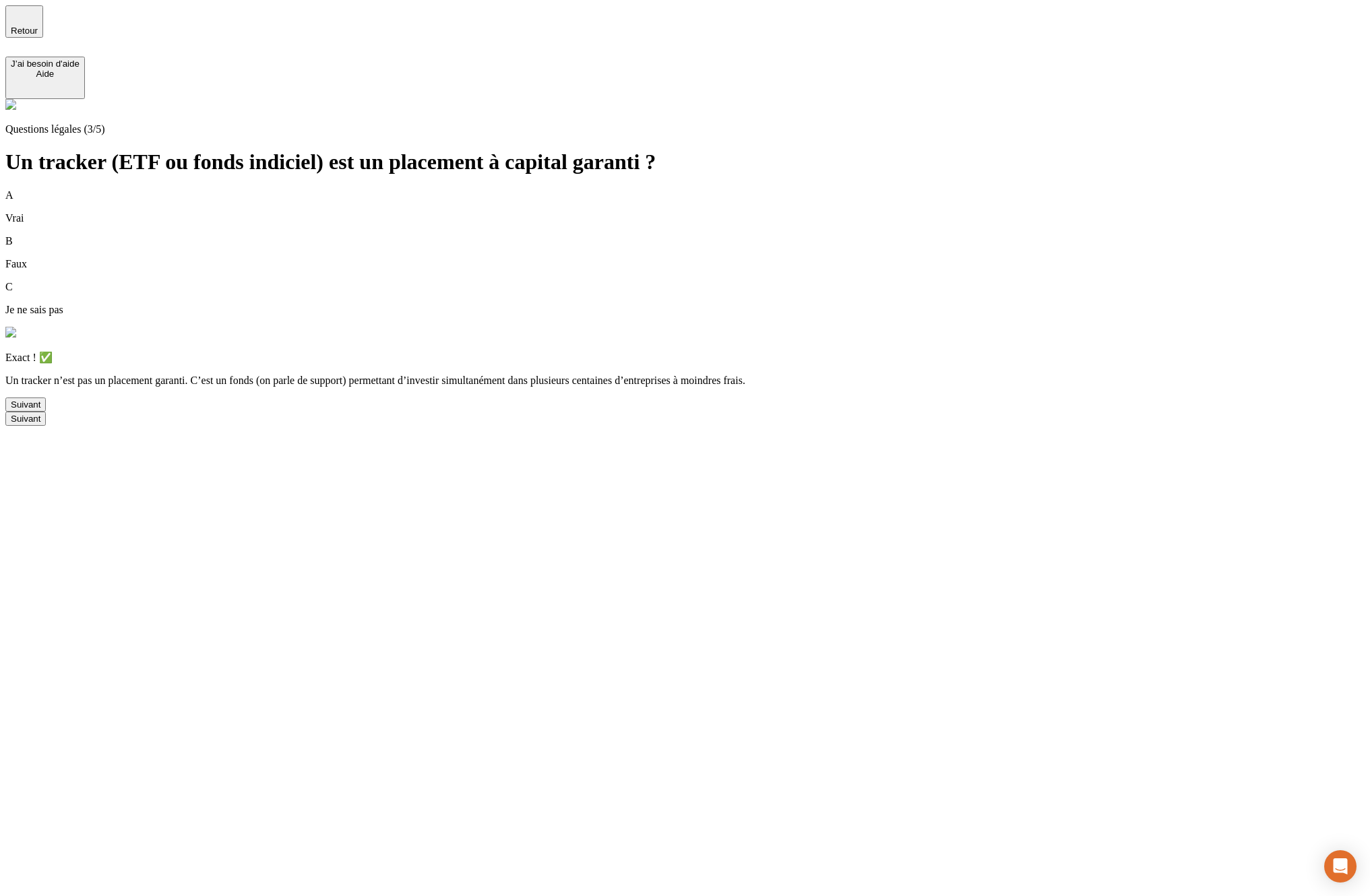
click at [41, 410] on div "Suivant" at bounding box center [25, 404] width 30 height 10
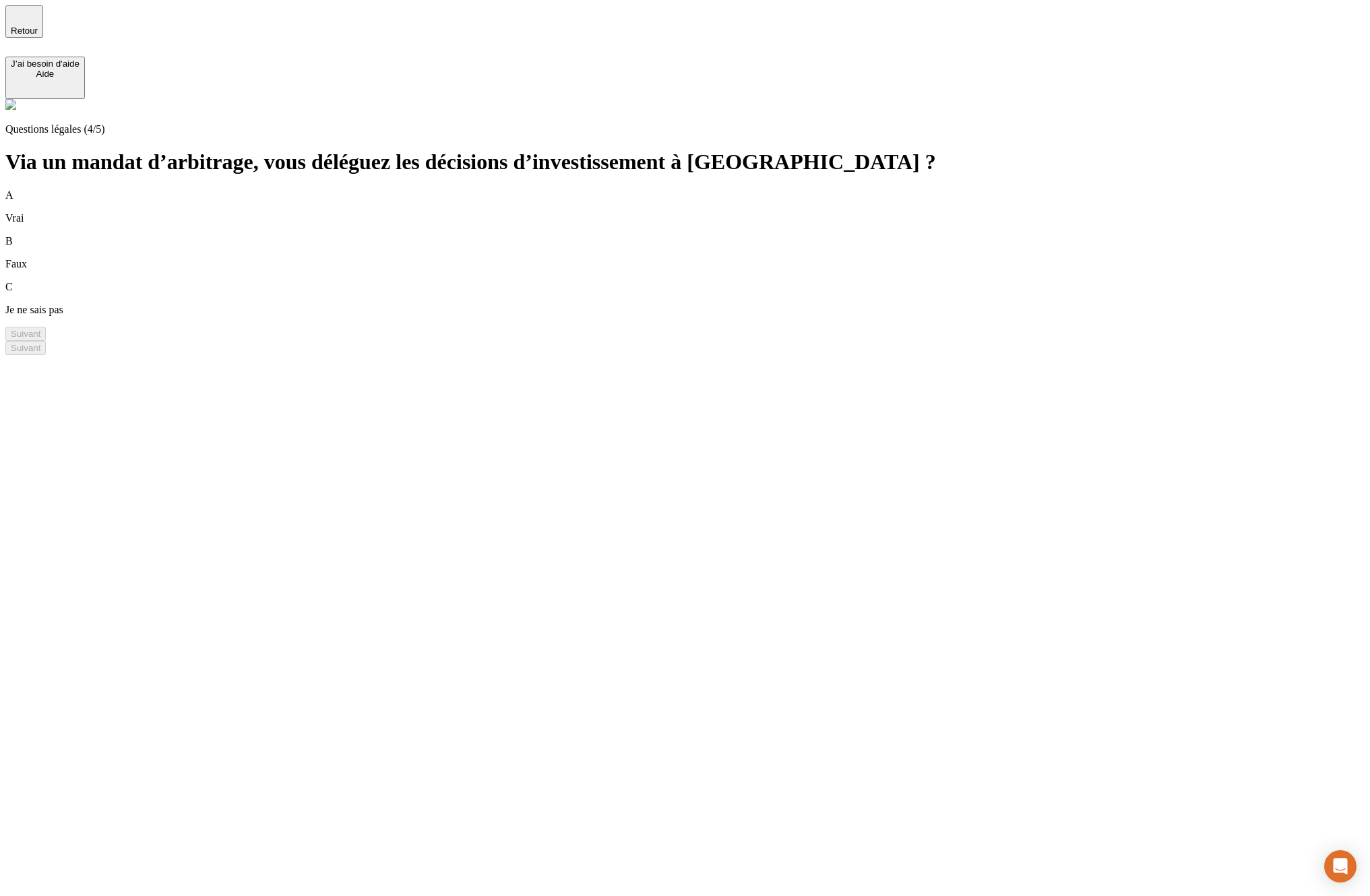
click at [494, 190] on div "A Vrai" at bounding box center [685, 206] width 1359 height 35
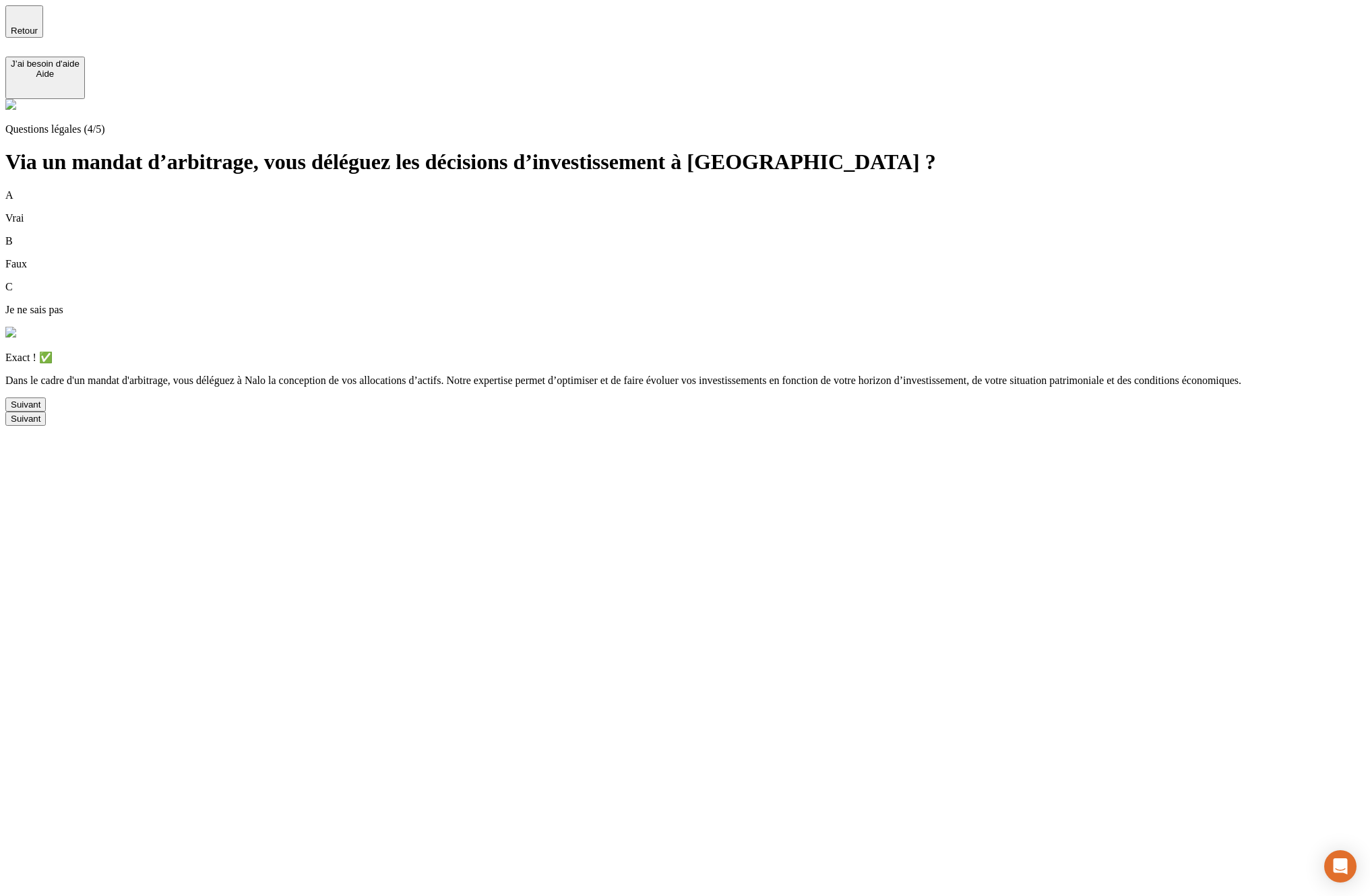
click at [46, 398] on button "Suivant" at bounding box center [25, 404] width 41 height 14
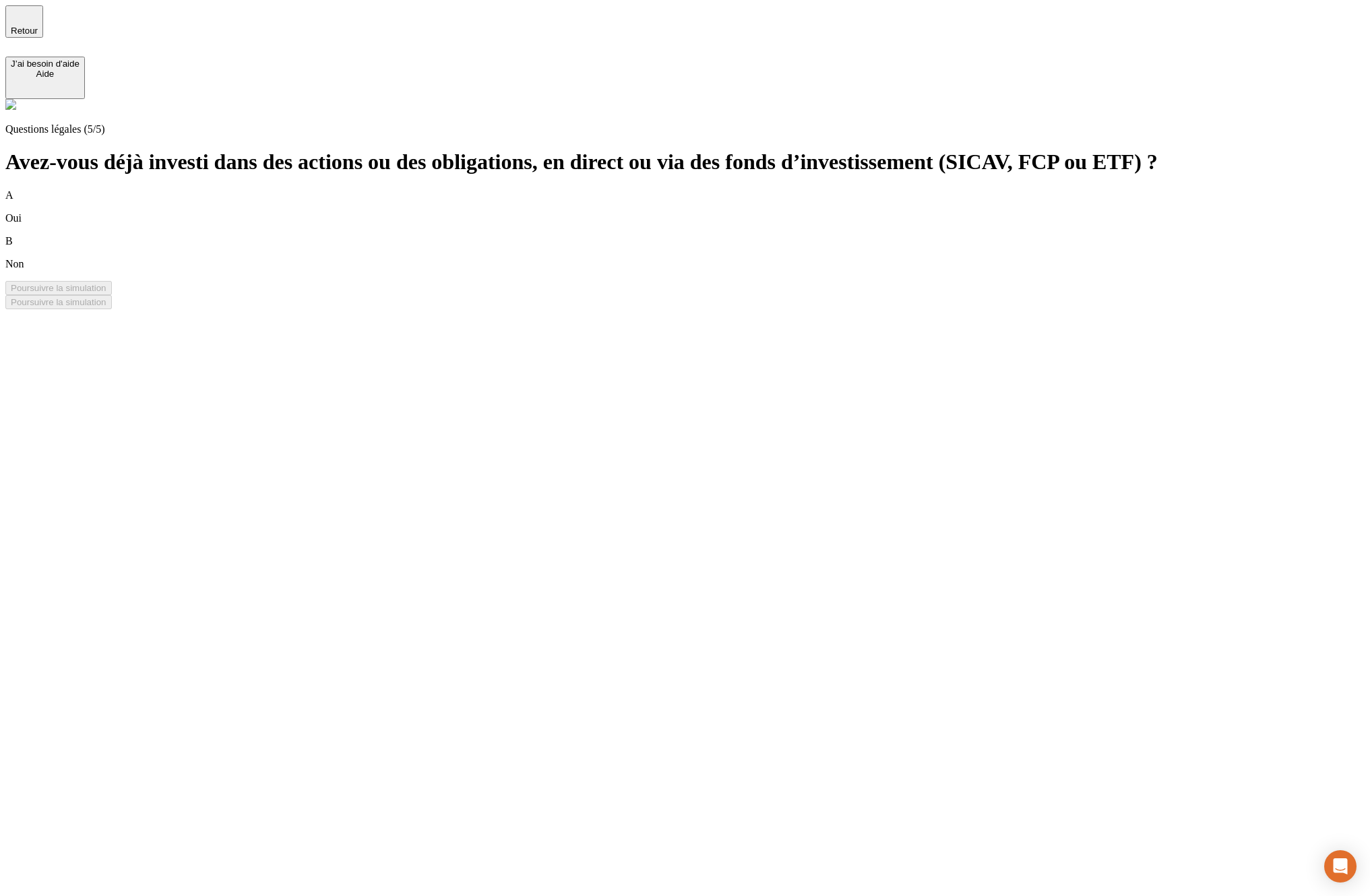
click at [520, 190] on div "A Oui" at bounding box center [685, 206] width 1359 height 35
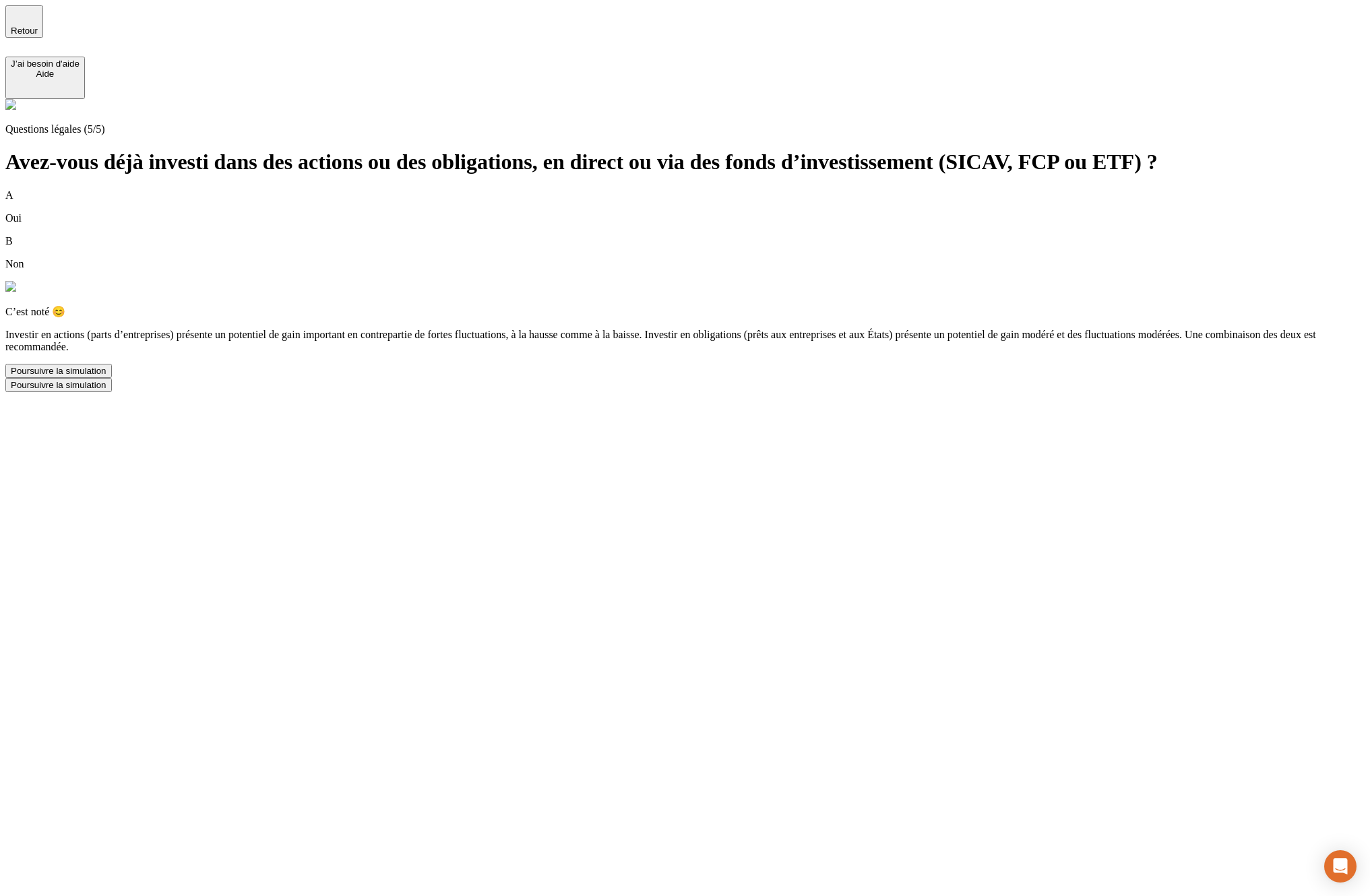
click at [107, 376] on div "Poursuivre la simulation" at bounding box center [58, 371] width 96 height 10
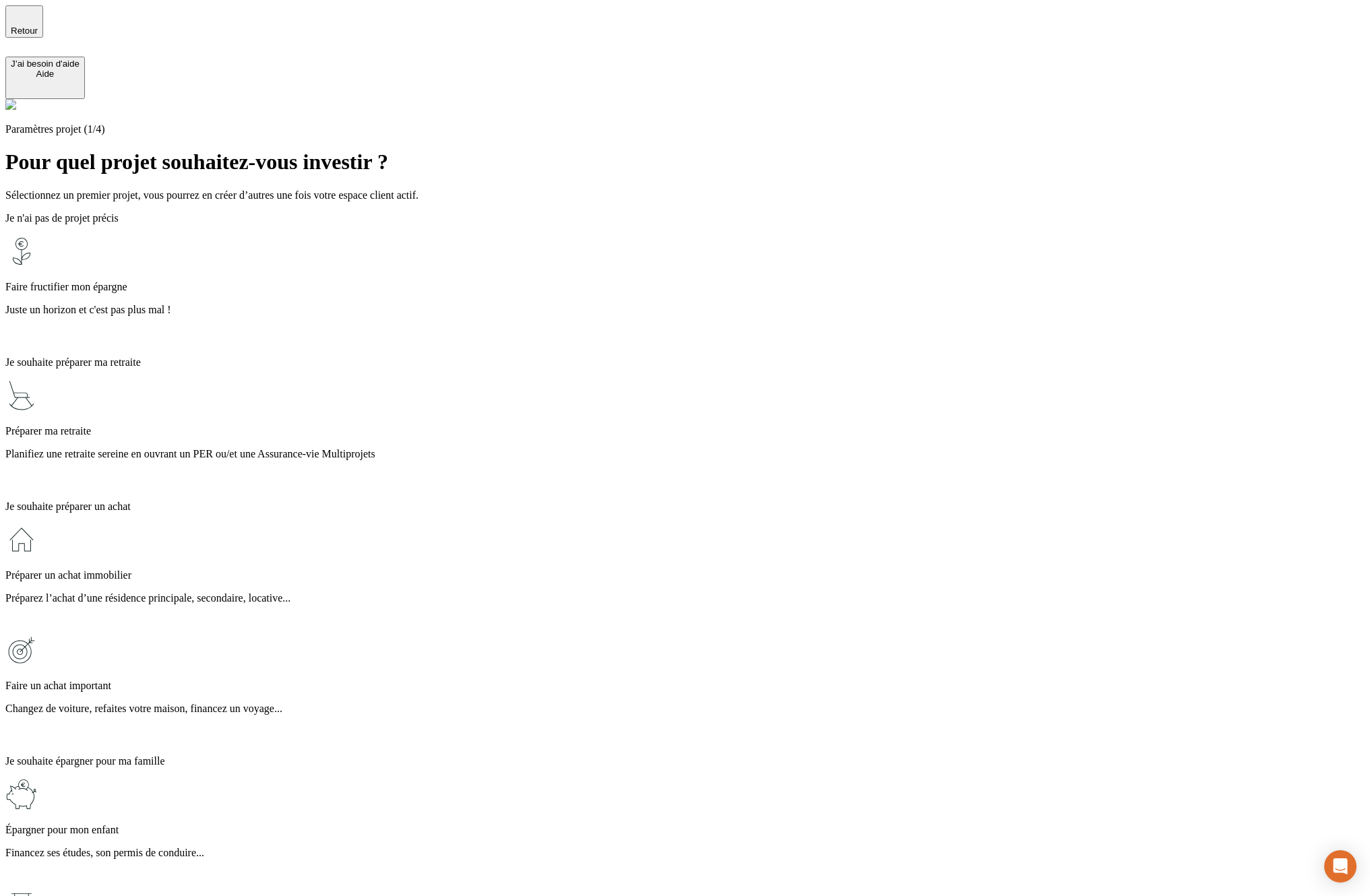
click at [531, 304] on p "Juste un horizon et c'est pas plus mal !" at bounding box center [685, 310] width 1359 height 12
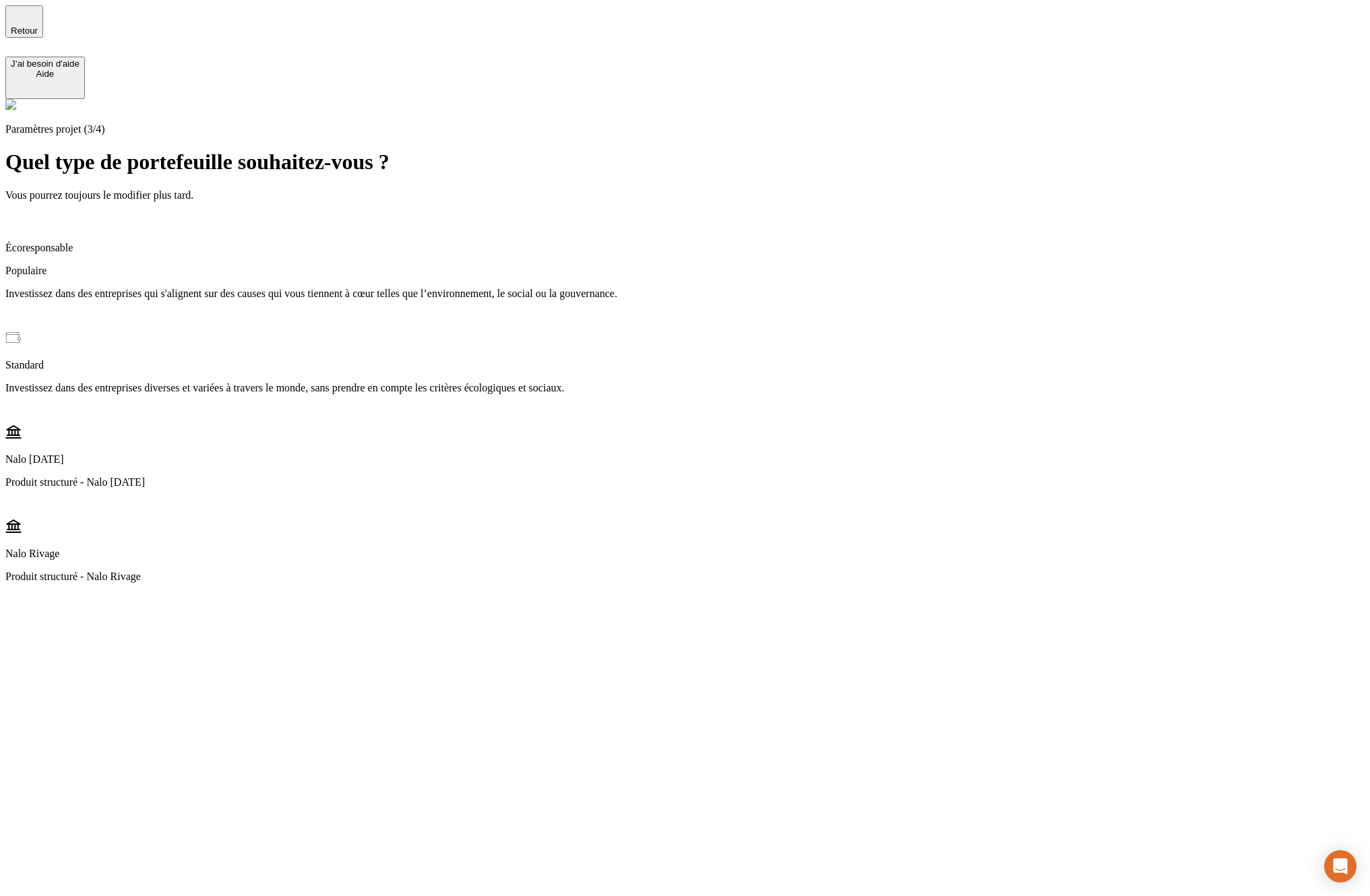
click at [531, 288] on p "Investissez dans des entreprises qui s'alignent sur des causes qui vous tiennen…" at bounding box center [685, 294] width 1359 height 12
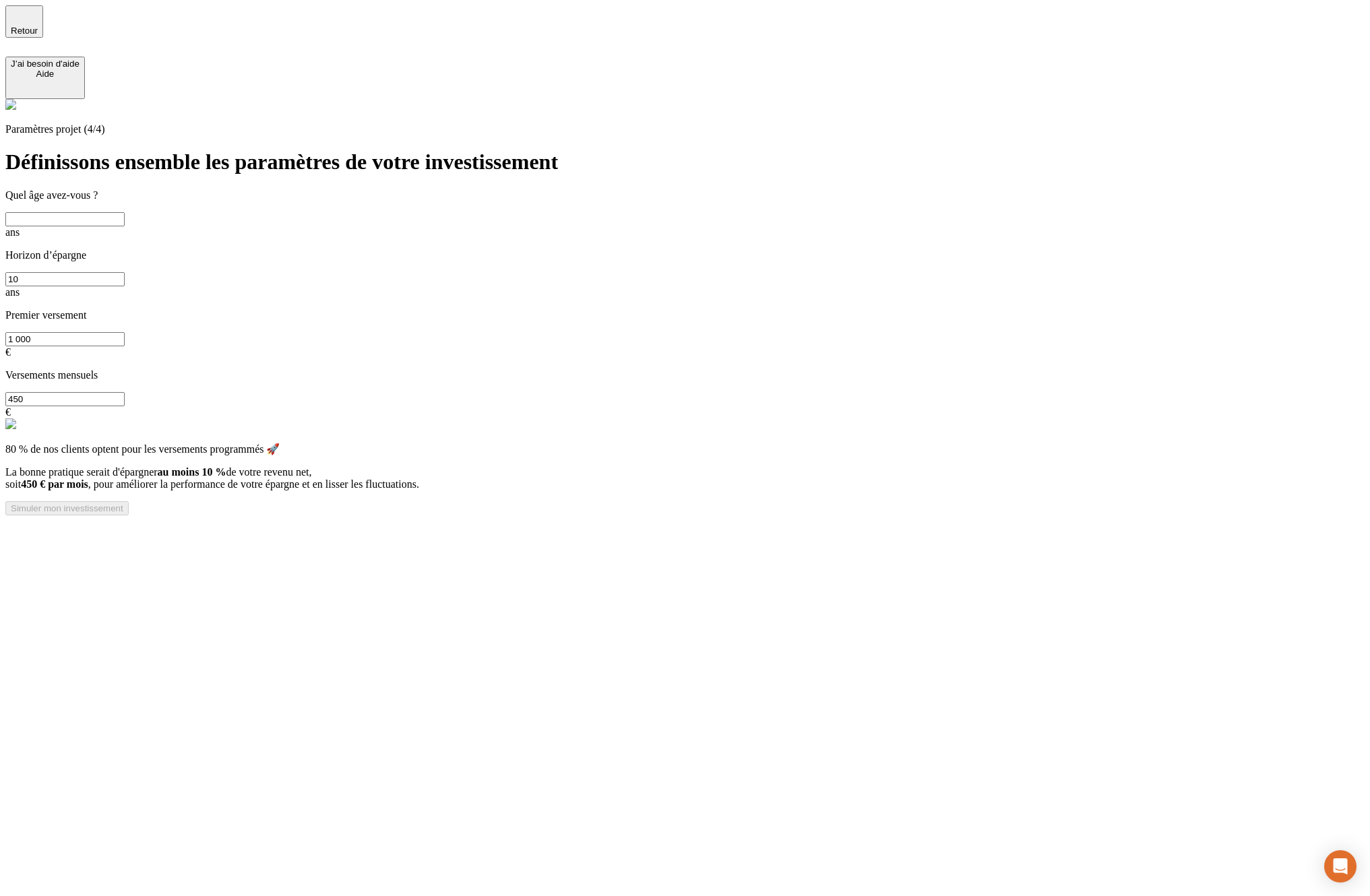
click at [124, 212] on input "text" at bounding box center [64, 219] width 119 height 14
type input "50"
click at [124, 272] on input "10" at bounding box center [64, 279] width 119 height 14
type input "5"
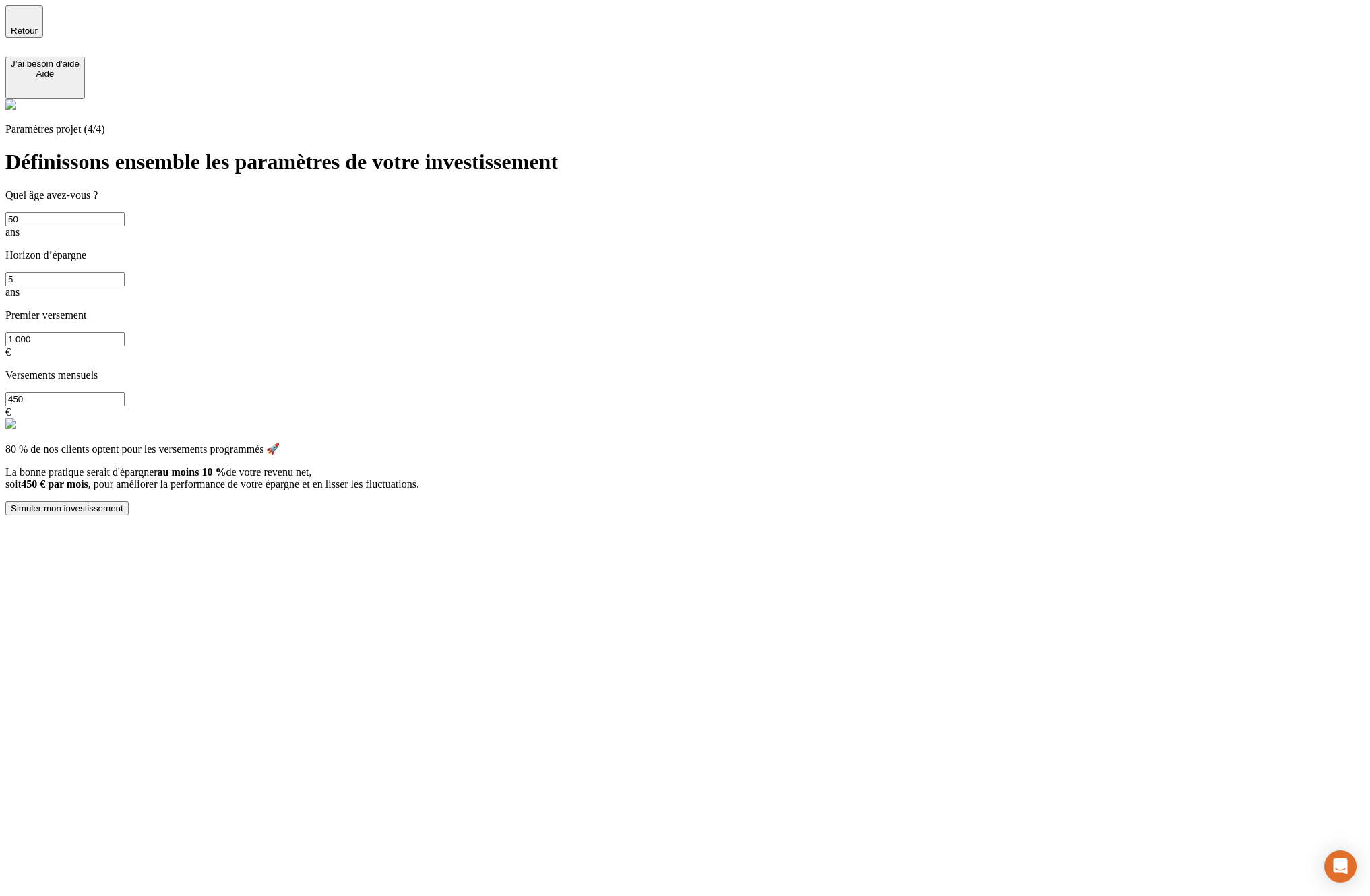
click at [726, 419] on div "80 % de nos clients optent pour les versements programmés 🚀 La bonne pratique s…" at bounding box center [685, 454] width 1359 height 72
click at [124, 333] on input "1 000" at bounding box center [64, 339] width 119 height 14
click at [124, 503] on div "Simuler mon investissement" at bounding box center [67, 508] width 113 height 10
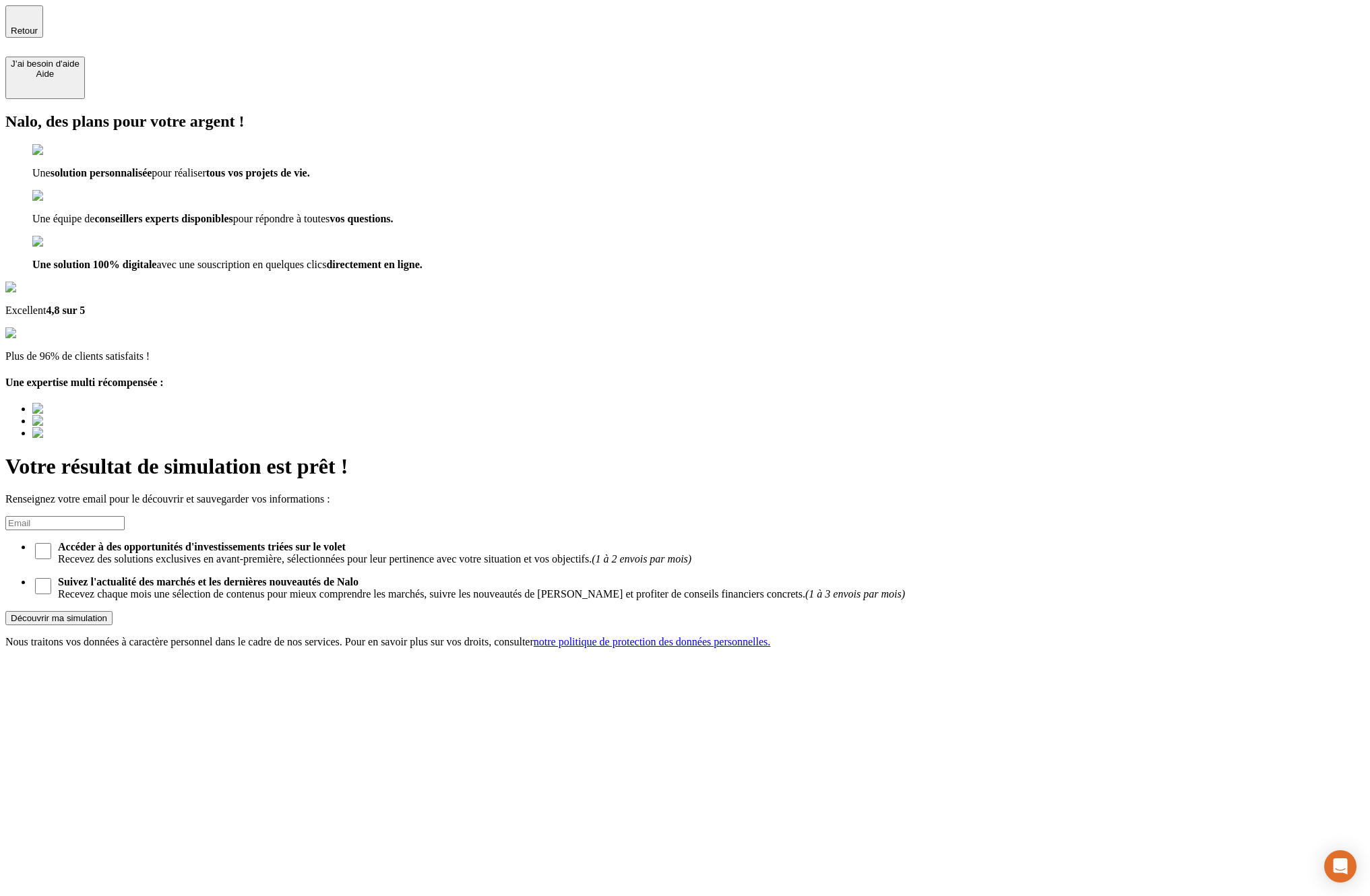
click at [124, 516] on input at bounding box center [64, 523] width 119 height 14
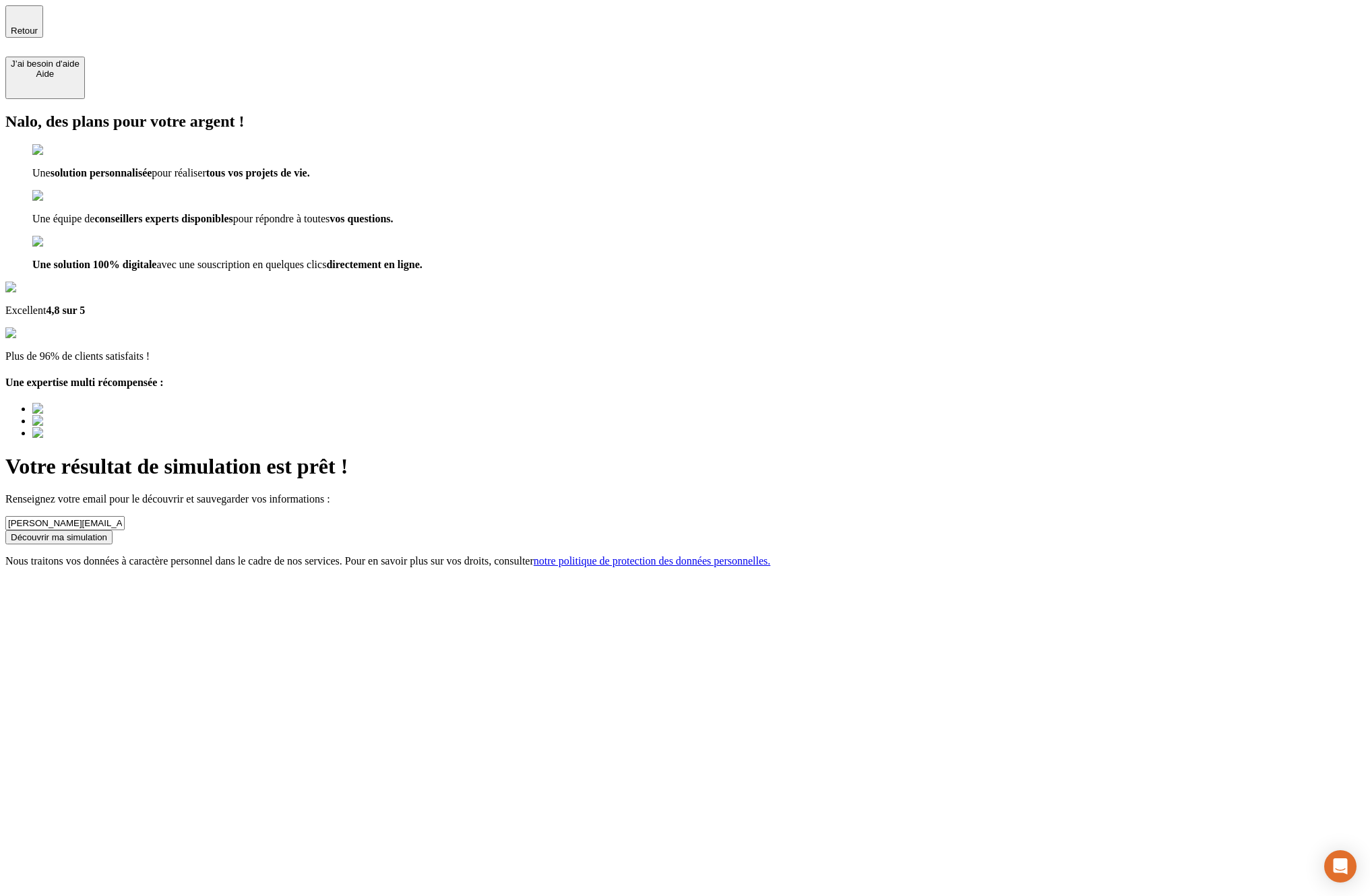
type input "lucas.exbrayat@nalo.fr"
click at [790, 454] on div "Votre résultat de simulation est prêt ! Renseignez votre email pour le découvri…" at bounding box center [685, 511] width 1359 height 113
click at [107, 532] on div "Découvrir ma simulation" at bounding box center [59, 537] width 96 height 10
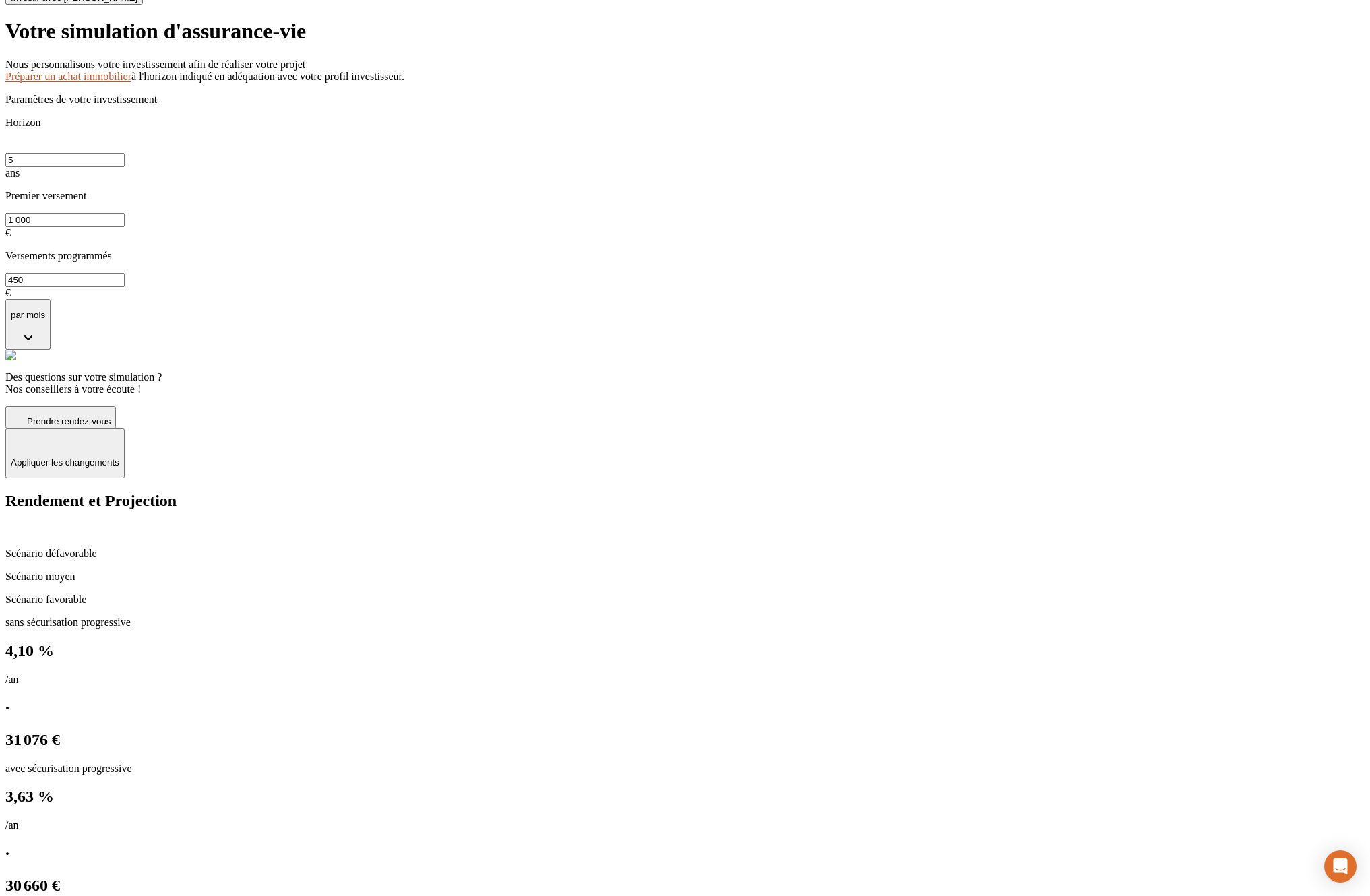
scroll to position [85, 0]
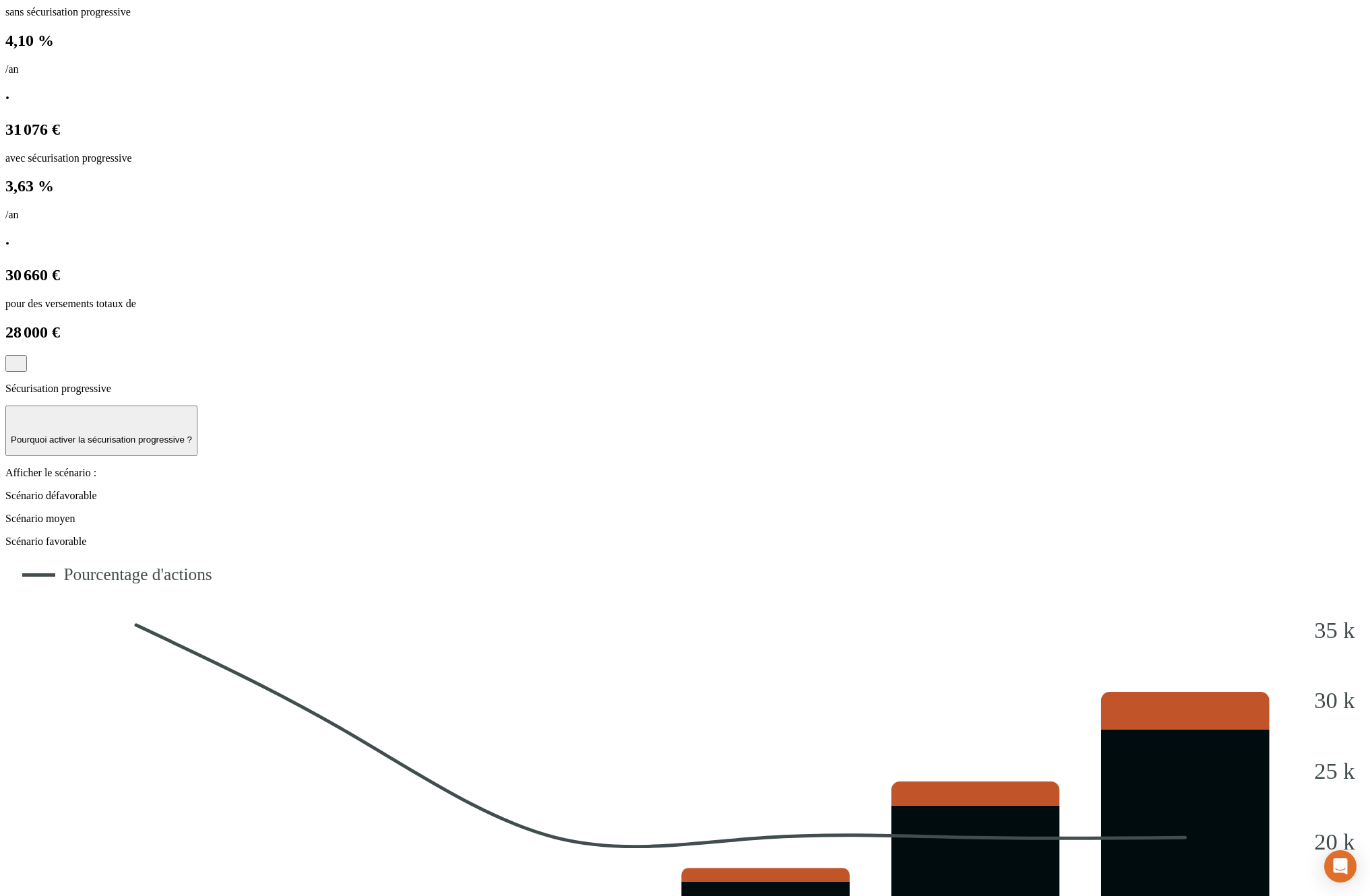
scroll to position [696, 0]
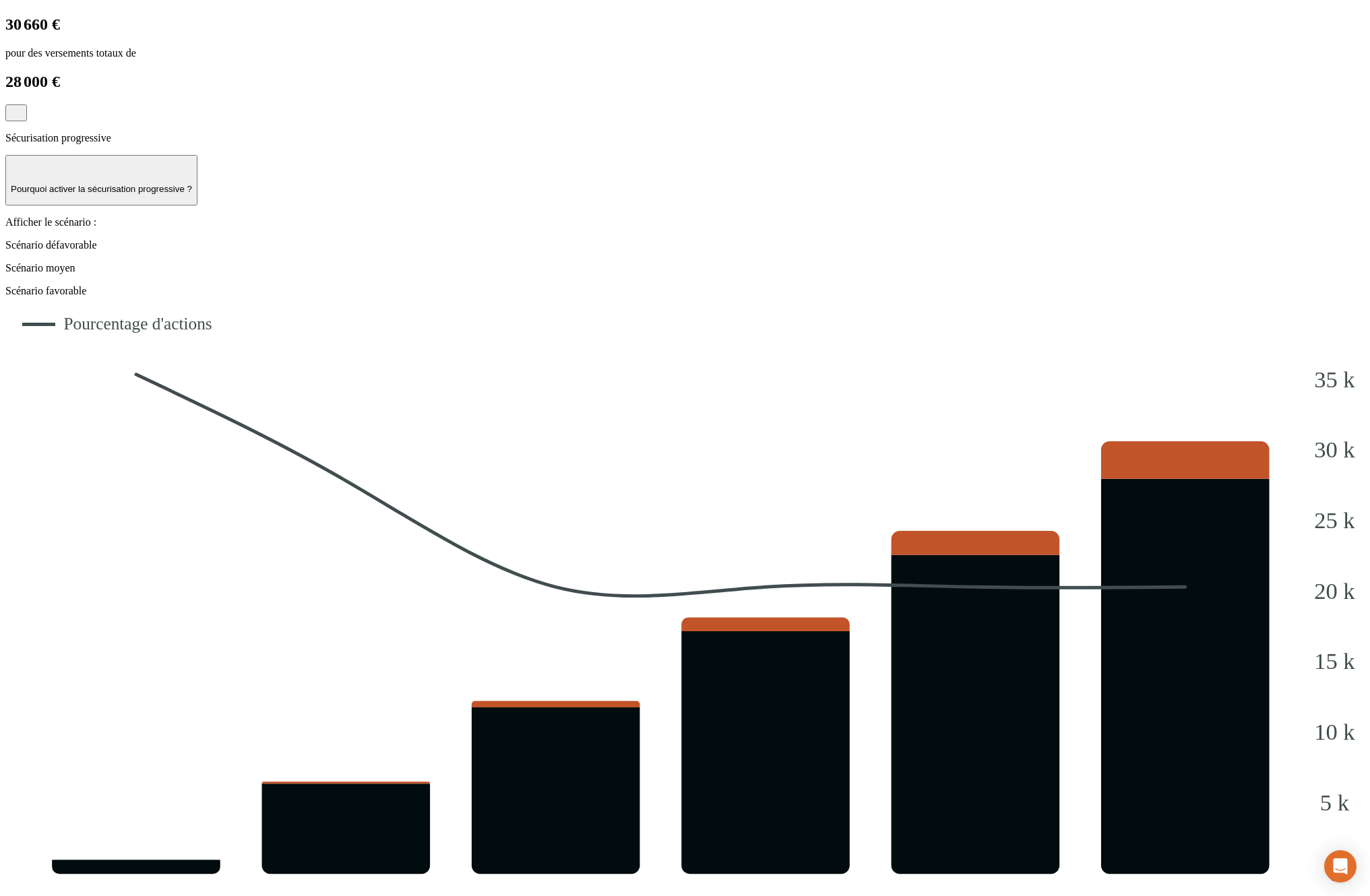
scroll to position [923, 0]
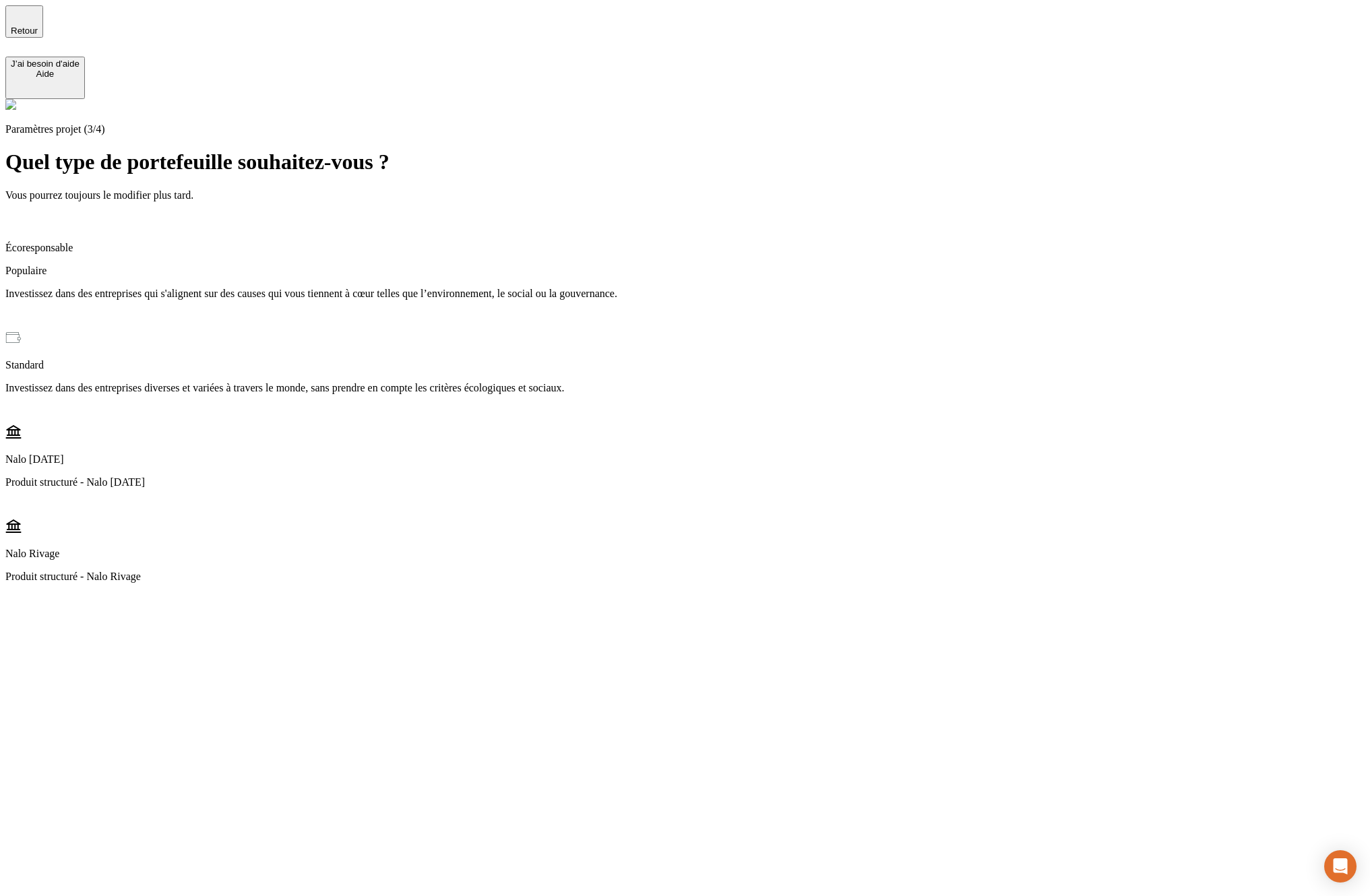
click at [557, 190] on div "Vous pourrez toujours le modifier plus tard. Écoresponsable Populaire Investiss…" at bounding box center [685, 401] width 1359 height 423
click at [575, 212] on div "Écoresponsable Populaire Investissez dans des entreprises qui s'alignent sur de…" at bounding box center [685, 271] width 1359 height 118
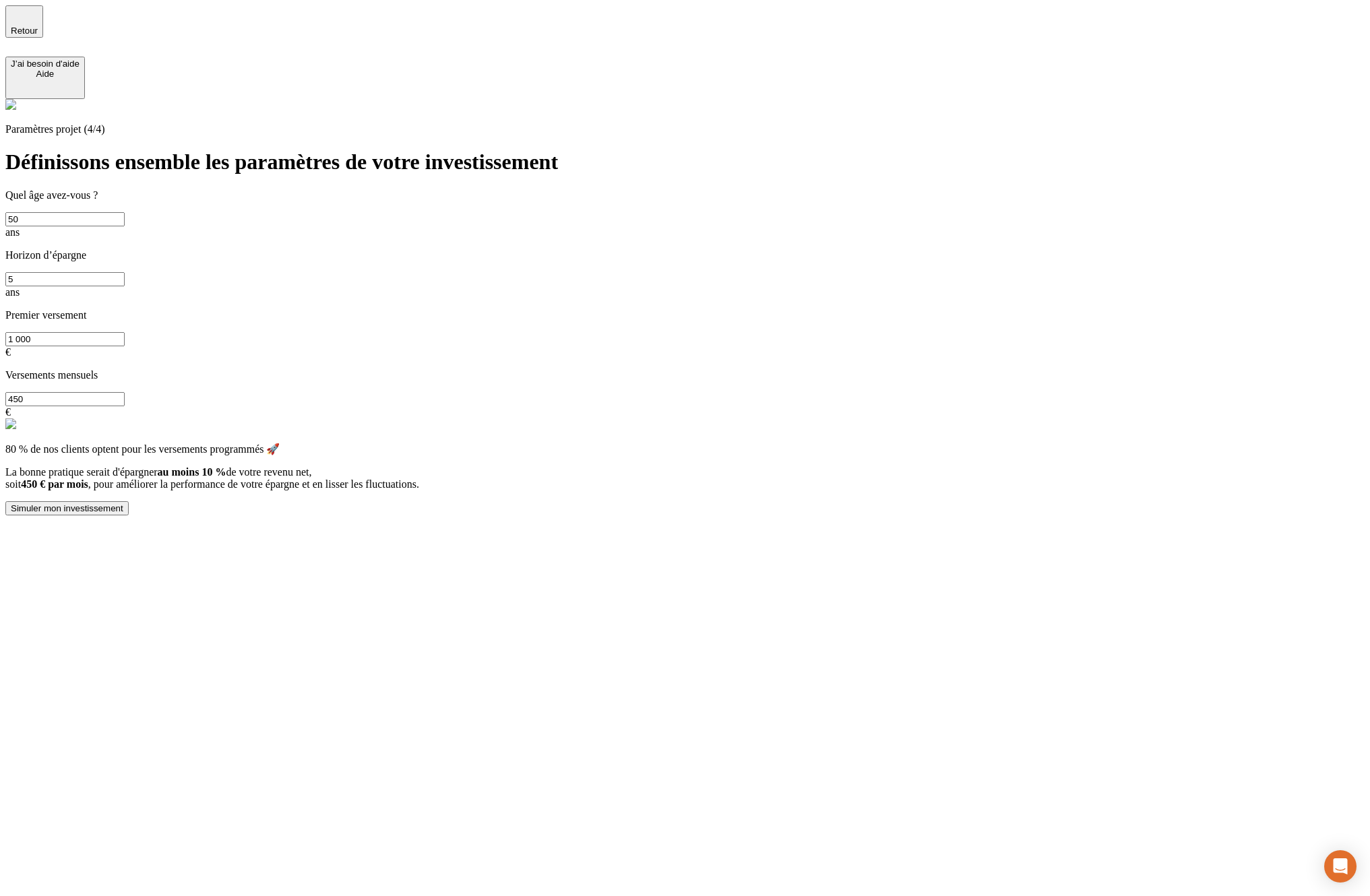
click at [124, 503] on div "Simuler mon investissement" at bounding box center [67, 508] width 113 height 10
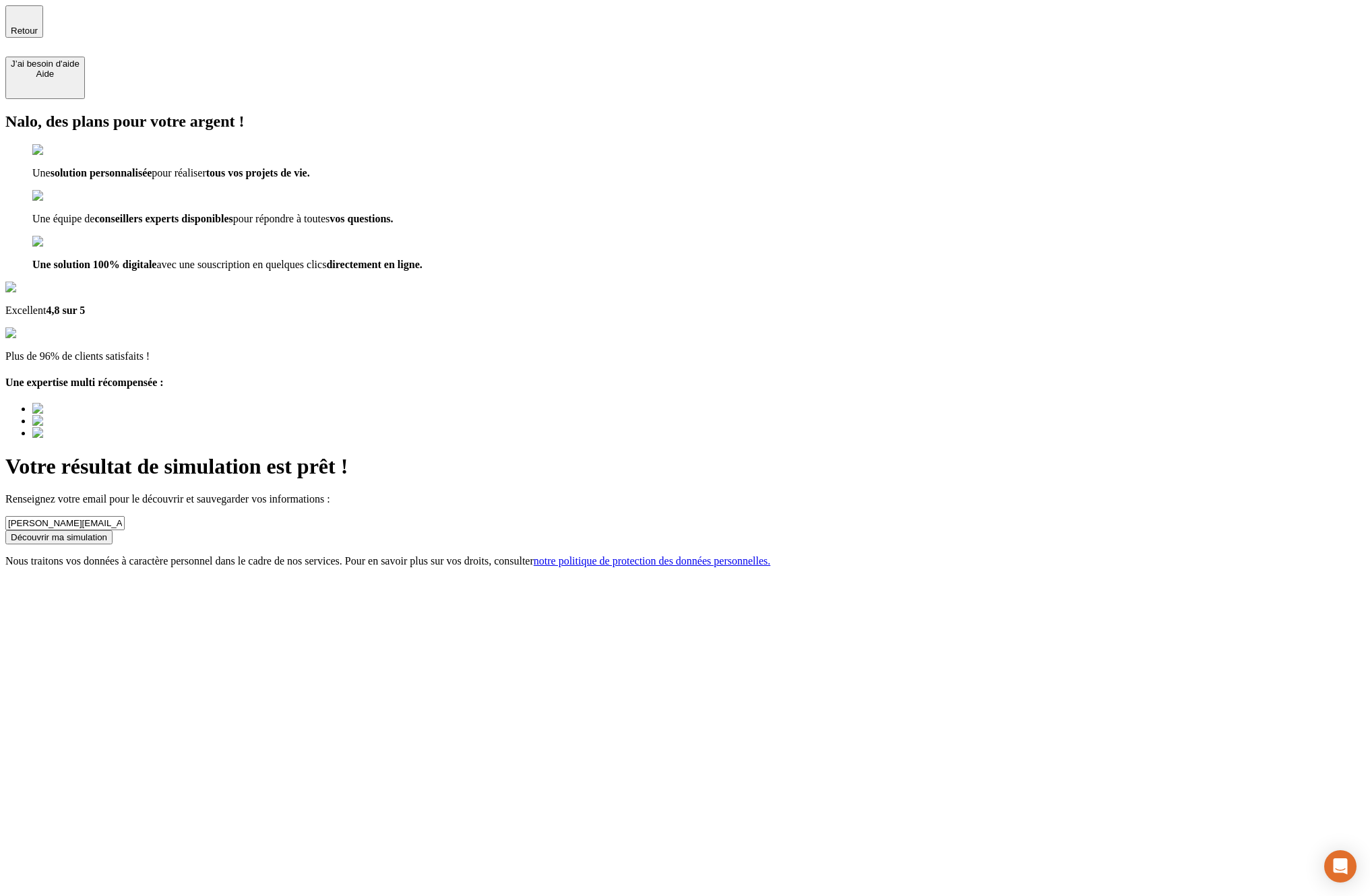
click at [113, 530] on button "Découvrir ma simulation" at bounding box center [58, 537] width 107 height 14
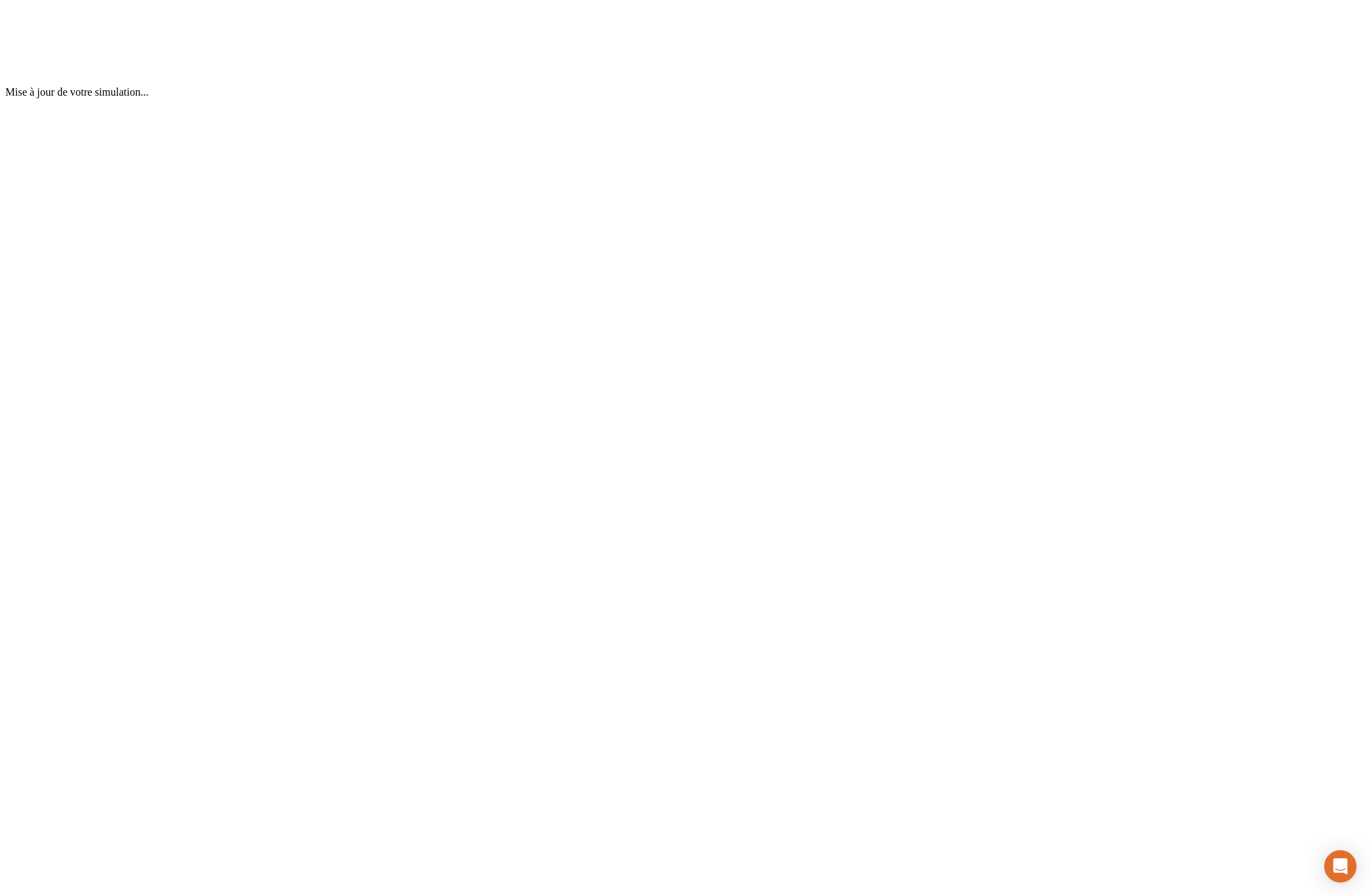
click at [802, 98] on div "Mise à jour de votre simulation..." at bounding box center [685, 52] width 1359 height 93
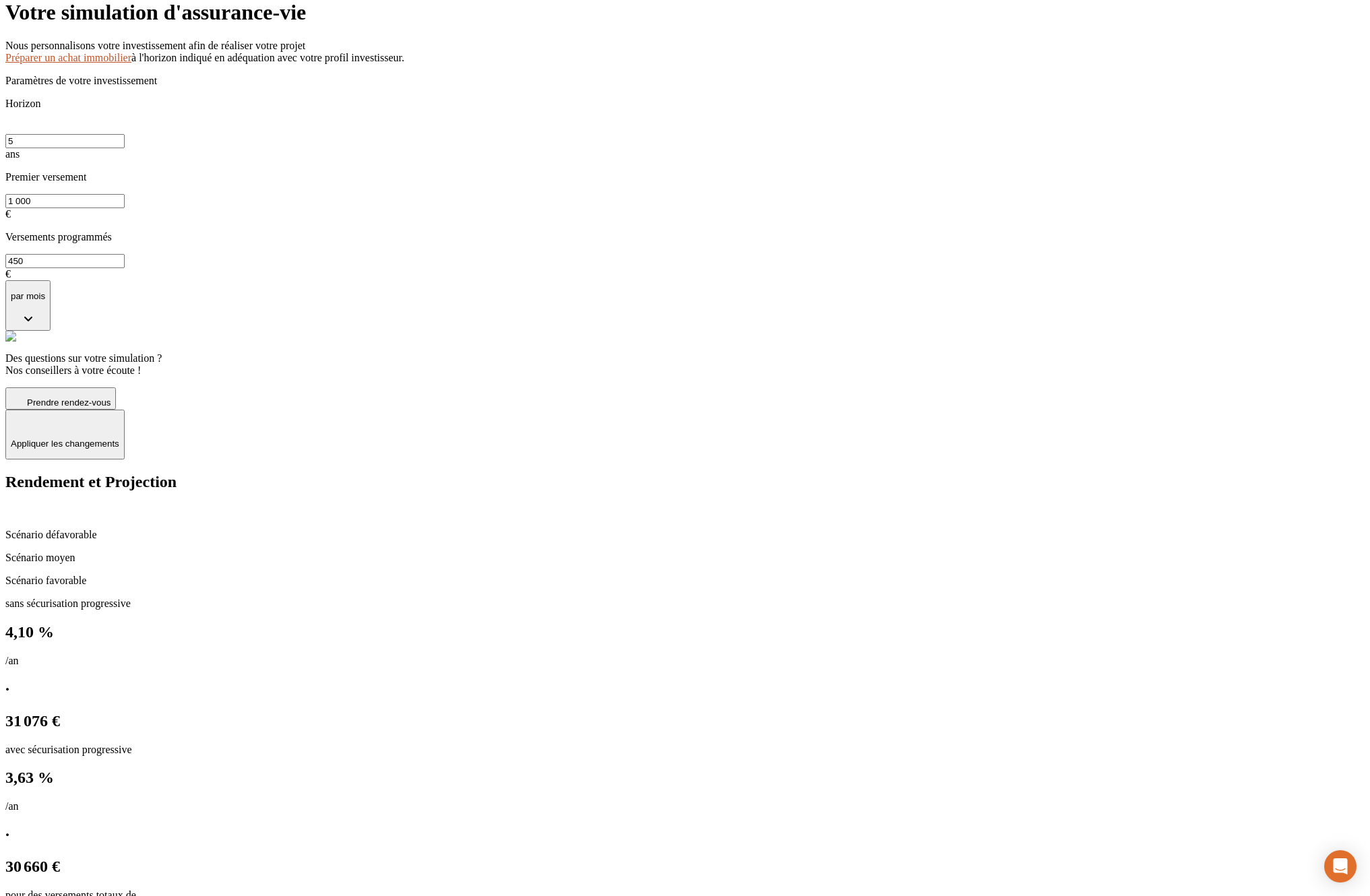
scroll to position [38, 0]
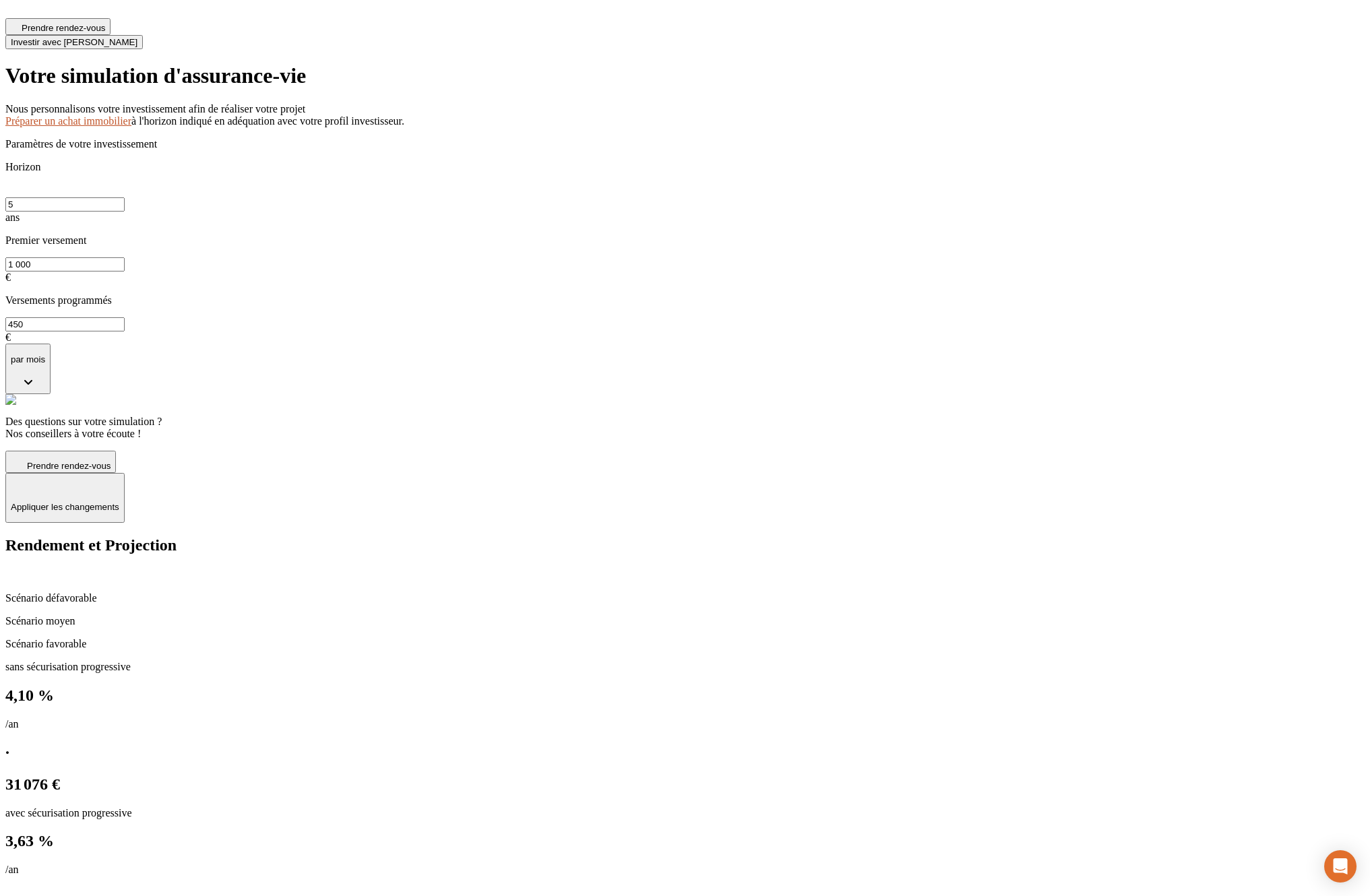
click at [124, 197] on input "5" at bounding box center [64, 204] width 119 height 14
type input "10"
click at [73, 475] on icon "button" at bounding box center [64, 482] width 16 height 16
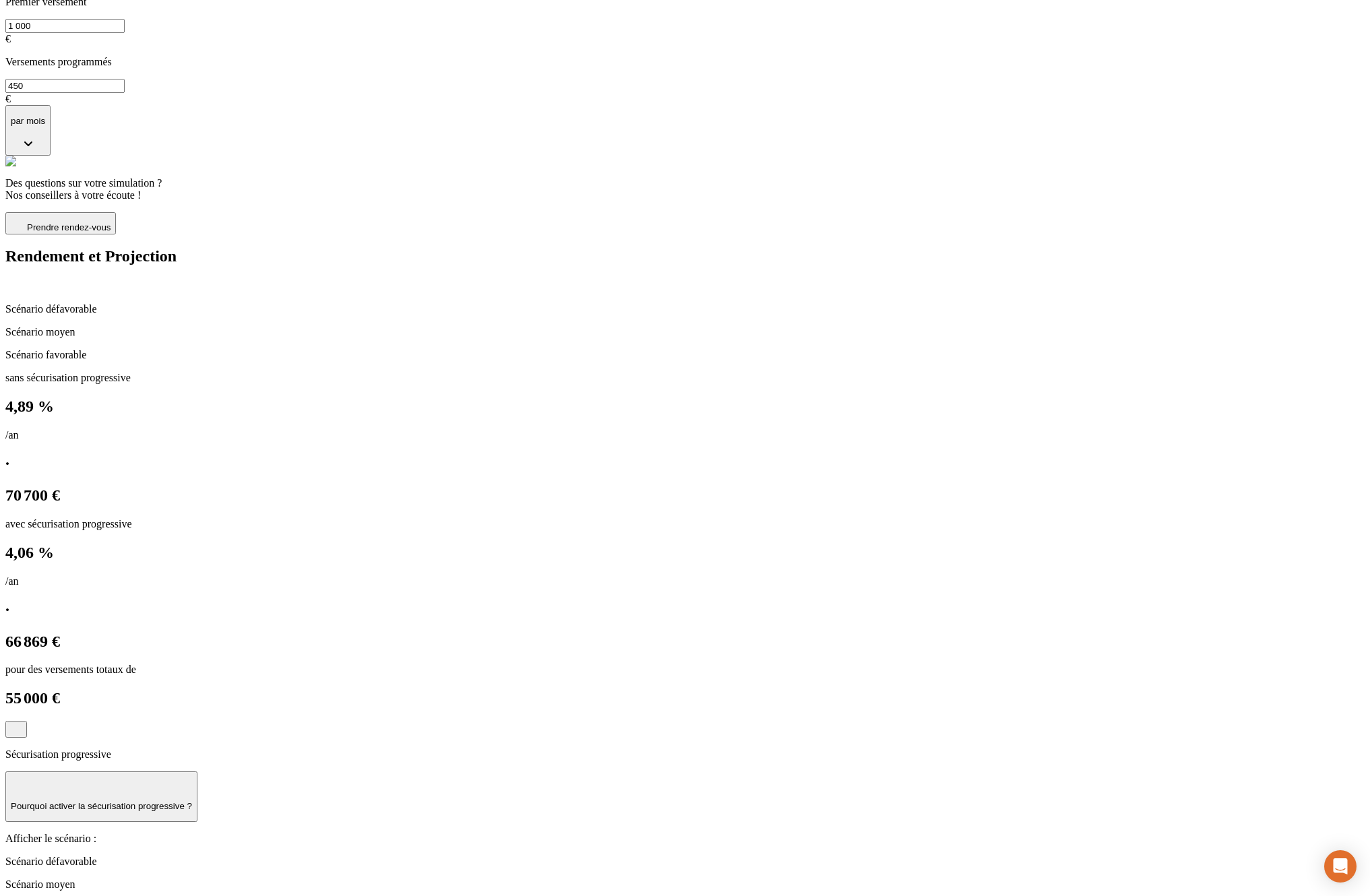
scroll to position [221, 0]
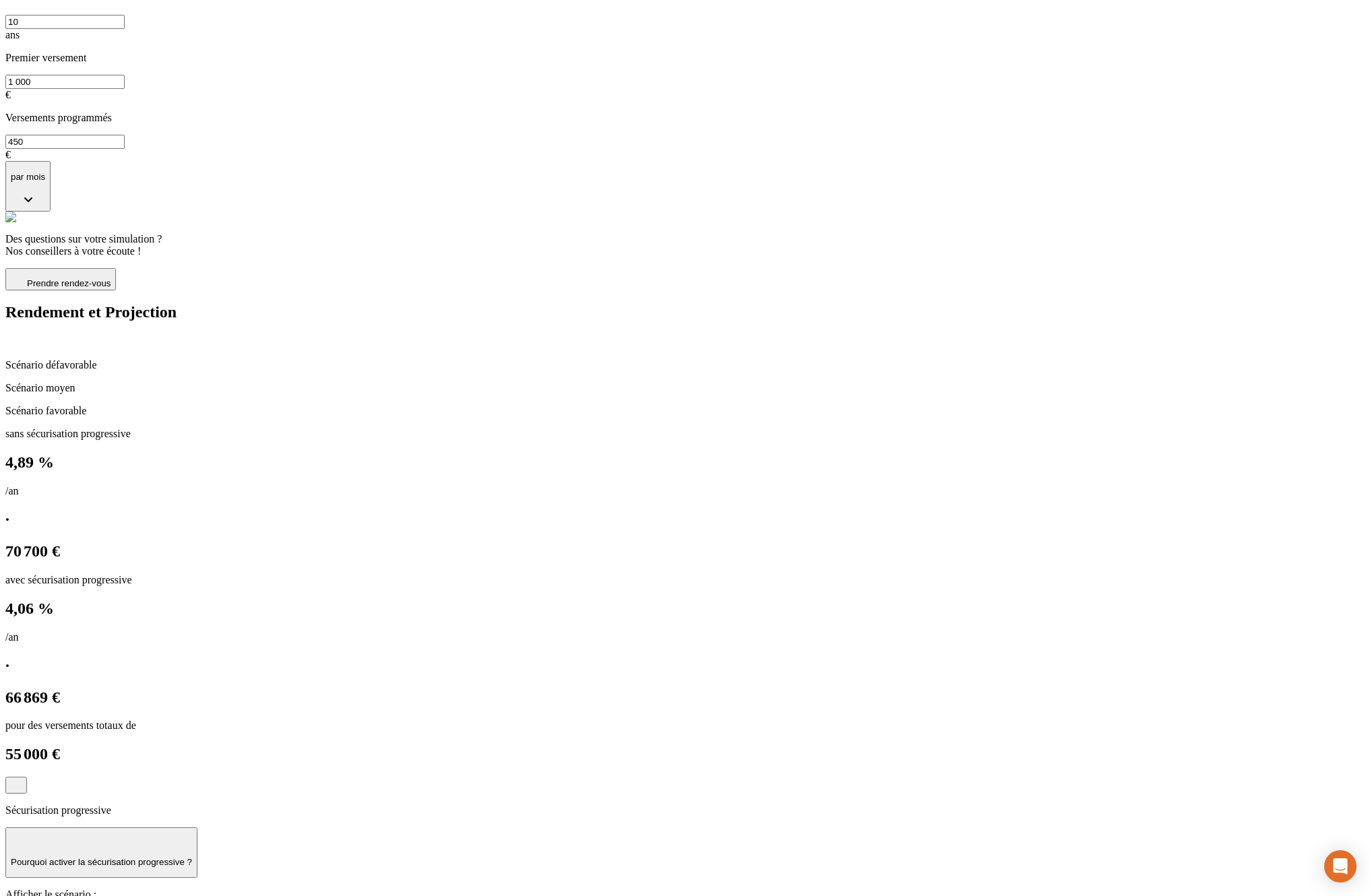
click at [27, 777] on button "Sécurisation progressive" at bounding box center [15, 785] width 21 height 17
click at [16, 784] on button "Sécurisation progressive" at bounding box center [10, 786] width 11 height 4
click at [192, 857] on p "Pourquoi activer la sécurisation progressive ?" at bounding box center [102, 862] width 181 height 10
click at [1074, 405] on p "Scénario favorable" at bounding box center [685, 411] width 1359 height 12
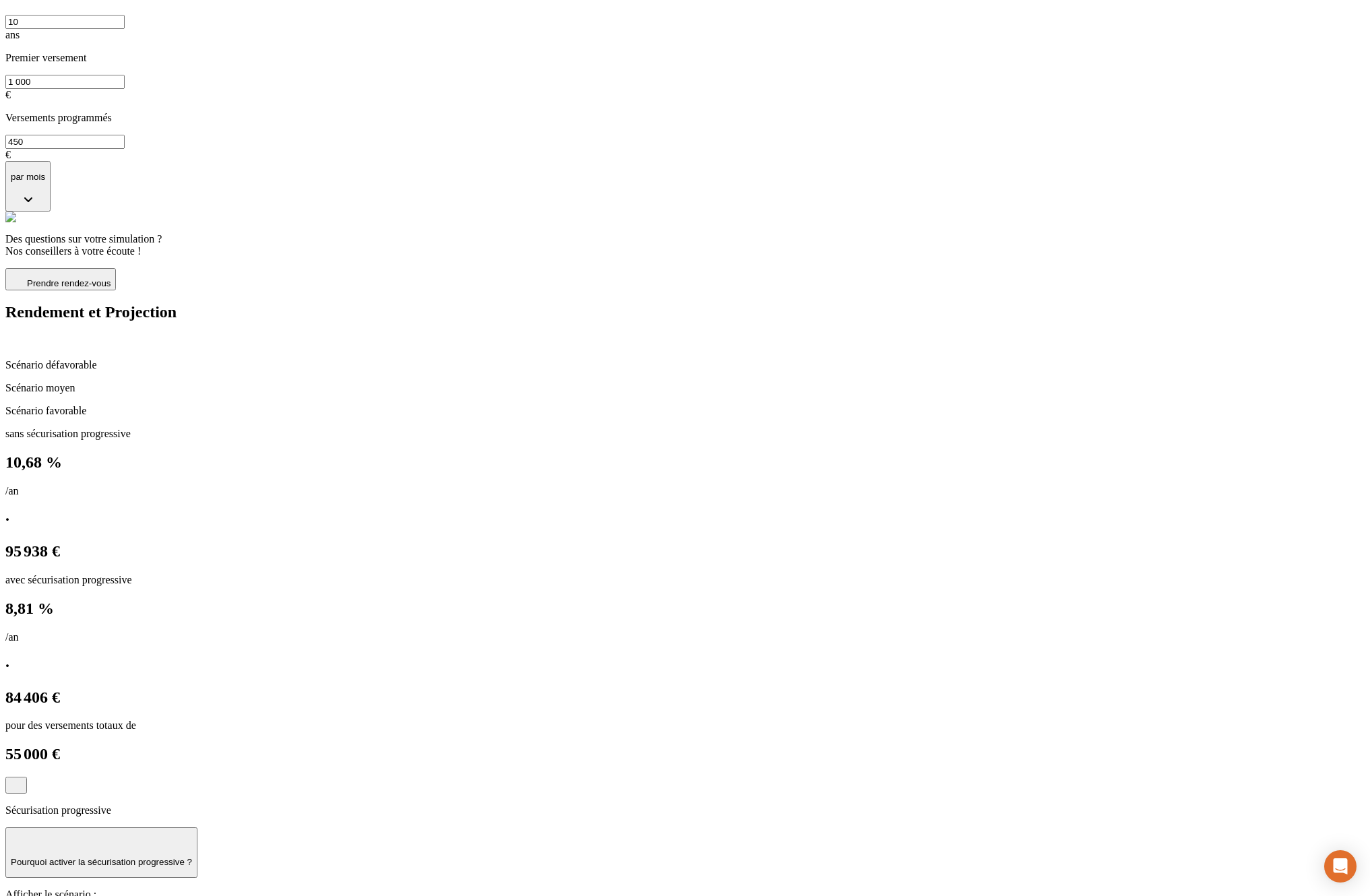
click at [1013, 382] on p "Scénario moyen" at bounding box center [685, 388] width 1359 height 12
click at [937, 359] on div "Scénario défavorable" at bounding box center [685, 365] width 1359 height 12
click at [1015, 382] on p "Scénario moyen" at bounding box center [685, 388] width 1359 height 12
click at [938, 359] on p "Scénario défavorable" at bounding box center [685, 365] width 1359 height 12
click at [994, 382] on p "Scénario moyen" at bounding box center [685, 388] width 1359 height 12
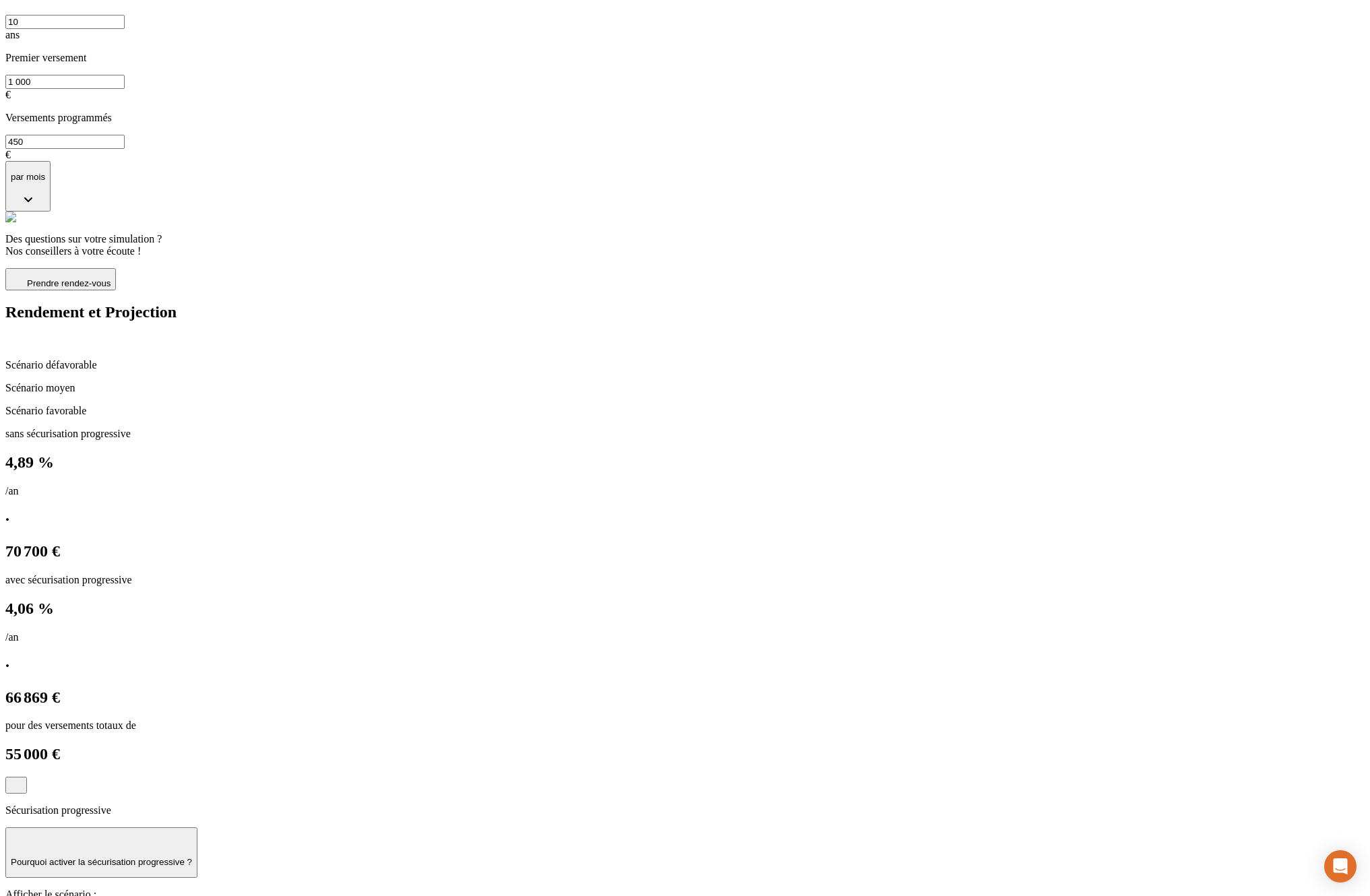
click at [1092, 405] on p "Scénario favorable" at bounding box center [685, 411] width 1359 height 12
click at [1031, 382] on p "Scénario moyen" at bounding box center [685, 388] width 1359 height 12
click at [1086, 405] on p "Scénario favorable" at bounding box center [685, 411] width 1359 height 12
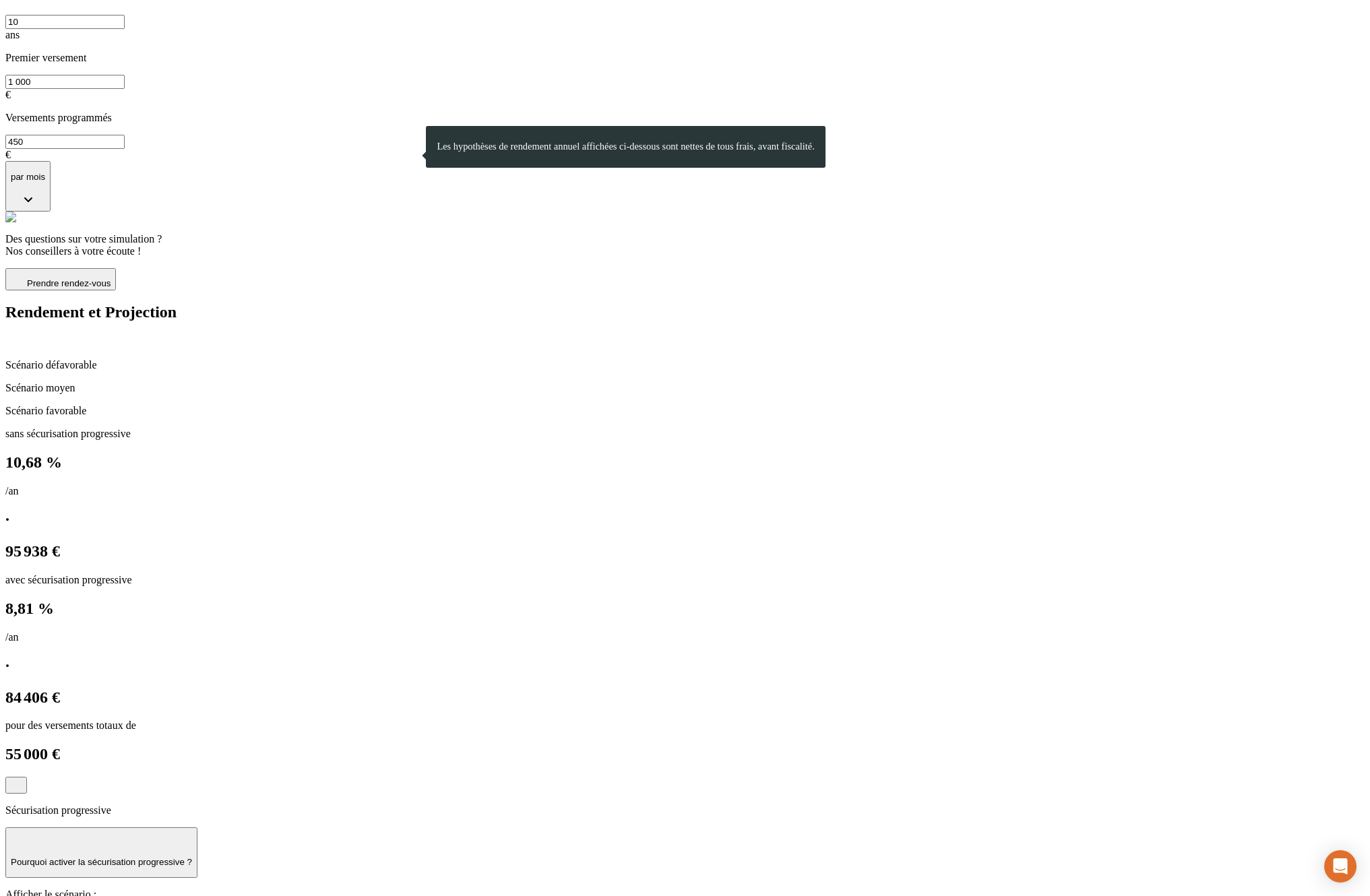
click at [16, 335] on icon at bounding box center [10, 340] width 11 height 11
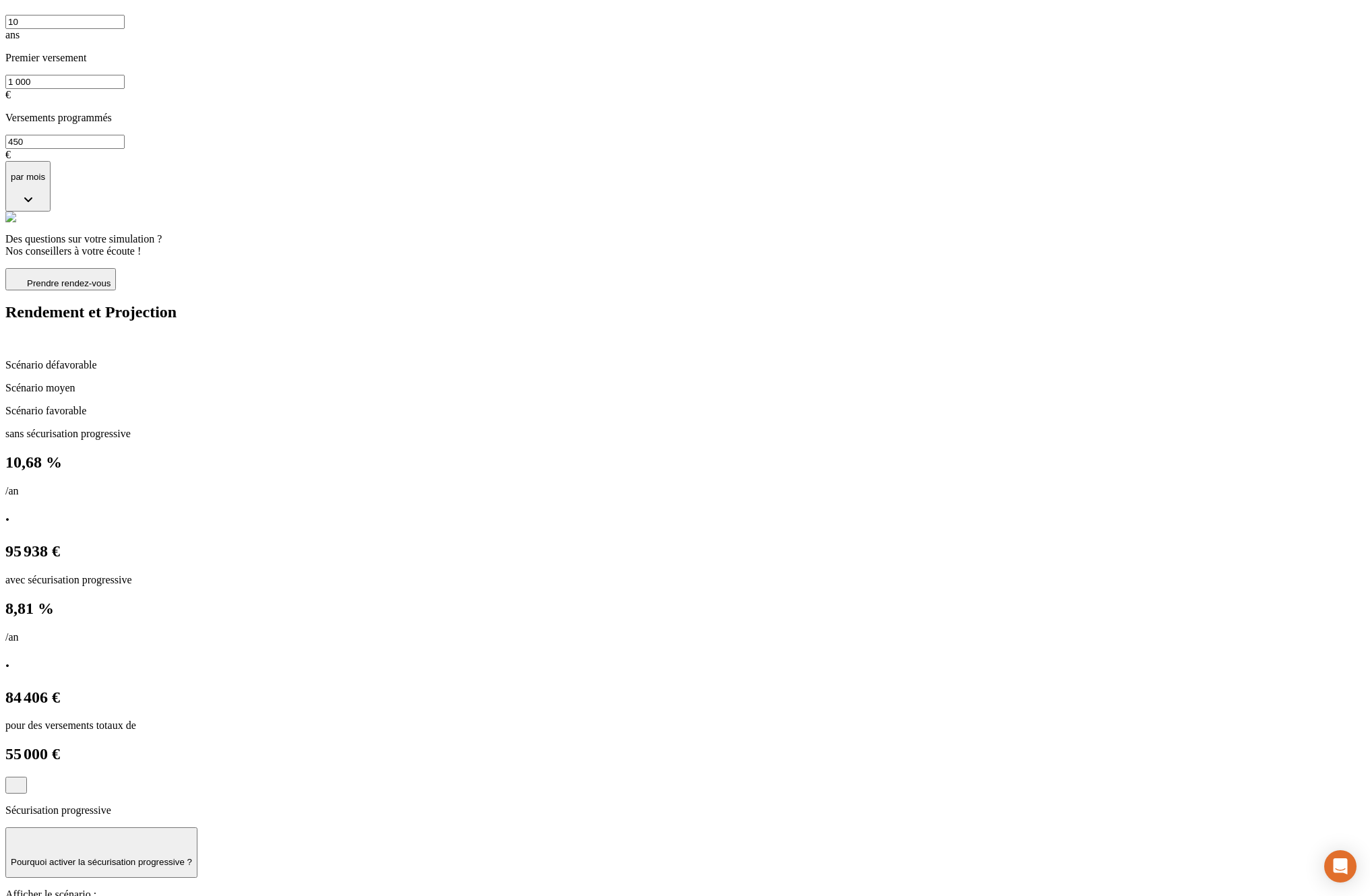
click at [1011, 382] on p "Scénario moyen" at bounding box center [685, 388] width 1359 height 12
click at [932, 359] on p "Scénario défavorable" at bounding box center [685, 365] width 1359 height 12
click at [997, 382] on p "Scénario moyen" at bounding box center [685, 388] width 1359 height 12
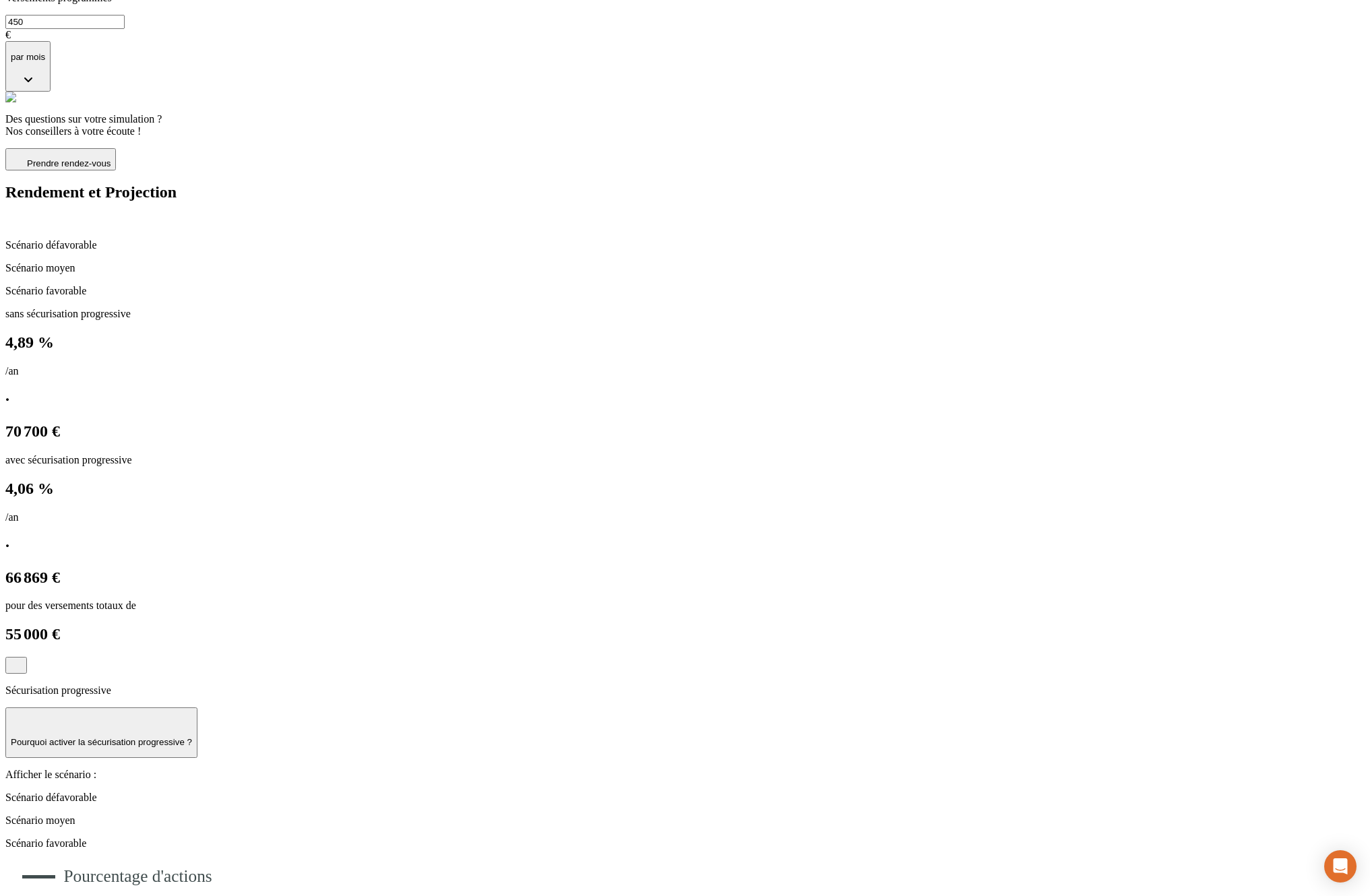
scroll to position [342, 0]
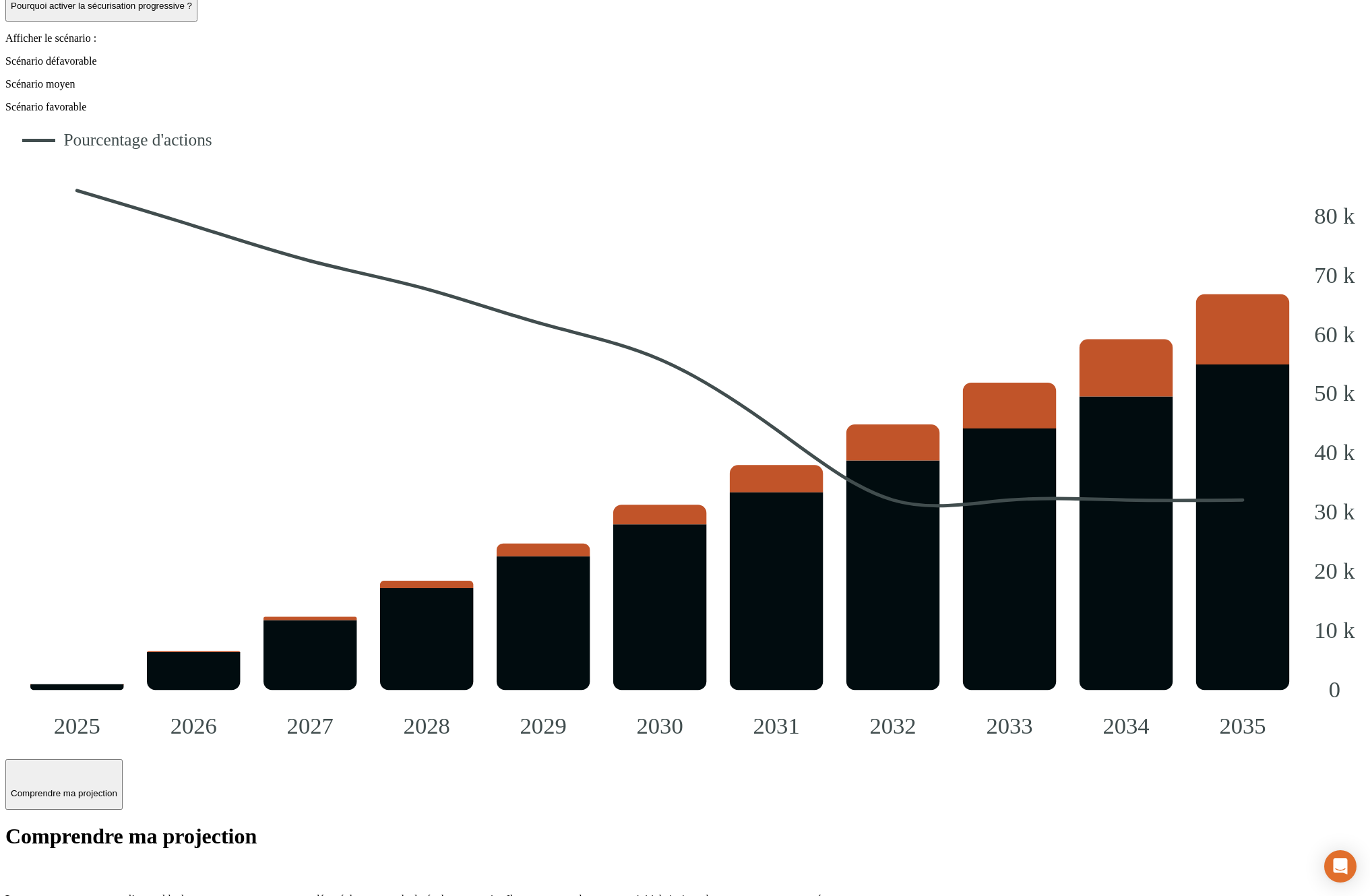
scroll to position [1124, 0]
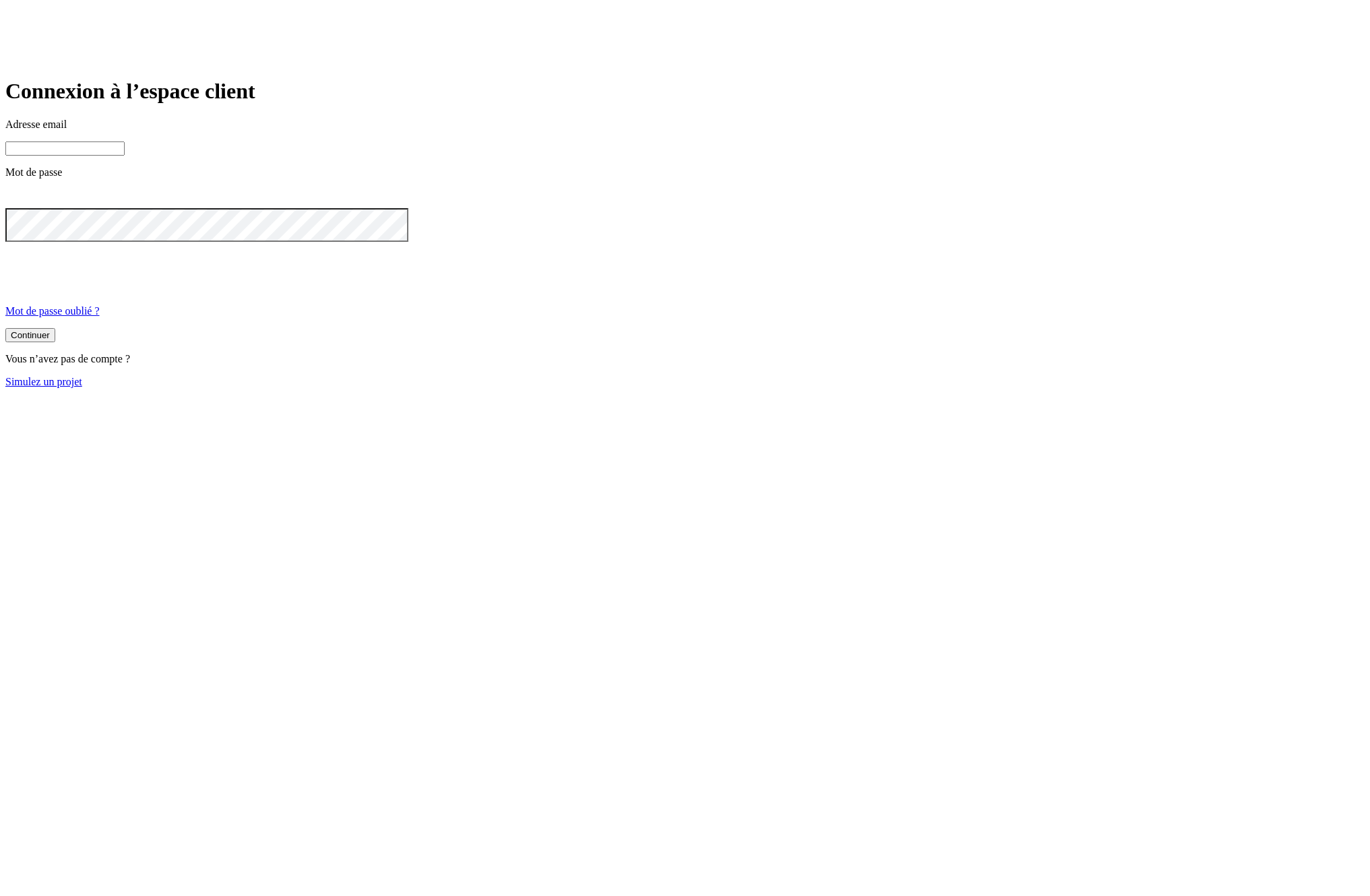
click at [124, 156] on input at bounding box center [64, 148] width 119 height 14
click at [877, 208] on div at bounding box center [685, 199] width 1359 height 19
click at [21, 206] on icon at bounding box center [13, 197] width 16 height 16
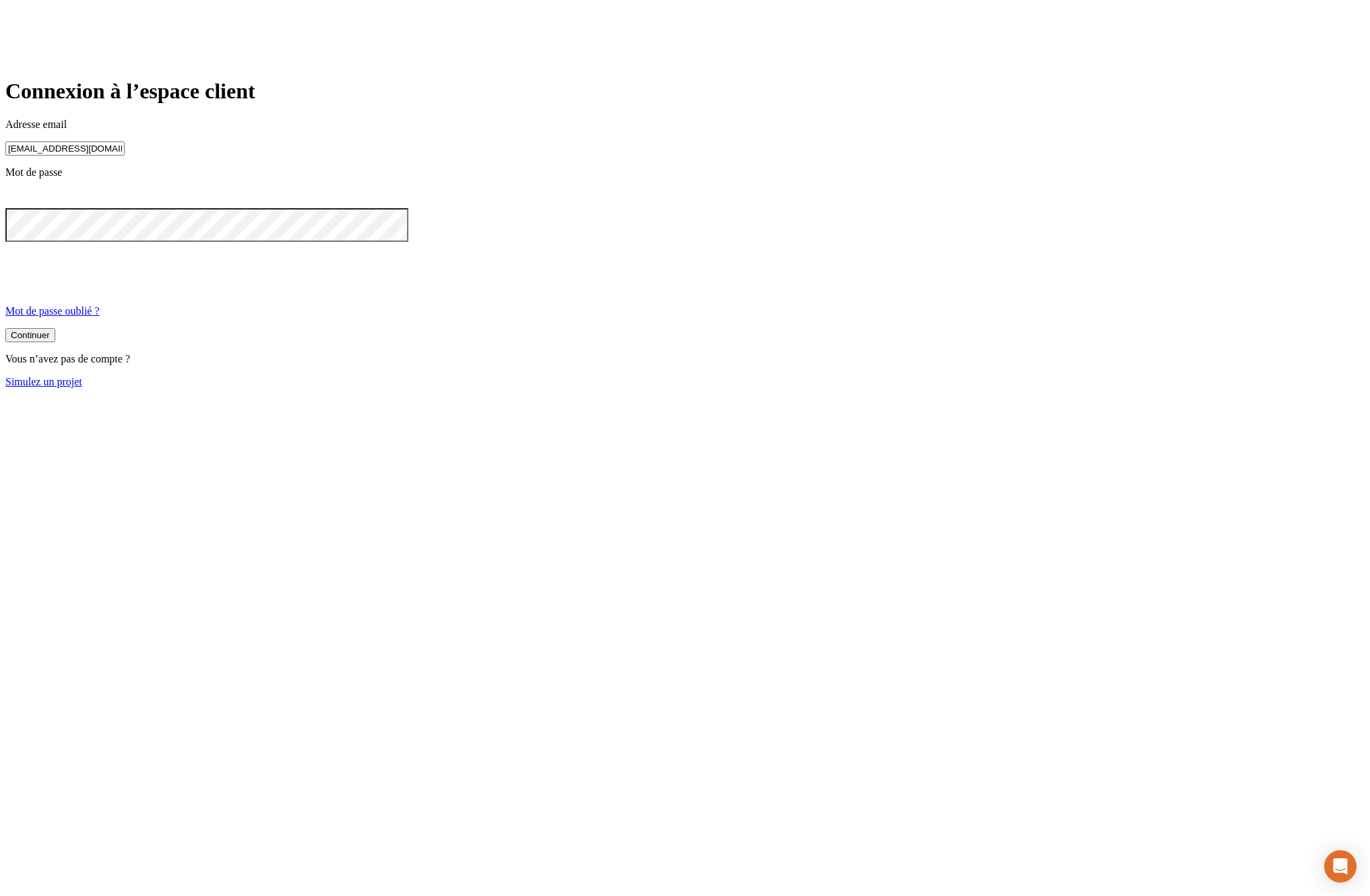
click at [55, 343] on button "Continuer" at bounding box center [30, 335] width 50 height 14
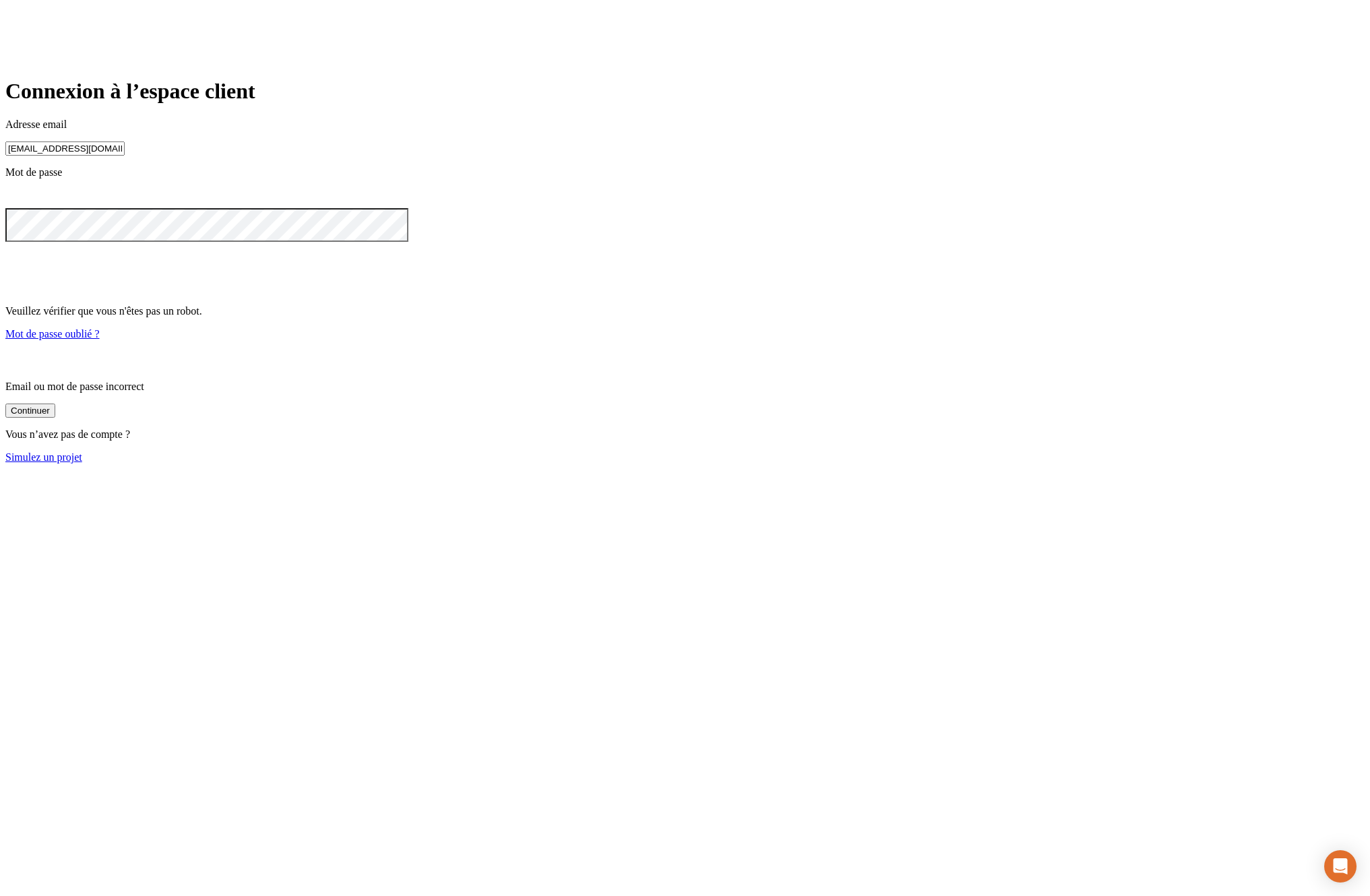
click at [124, 156] on input "lucas.Exbrayat@gmail.Com" at bounding box center [64, 148] width 119 height 14
click at [124, 156] on input "lucas.Exbrayat@nalo.Com" at bounding box center [64, 148] width 119 height 14
click at [124, 156] on input "lucas.Exbrayat@nalo.fr" at bounding box center [64, 148] width 119 height 14
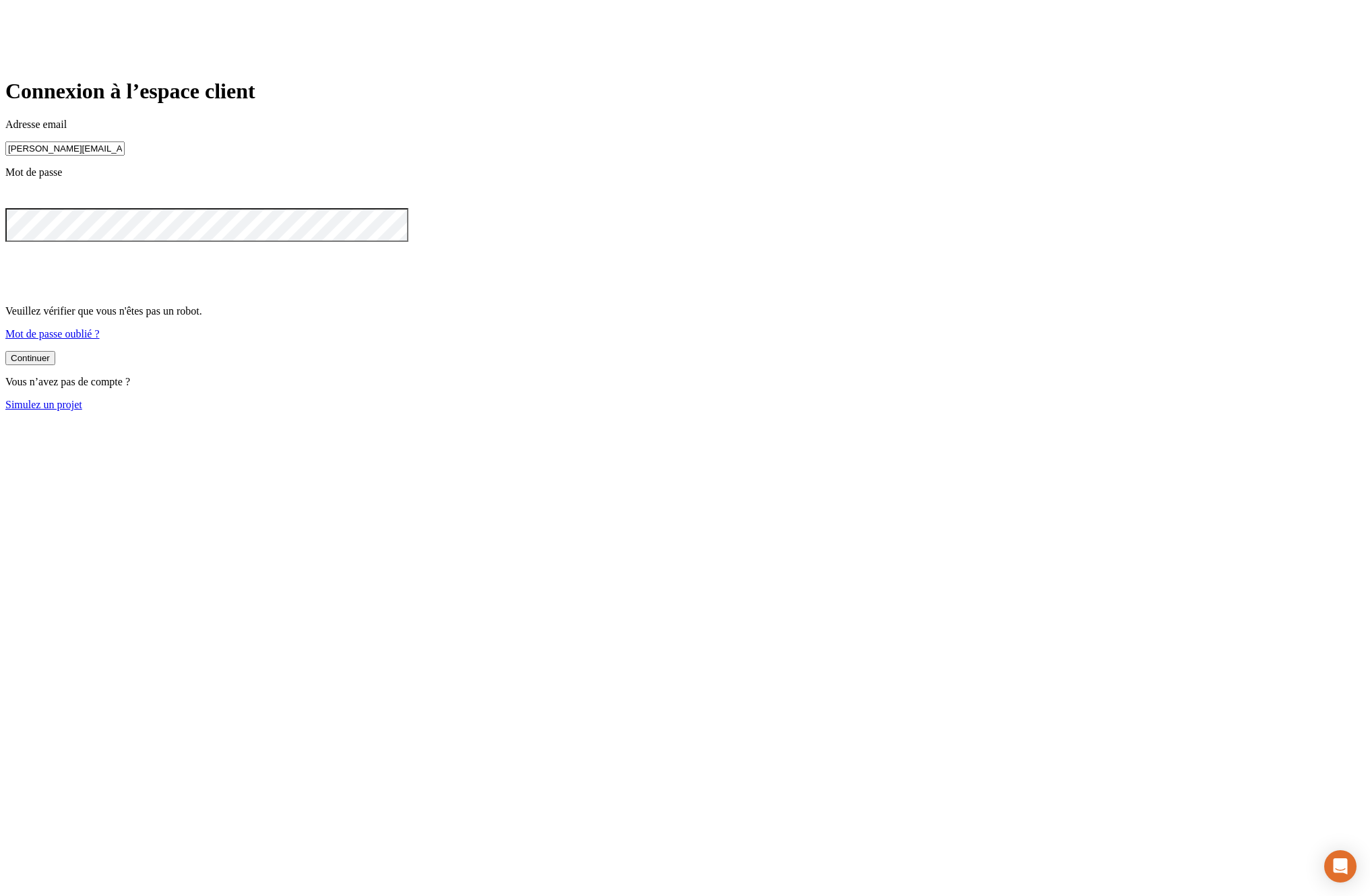
click at [124, 156] on input "lucas.Exbrayat@nalo.fr" at bounding box center [64, 148] width 119 height 14
type input "lucas.exbrayat@nalo.fr"
click at [55, 366] on button "Continuer" at bounding box center [30, 358] width 50 height 14
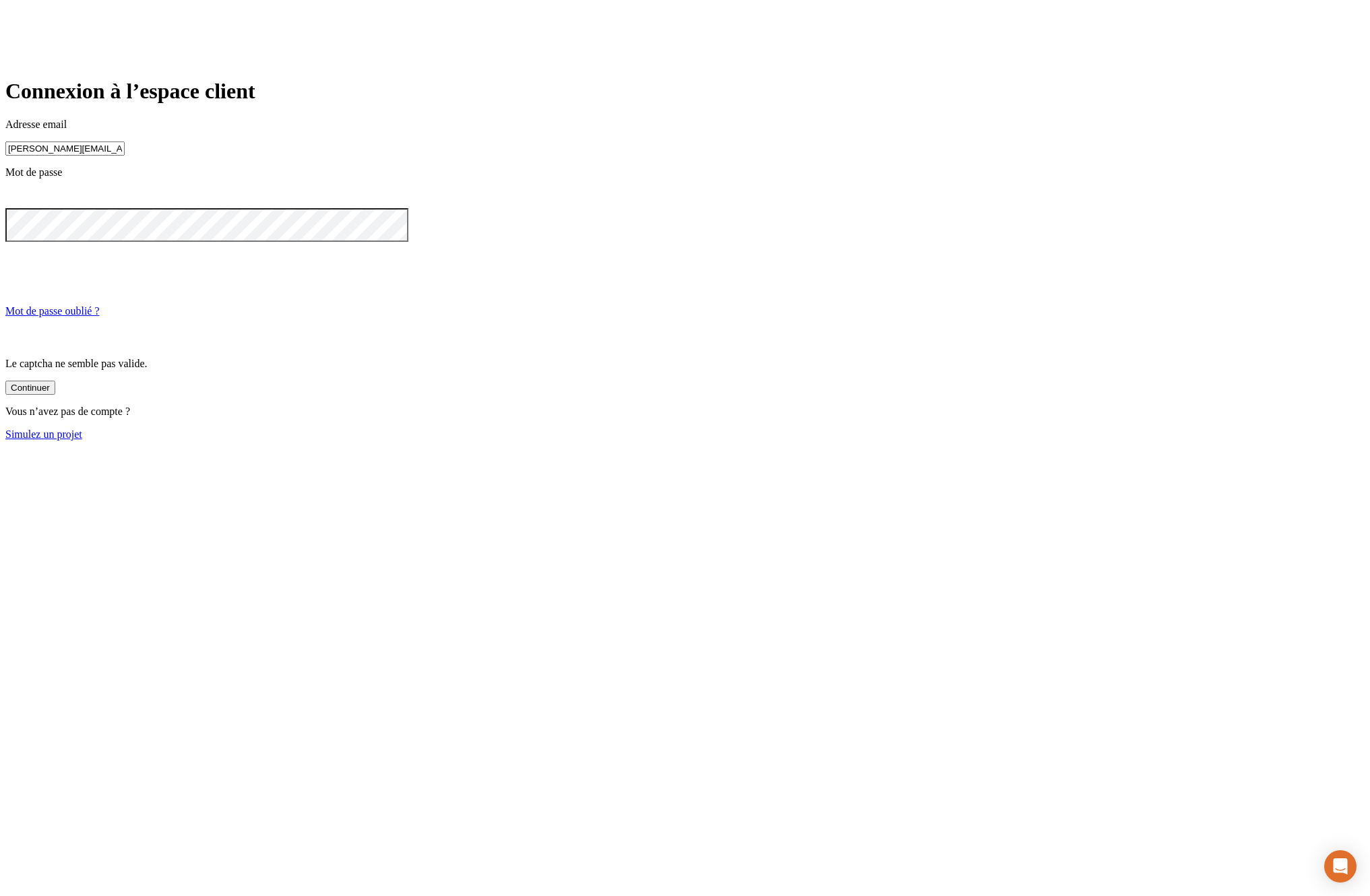
click at [55, 395] on button "Continuer" at bounding box center [30, 388] width 50 height 14
click at [124, 156] on input at bounding box center [64, 148] width 119 height 14
paste input "[PERSON_NAME][DOMAIN_NAME][EMAIL_ADDRESS][DOMAIN_NAME]"
type input "[PERSON_NAME][DOMAIN_NAME][EMAIL_ADDRESS][DOMAIN_NAME]"
click at [50, 340] on div "Continuer" at bounding box center [30, 335] width 39 height 10
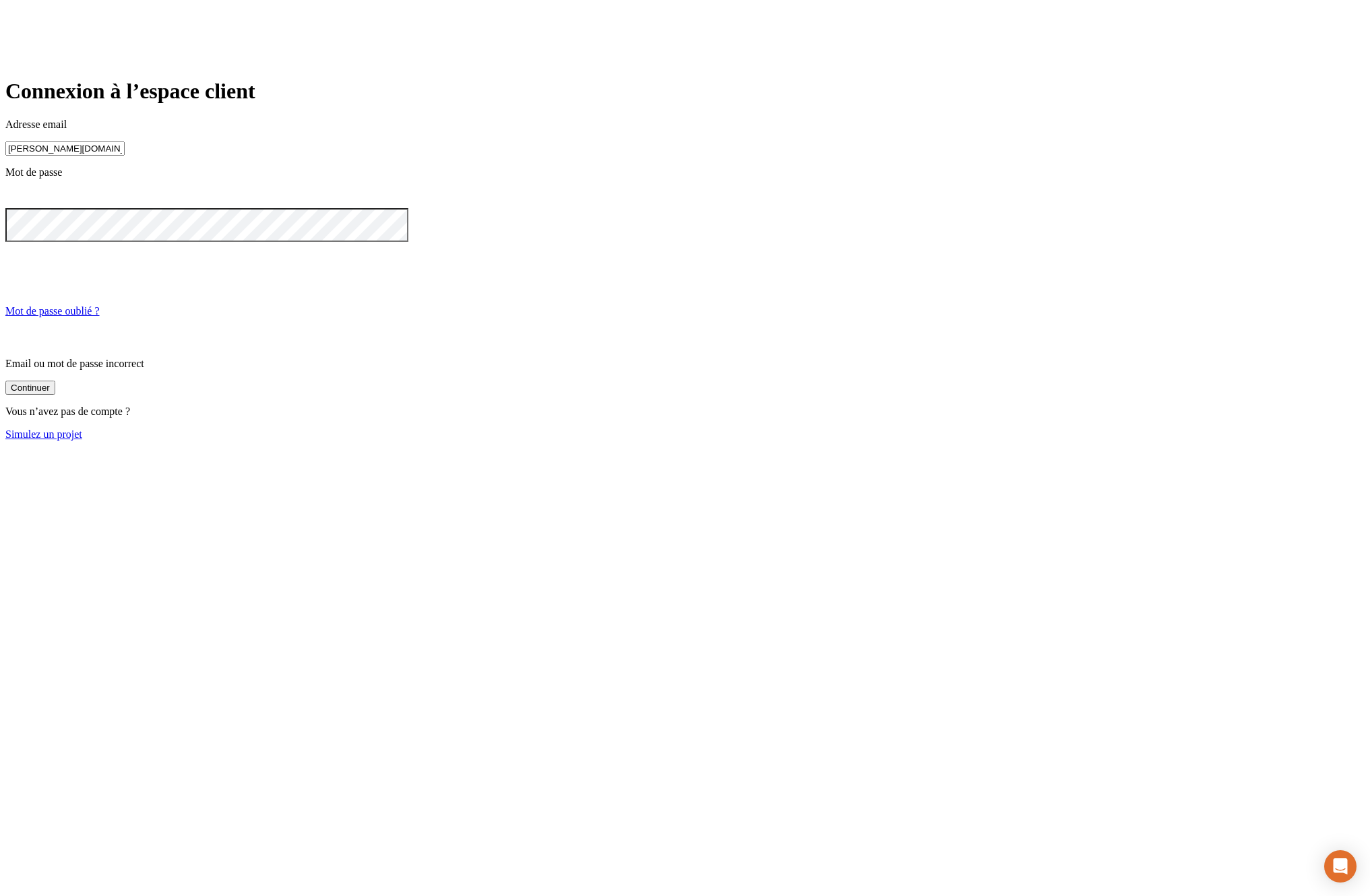
click at [50, 393] on div "Continuer" at bounding box center [30, 388] width 39 height 10
click at [124, 156] on input "[PERSON_NAME][DOMAIN_NAME][EMAIL_ADDRESS][DOMAIN_NAME]" at bounding box center [64, 148] width 119 height 14
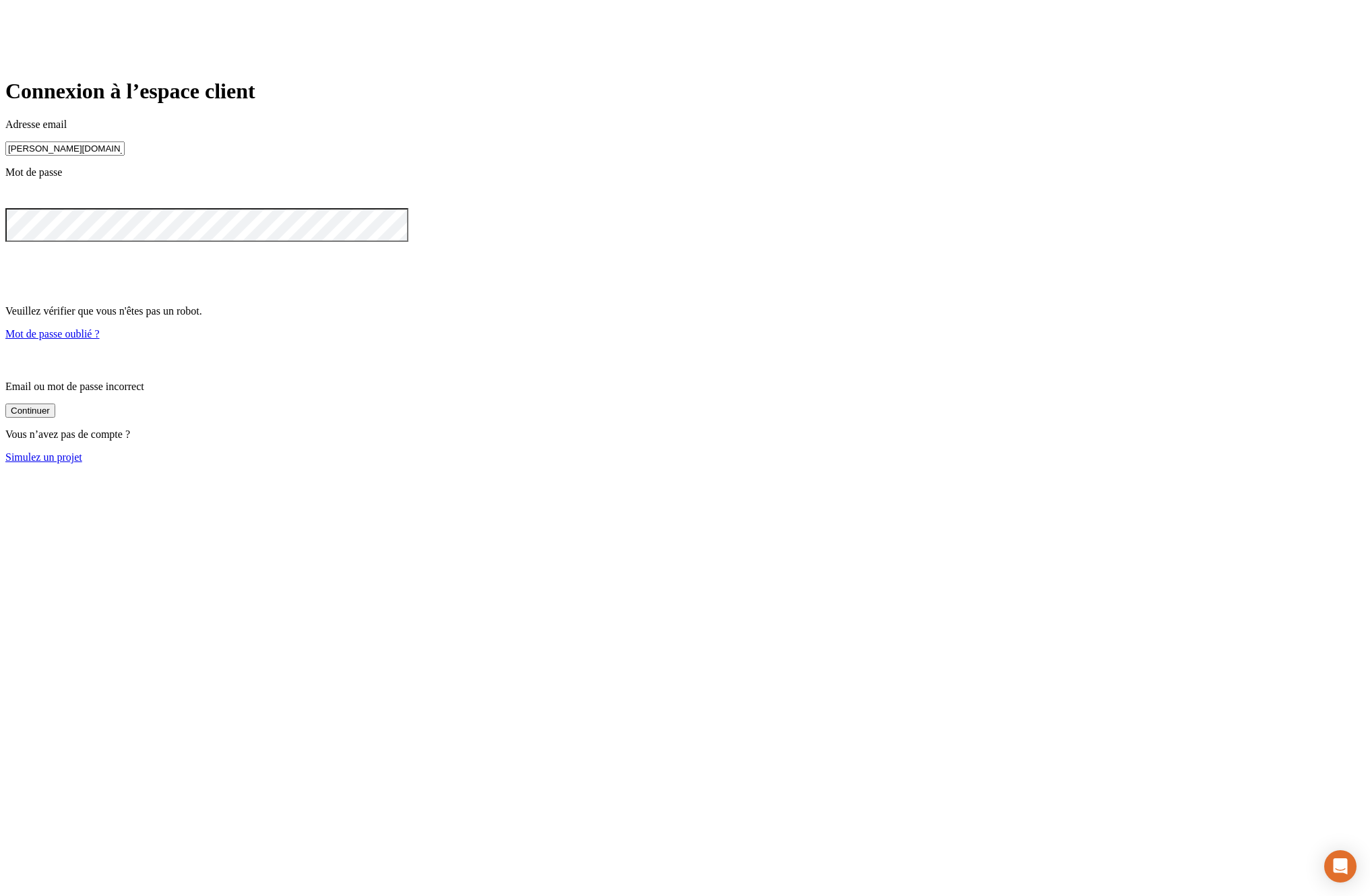
click at [124, 156] on input "james.bond+345@nalo.fr" at bounding box center [64, 148] width 119 height 14
click at [434, 365] on main "Connexion à l’espace client Adresse email james.bond+345@nalo.fr Mot de passe V…" at bounding box center [685, 271] width 1359 height 384
click at [50, 393] on div "Continuer" at bounding box center [30, 388] width 39 height 10
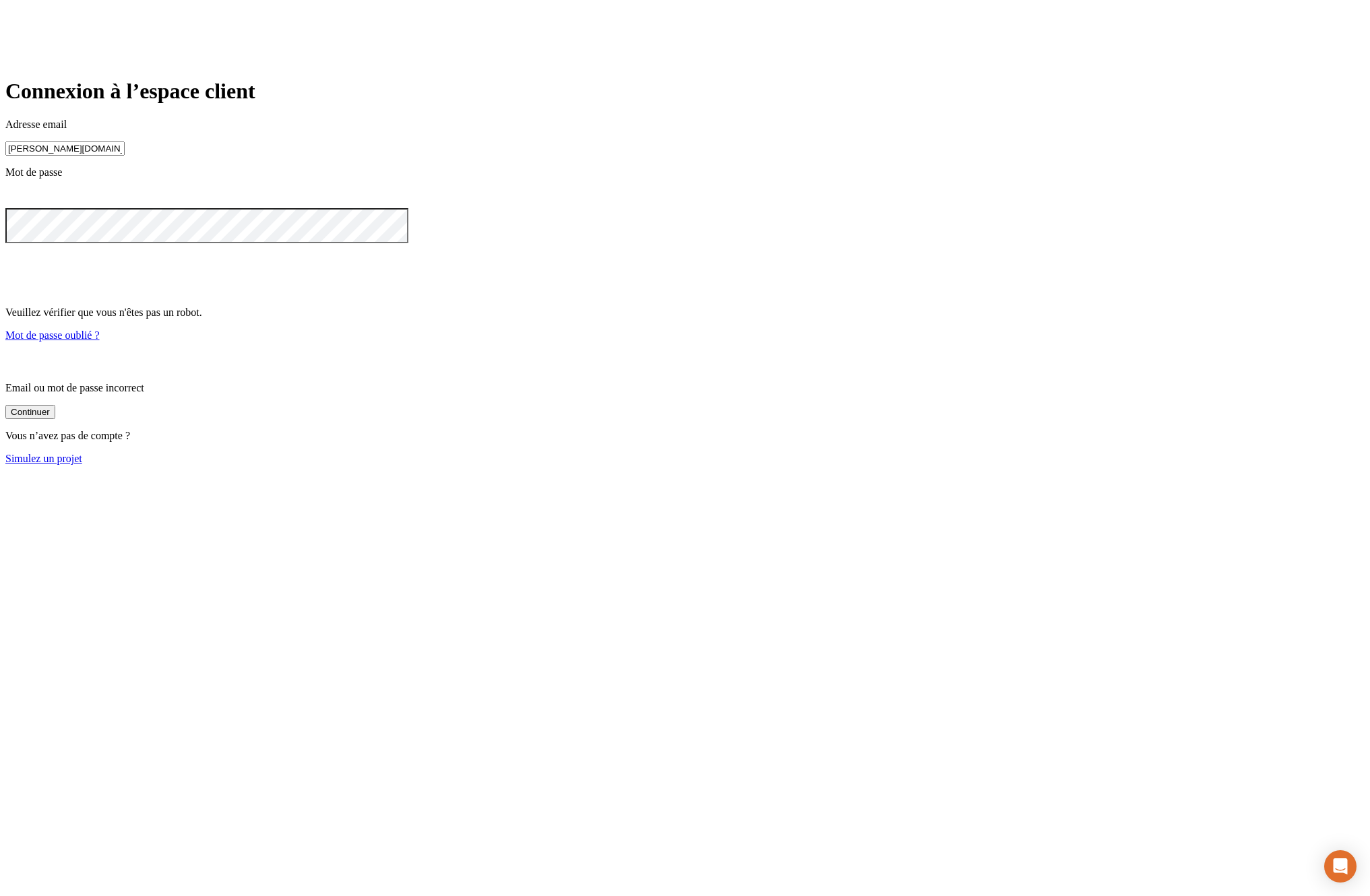
click at [888, 322] on div "Connexion à l’espace client Adresse email james.bond+345@nalo.fr Mot de passe V…" at bounding box center [685, 271] width 1359 height 385
click at [124, 156] on input "james.bond+345@nalo.fr" at bounding box center [64, 148] width 119 height 14
click at [21, 206] on icon at bounding box center [13, 197] width 16 height 16
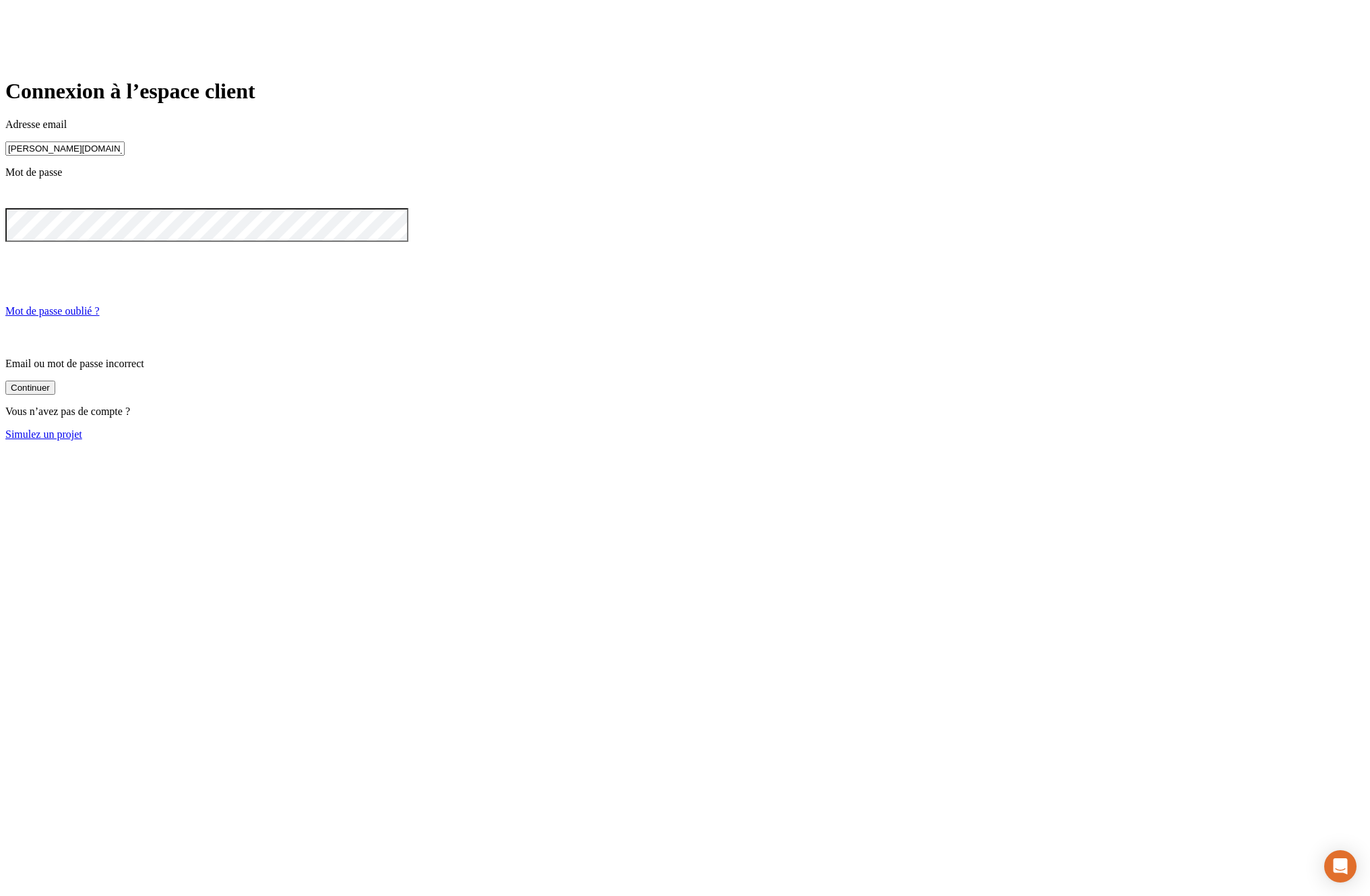
click at [55, 395] on button "Continuer" at bounding box center [30, 388] width 50 height 14
click at [55, 343] on button "Continuer" at bounding box center [30, 335] width 50 height 14
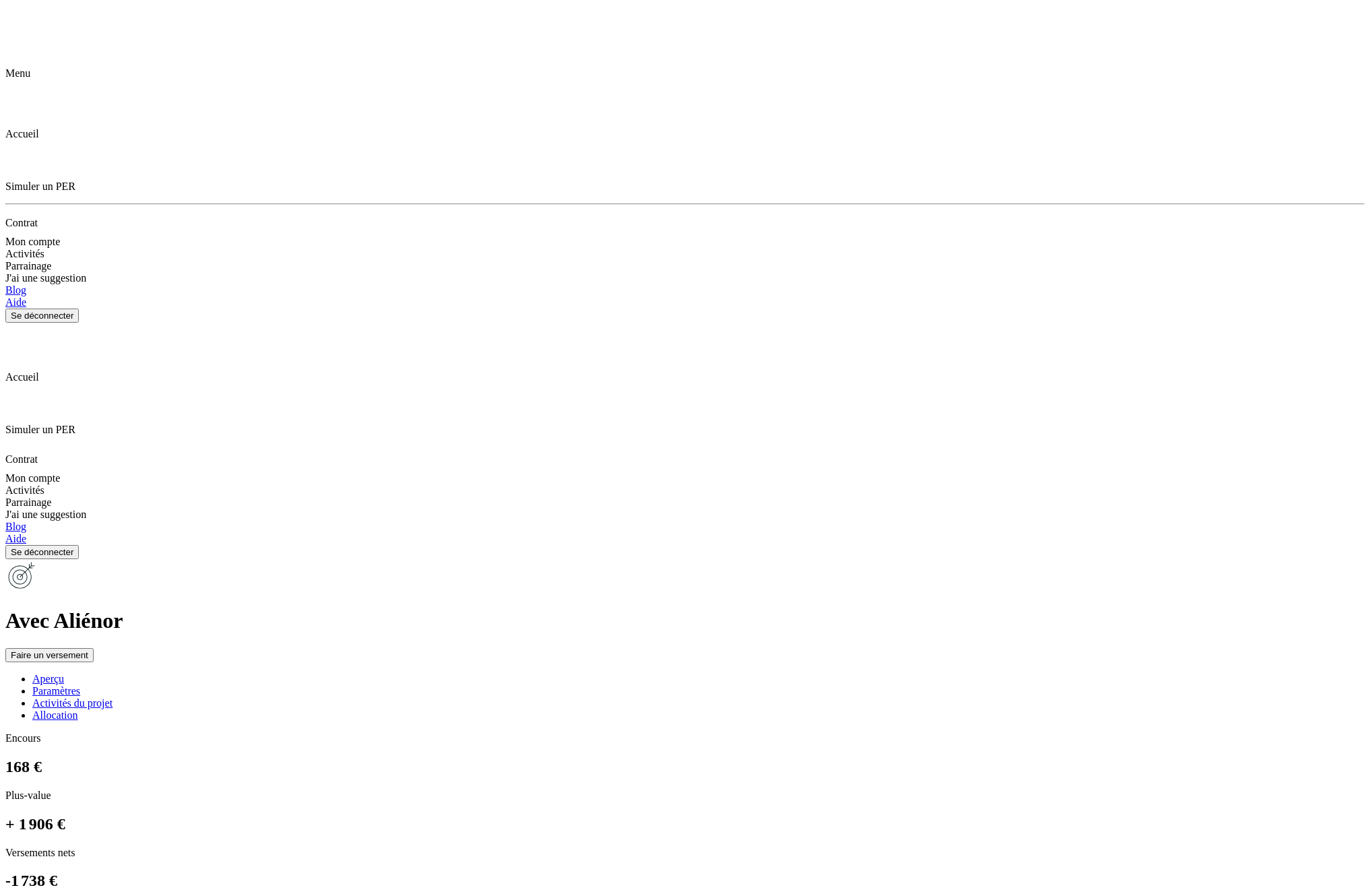
click at [60, 472] on span "Mon compte" at bounding box center [32, 478] width 55 height 12
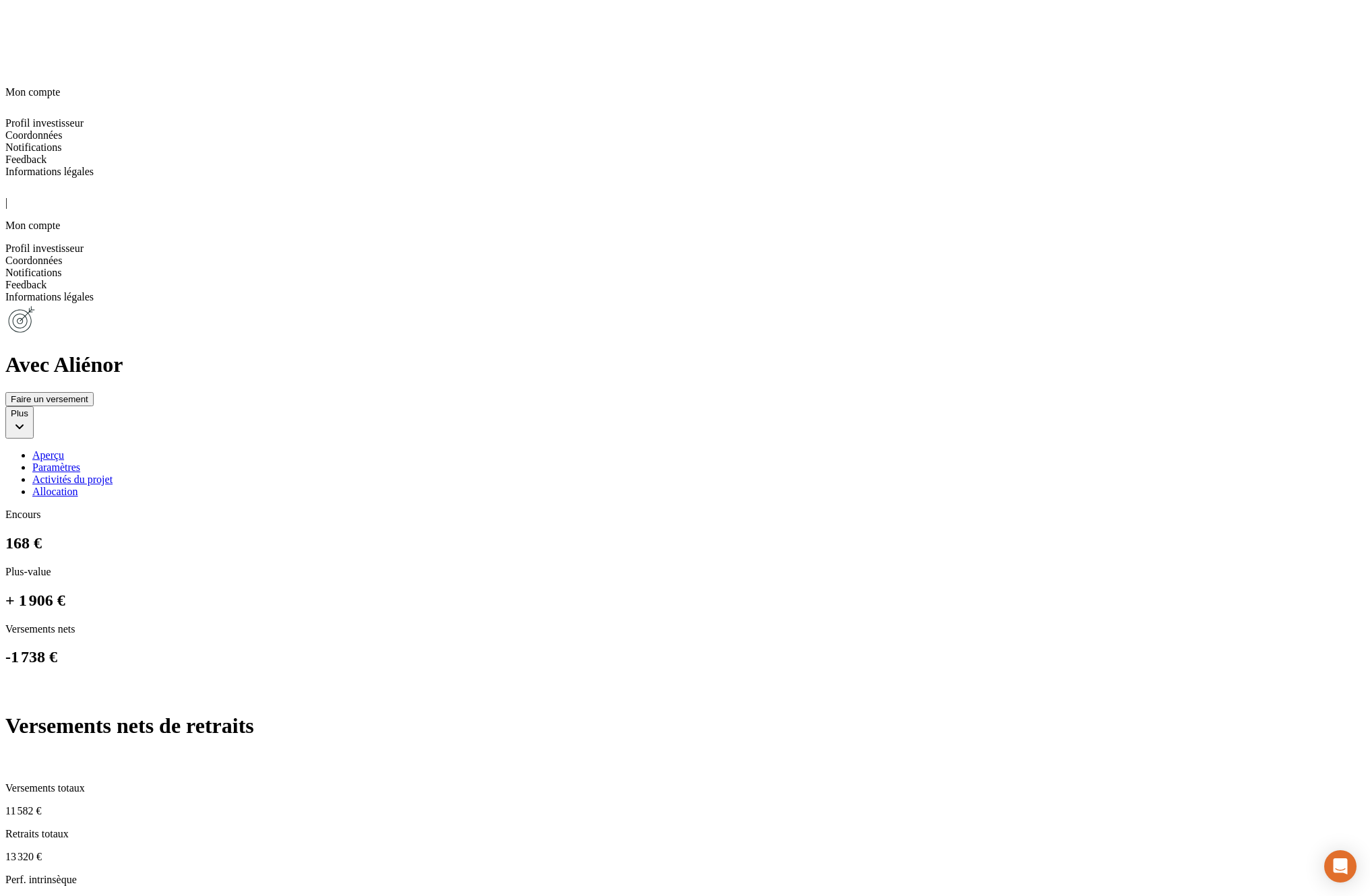
click at [84, 243] on span "Profil investisseur" at bounding box center [44, 249] width 78 height 12
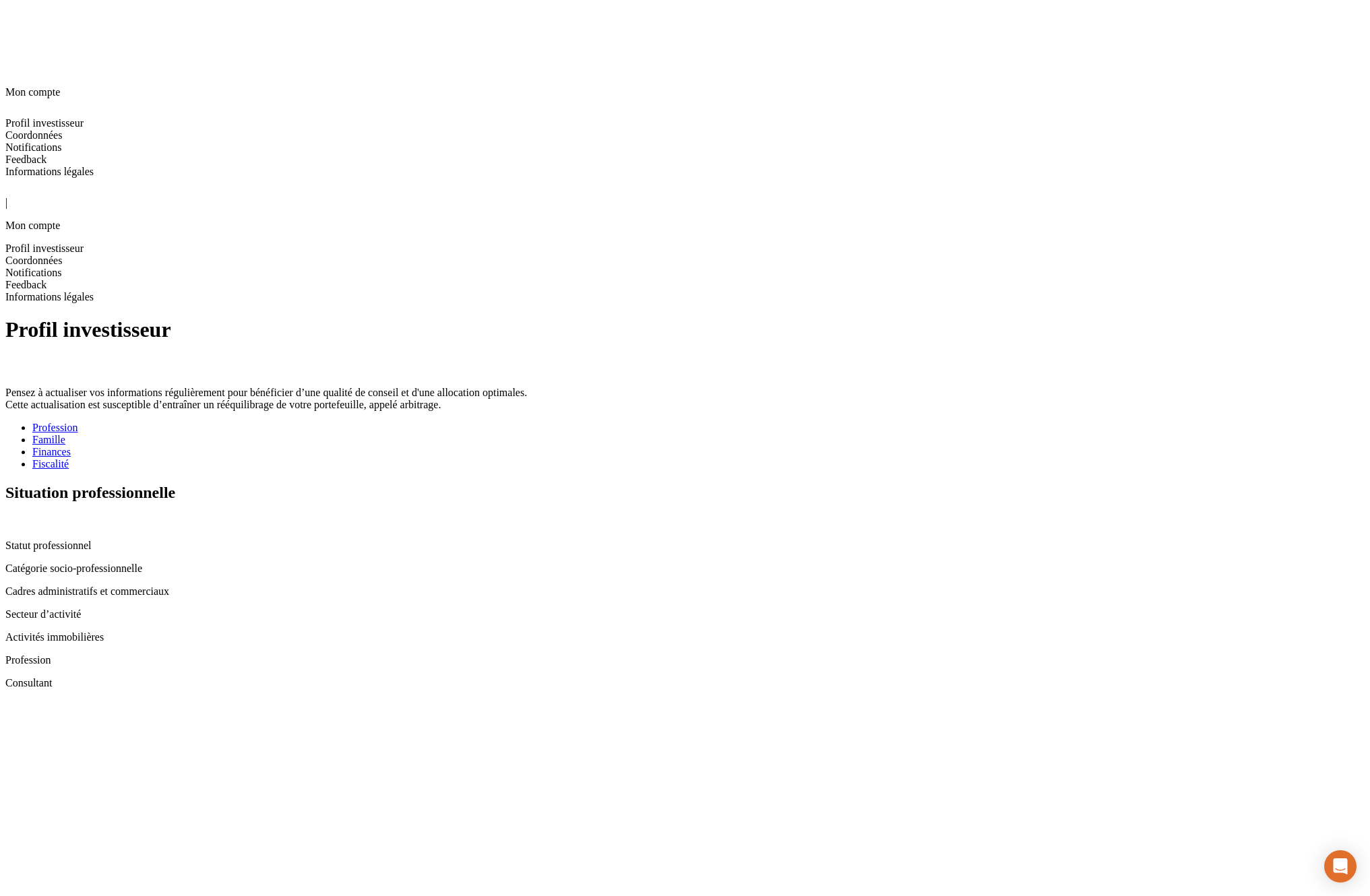
click at [431, 434] on div "Famille" at bounding box center [698, 440] width 1332 height 12
click at [481, 446] on div "Finances" at bounding box center [698, 452] width 1332 height 12
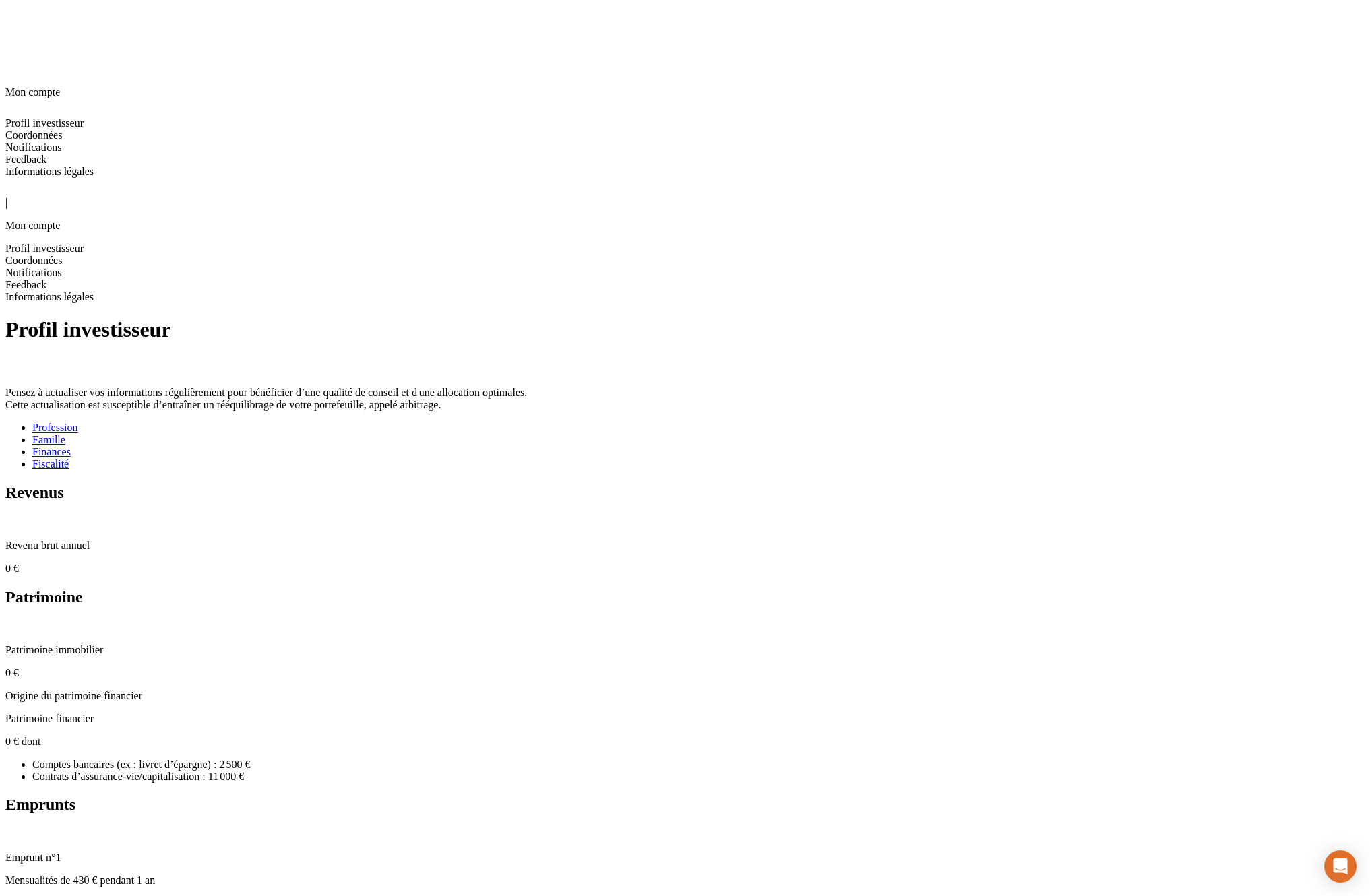
click at [578, 459] on div "Fiscalité" at bounding box center [698, 464] width 1332 height 12
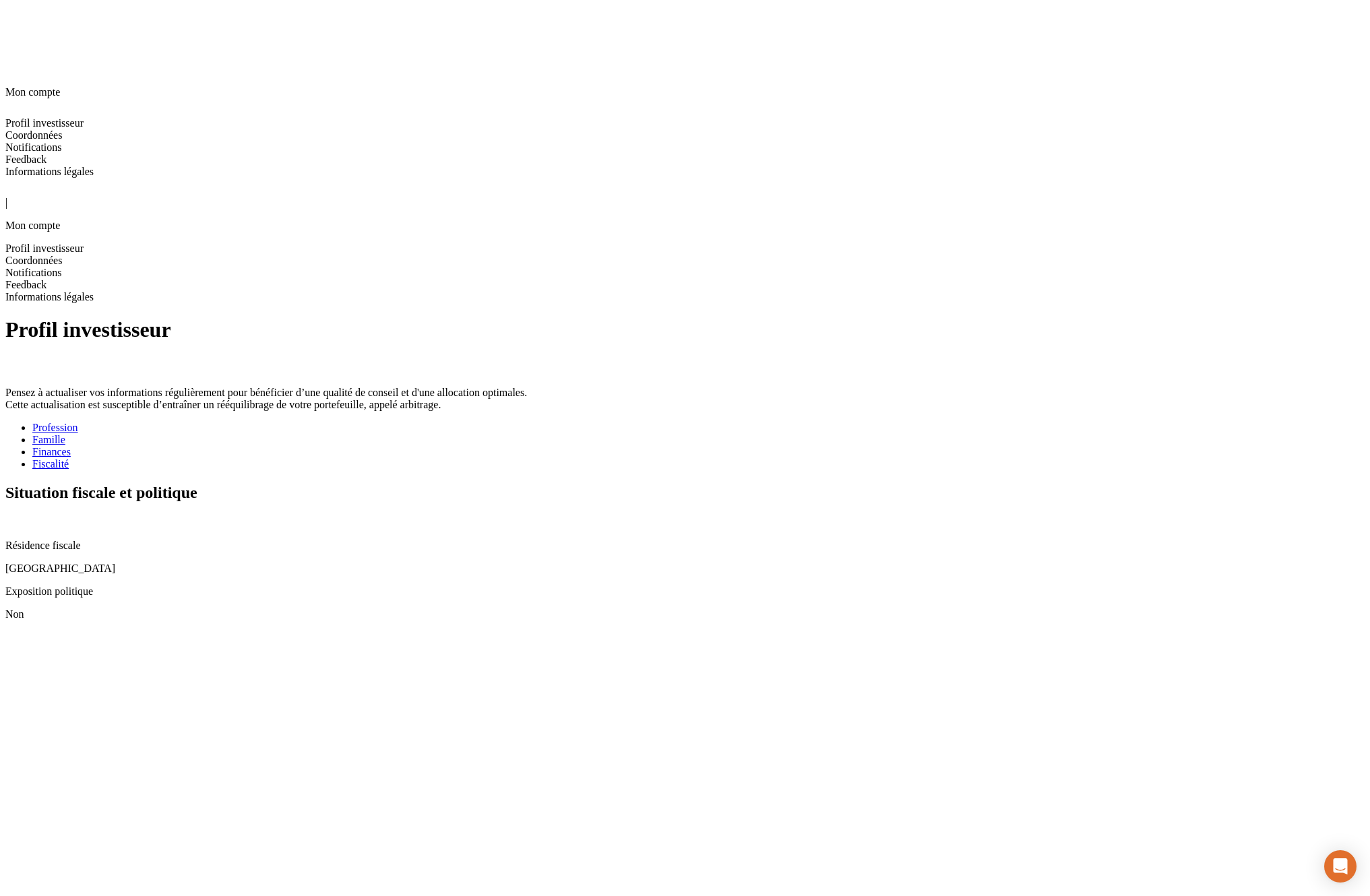
click at [21, 178] on icon at bounding box center [13, 185] width 16 height 16
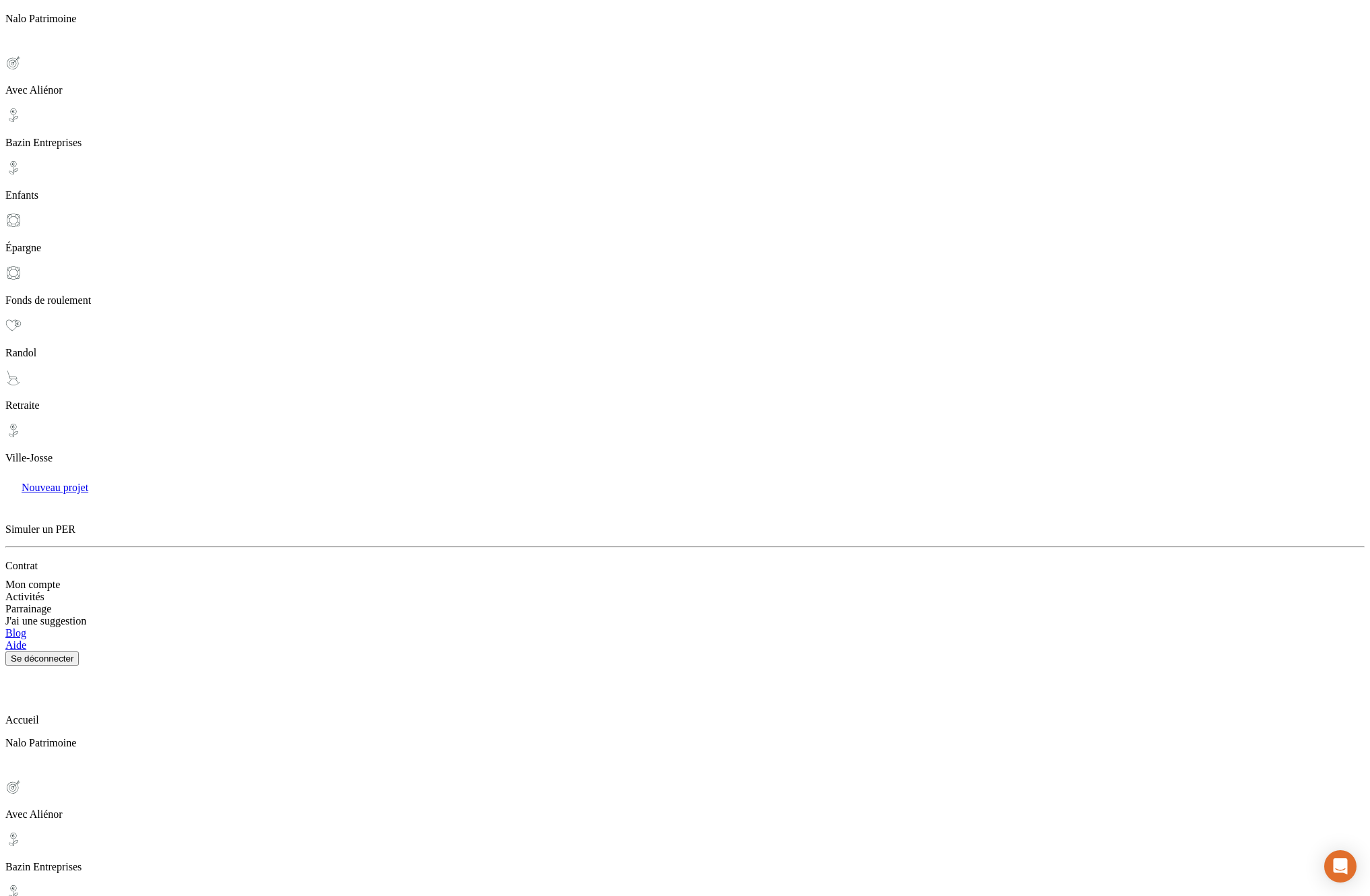
scroll to position [223, 0]
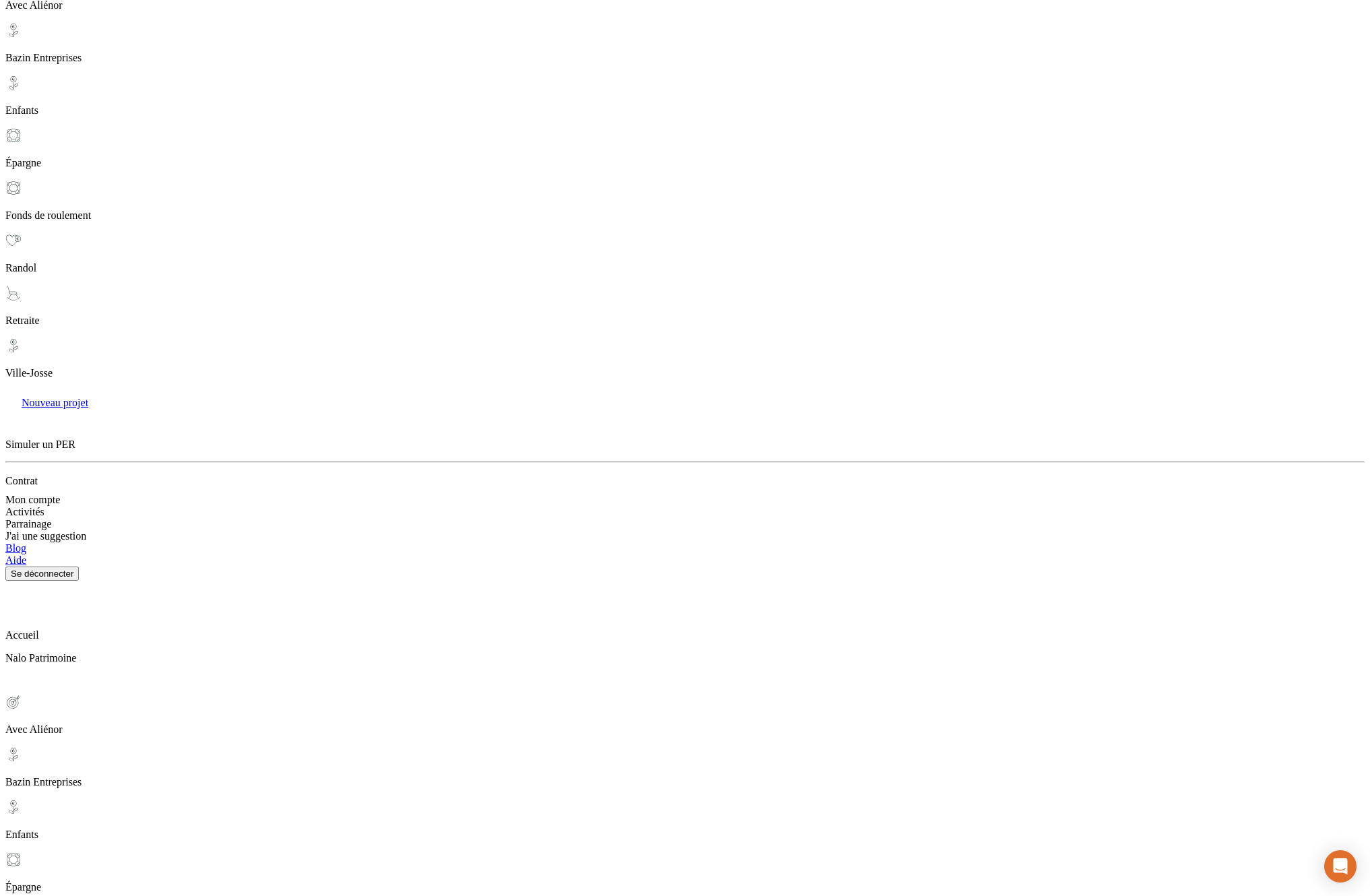
click at [164, 828] on p "Enfants" at bounding box center [685, 834] width 1359 height 12
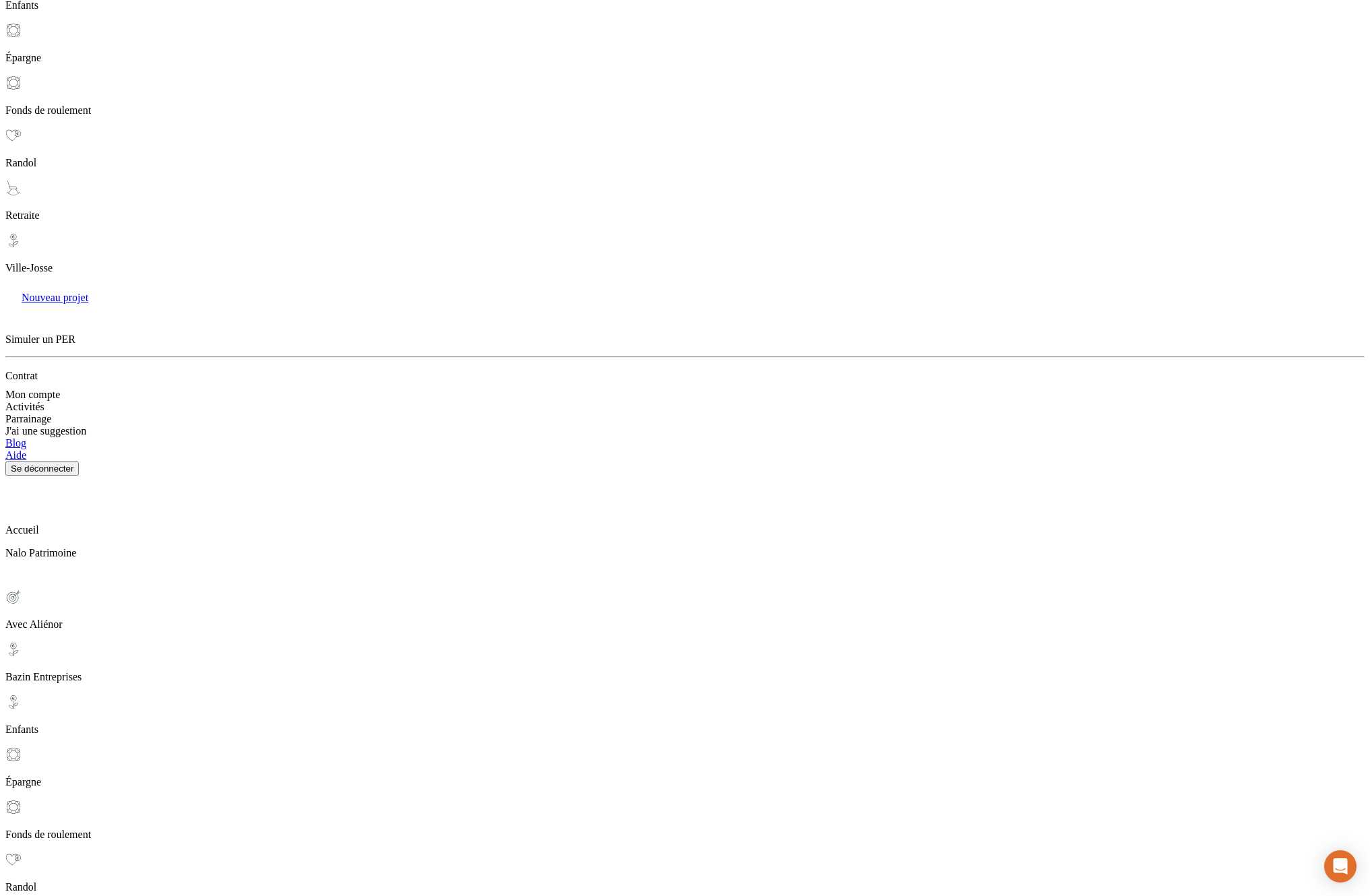
scroll to position [358, 0]
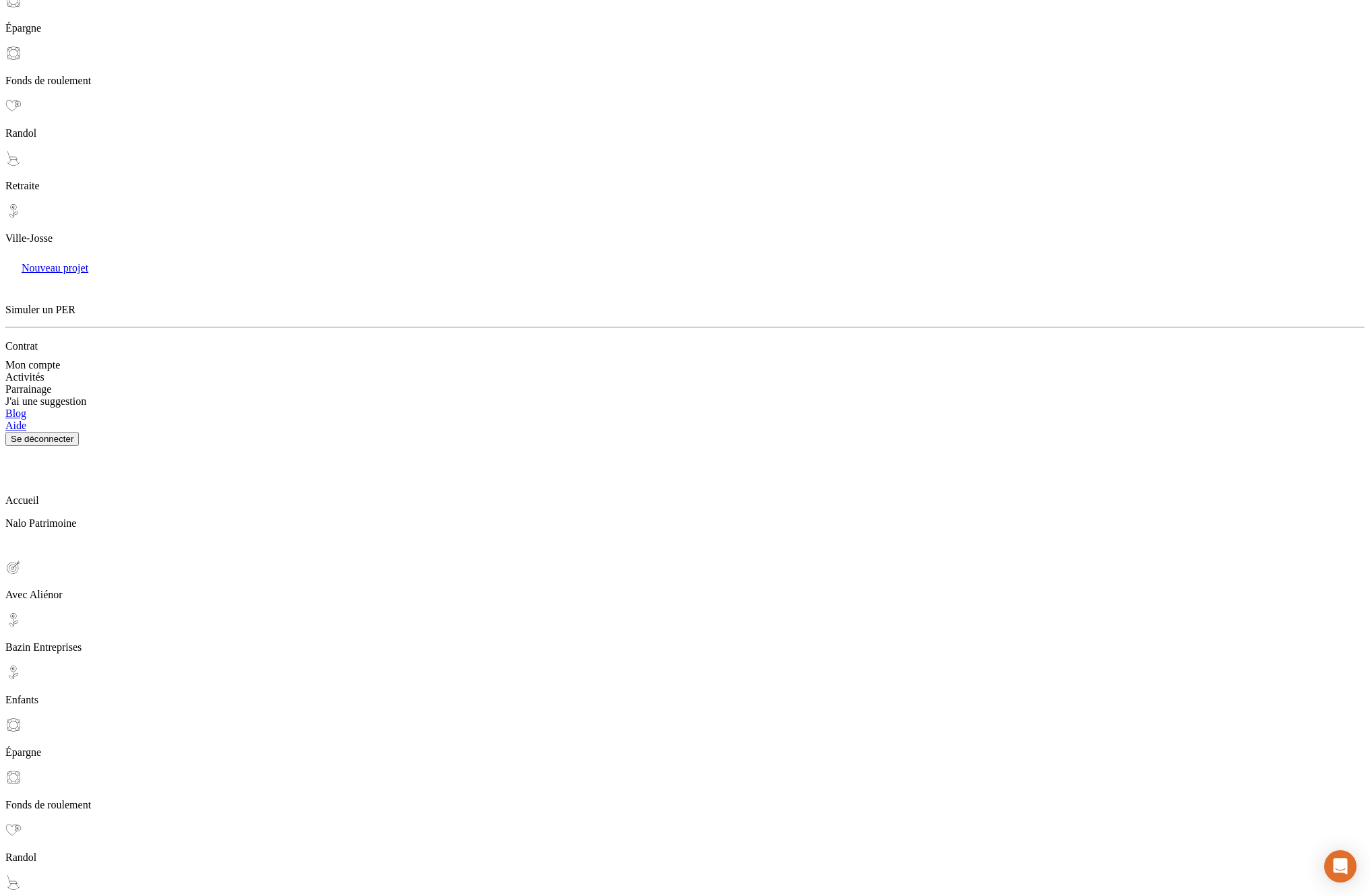
click at [80, 746] on p "Épargne" at bounding box center [685, 752] width 1359 height 12
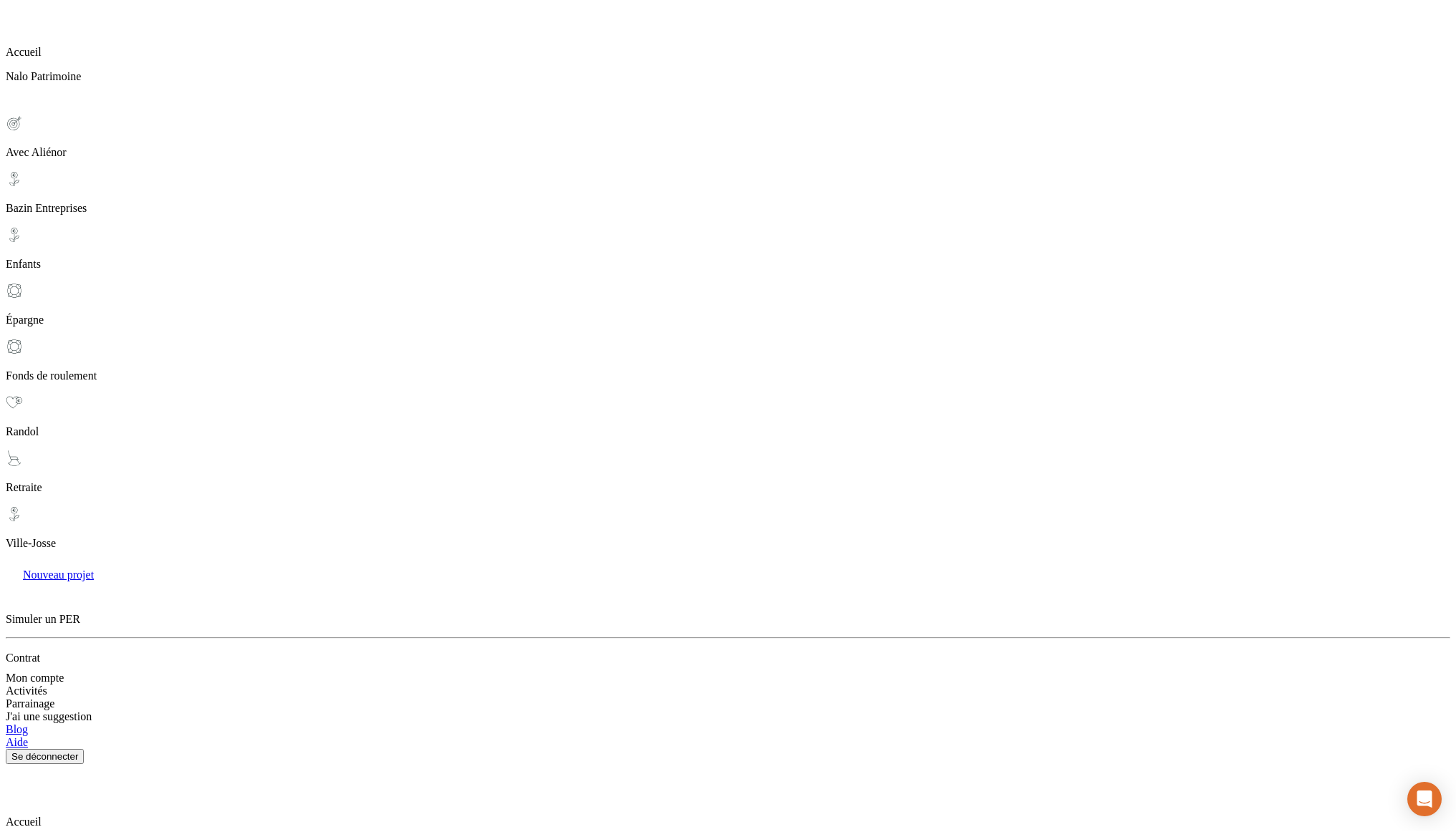
scroll to position [89, 0]
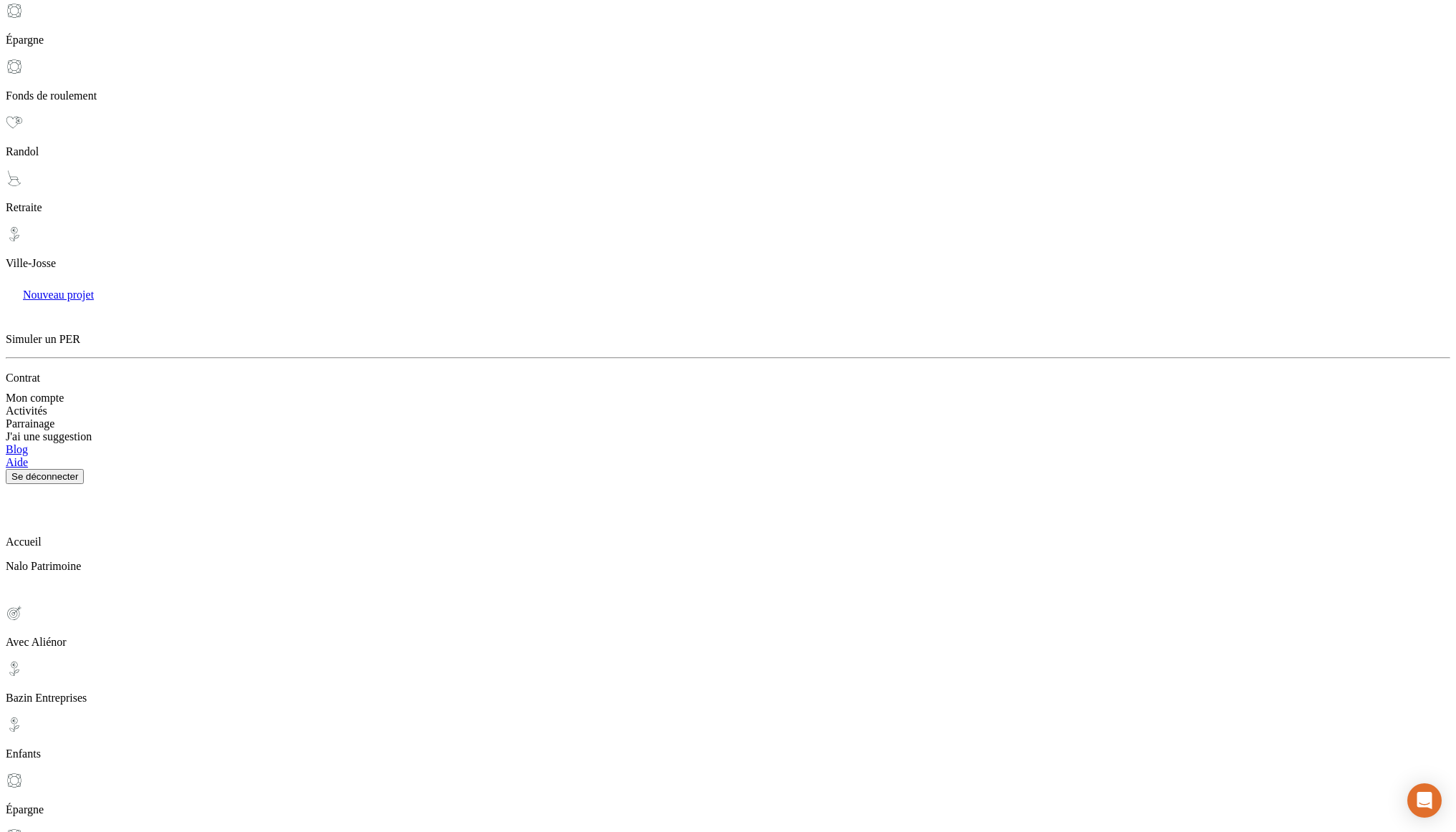
scroll to position [442, 0]
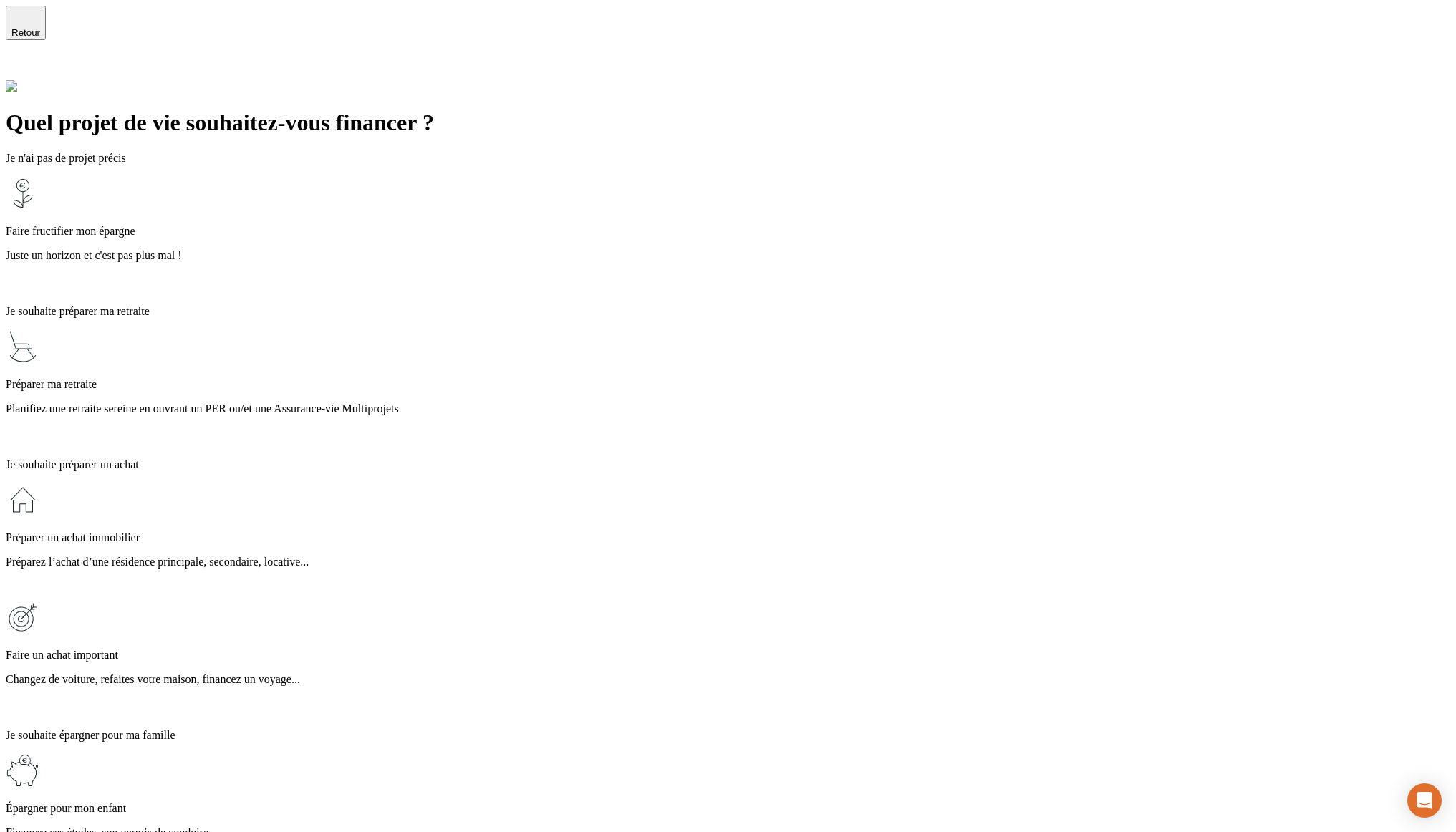
click at [33, 30] on div "Retour" at bounding box center [26, 22] width 29 height 30
